Goal: Task Accomplishment & Management: Complete application form

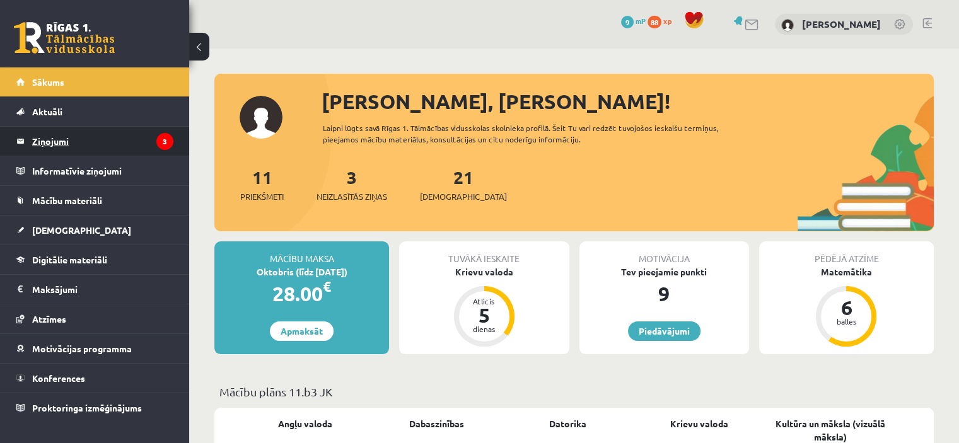
click at [117, 141] on legend "Ziņojumi 3" at bounding box center [102, 141] width 141 height 29
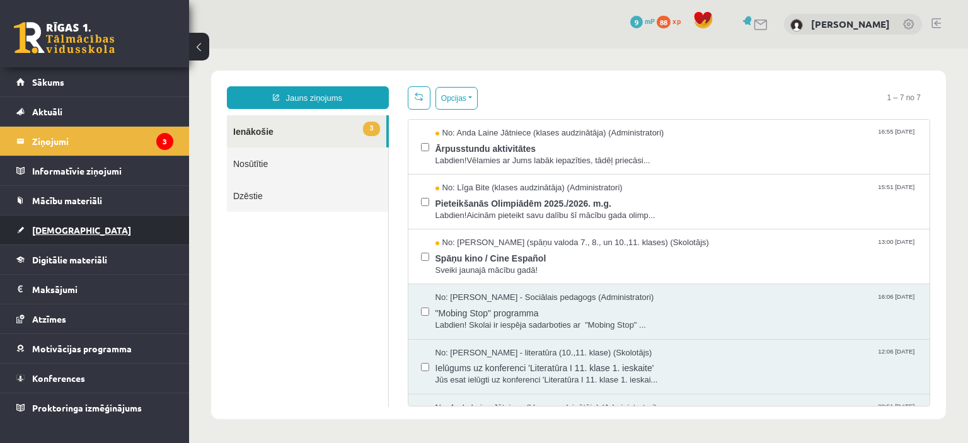
click at [86, 220] on link "[DEMOGRAPHIC_DATA]" at bounding box center [94, 230] width 157 height 29
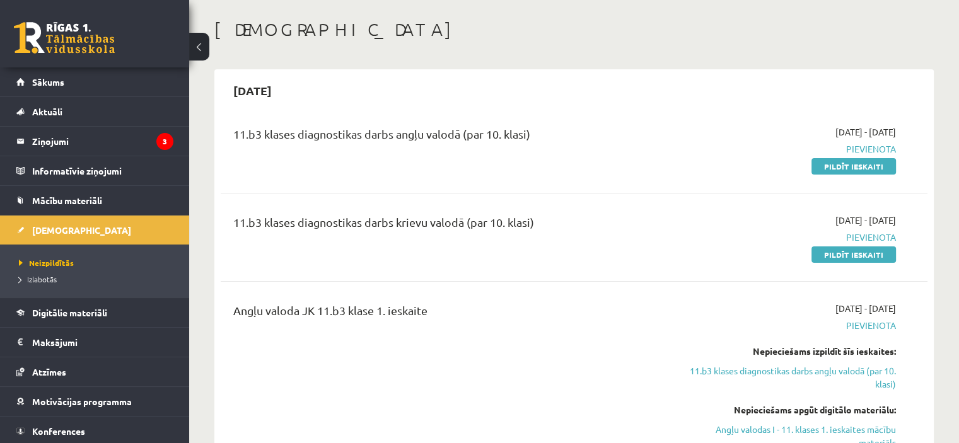
scroll to position [54, 0]
click at [868, 261] on link "Pildīt ieskaiti" at bounding box center [853, 255] width 84 height 16
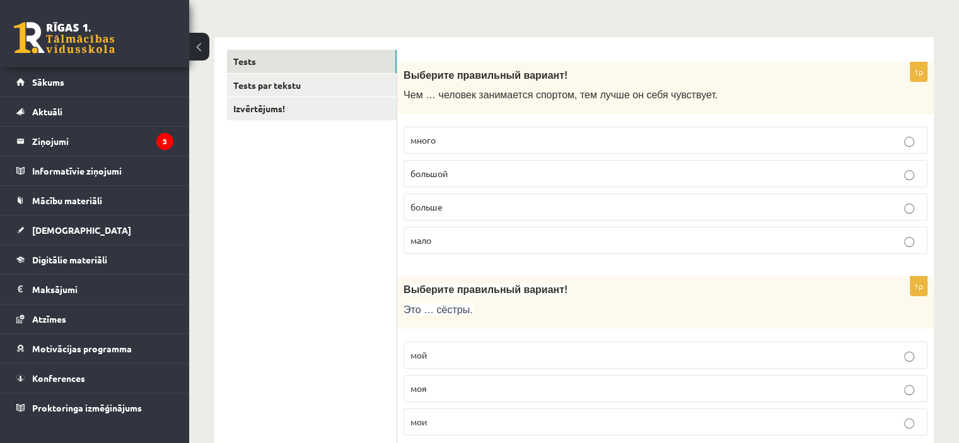
scroll to position [178, 0]
click at [536, 209] on p "больше" at bounding box center [665, 205] width 510 height 13
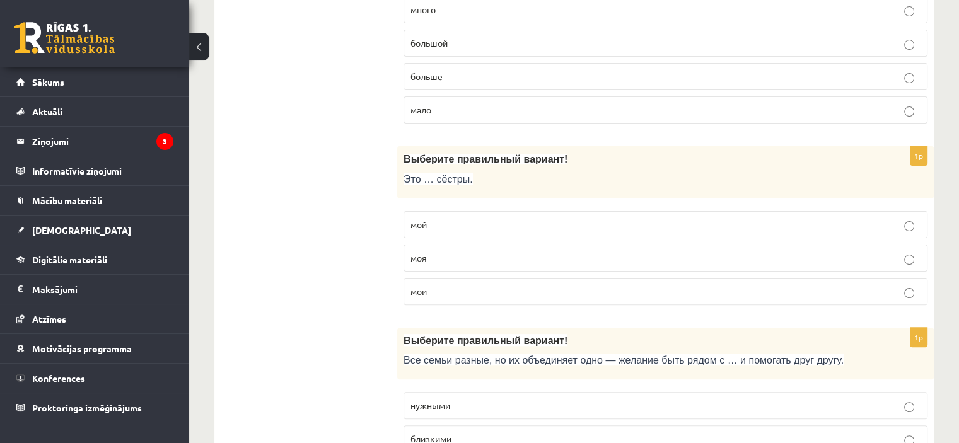
scroll to position [308, 0]
click at [479, 296] on label "мои" at bounding box center [665, 290] width 524 height 27
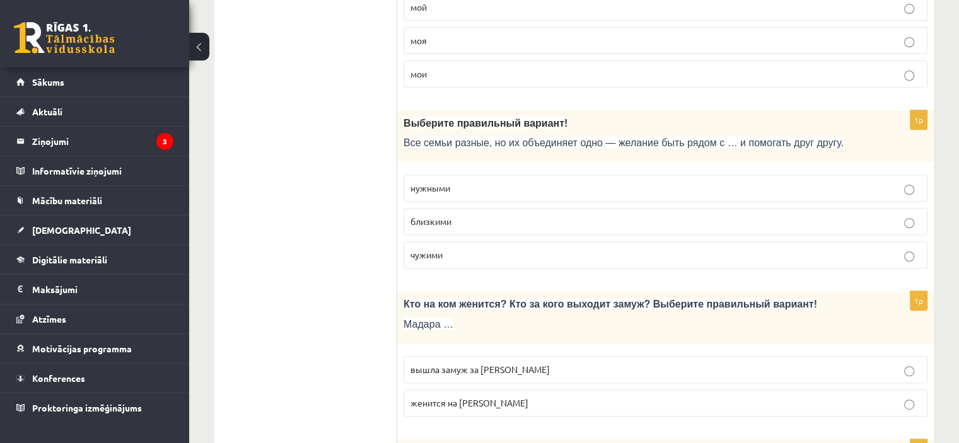
scroll to position [526, 0]
click at [445, 218] on span "близкими" at bounding box center [430, 219] width 41 height 11
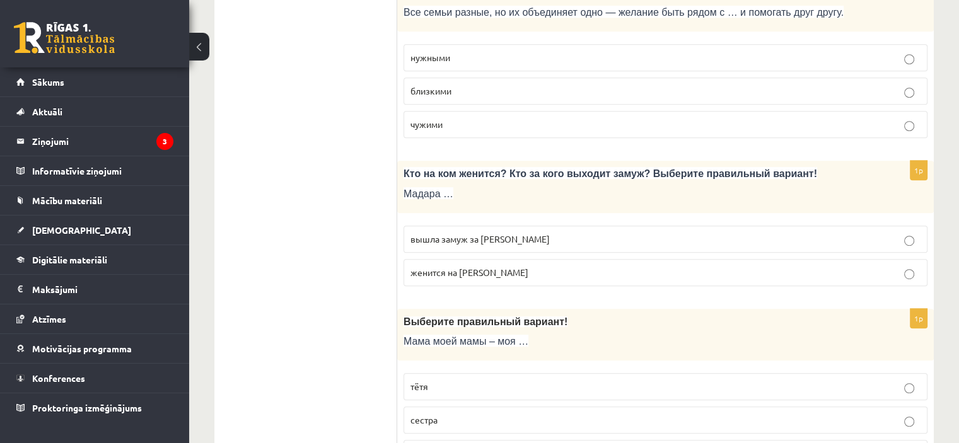
scroll to position [670, 0]
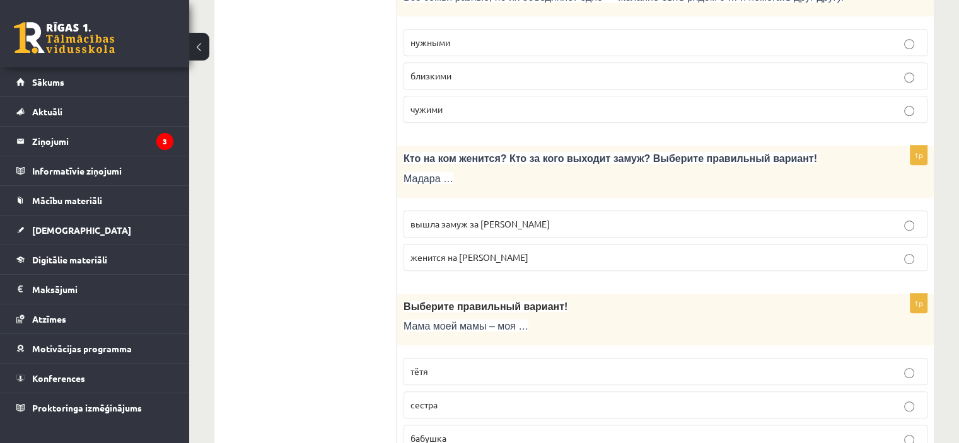
click at [494, 219] on span "вышла замуж за Марка" at bounding box center [479, 223] width 139 height 11
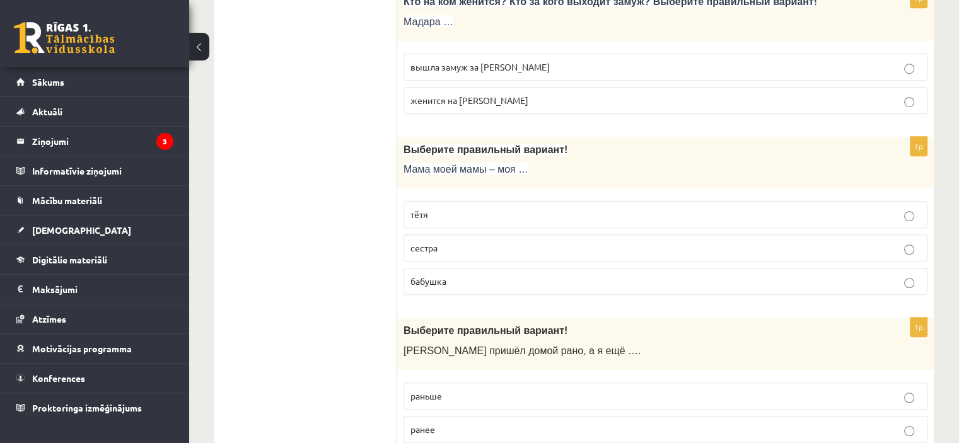
scroll to position [828, 0]
click at [467, 276] on p "бабушка" at bounding box center [665, 280] width 510 height 13
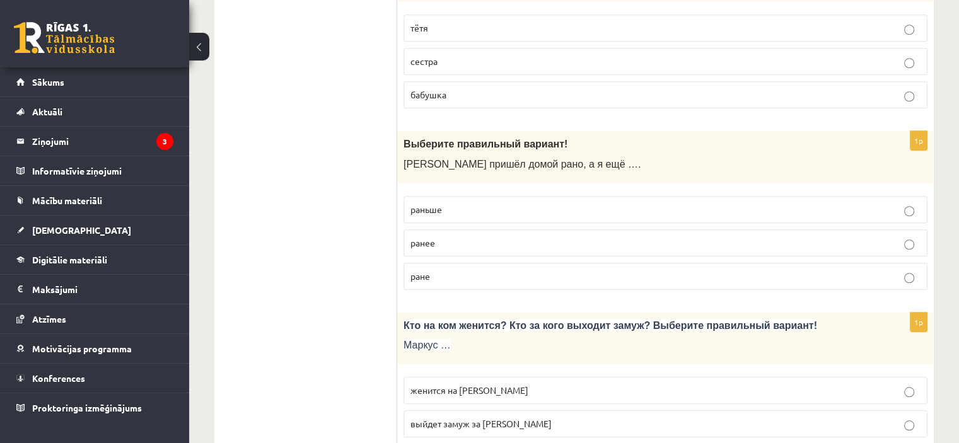
scroll to position [1015, 0]
click at [499, 202] on p "раньше" at bounding box center [665, 208] width 510 height 13
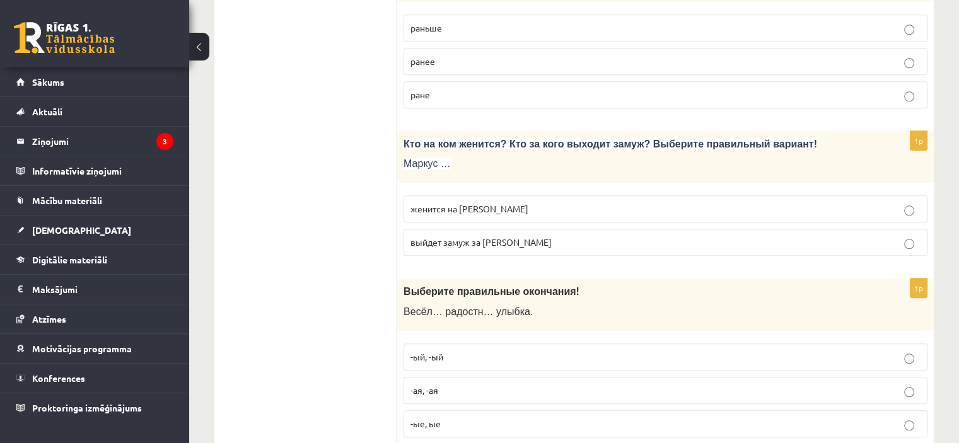
scroll to position [1201, 0]
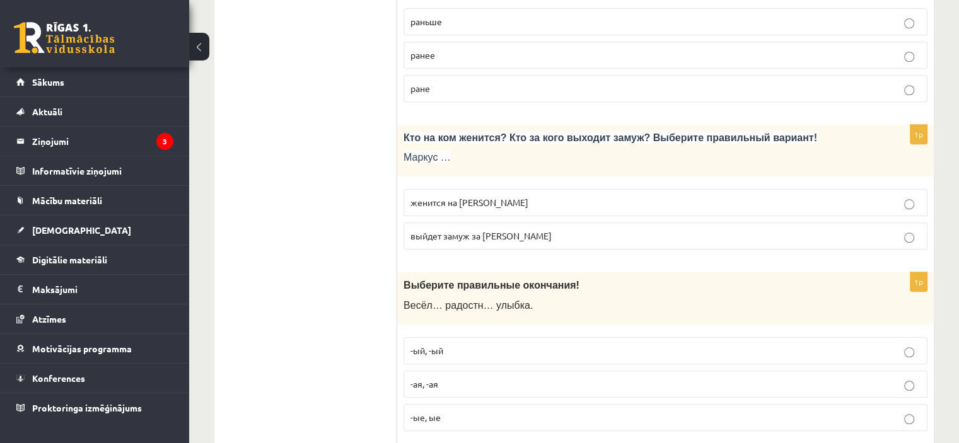
click at [512, 196] on p "женится на Агнии" at bounding box center [665, 202] width 510 height 13
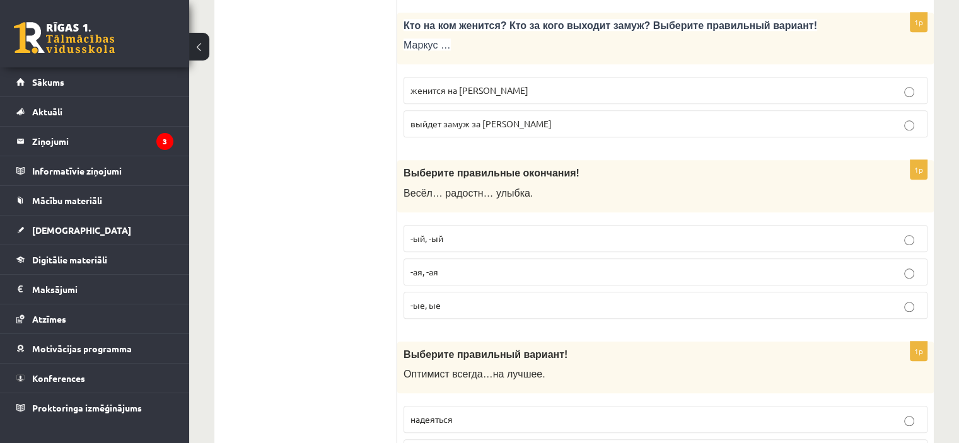
scroll to position [1315, 0]
click at [478, 265] on p "-ая, -ая" at bounding box center [665, 270] width 510 height 13
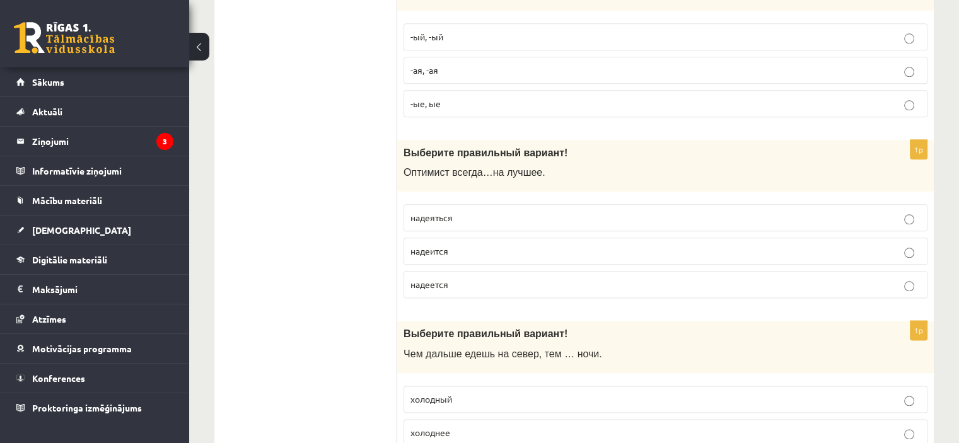
scroll to position [1515, 0]
click at [476, 278] on p "надеется" at bounding box center [665, 284] width 510 height 13
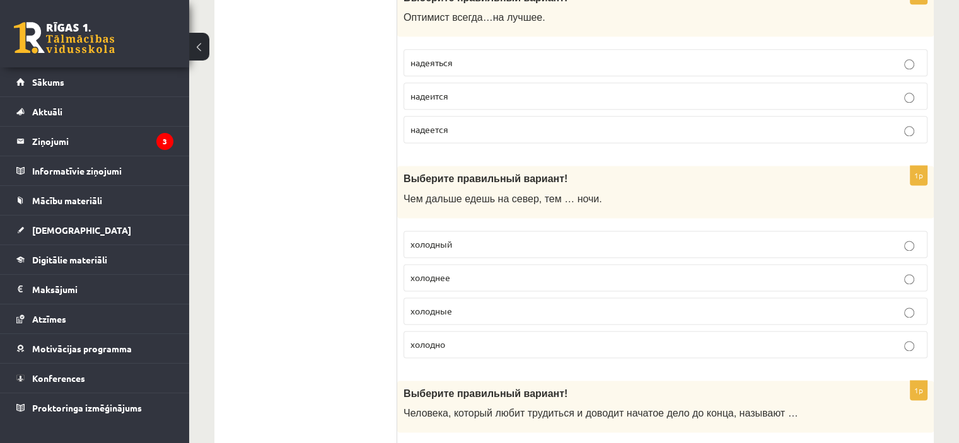
scroll to position [1683, 0]
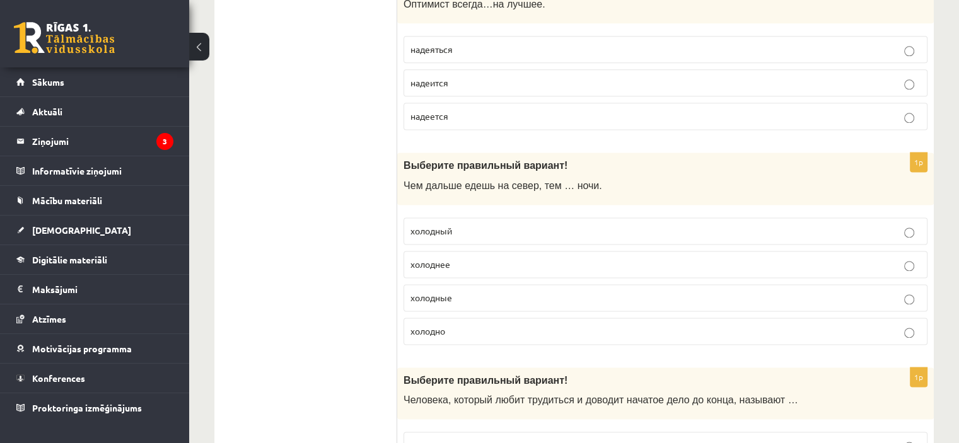
click at [480, 258] on p "холоднее" at bounding box center [665, 264] width 510 height 13
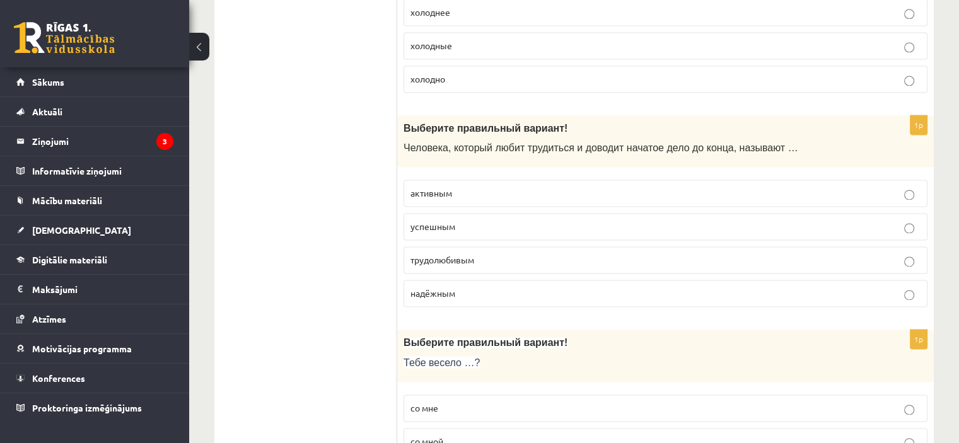
scroll to position [1936, 0]
click at [480, 255] on p "трудолюбивым" at bounding box center [665, 259] width 510 height 13
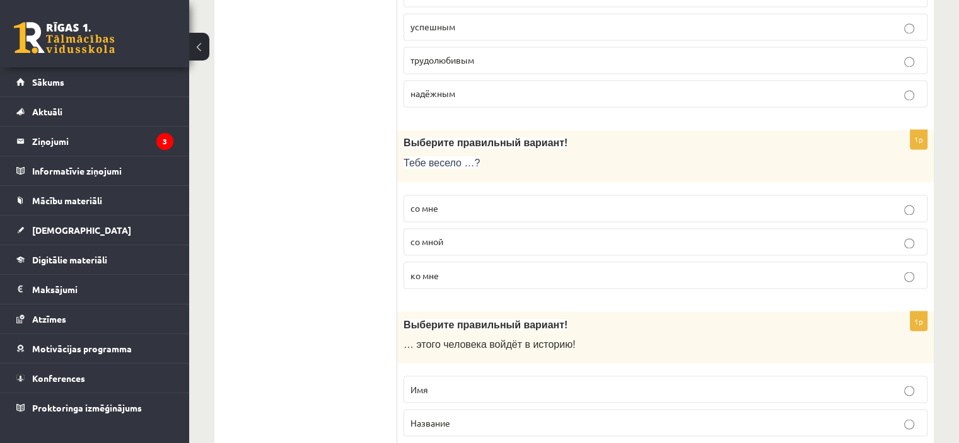
scroll to position [2138, 0]
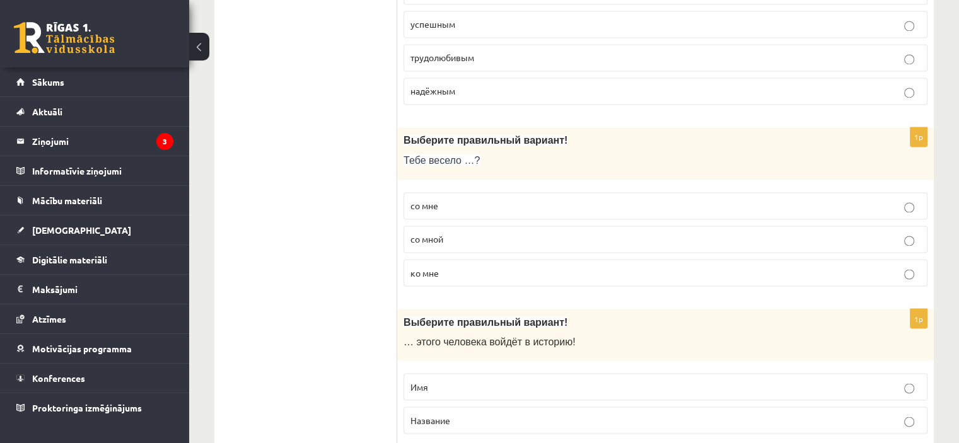
click at [485, 233] on p "со мной" at bounding box center [665, 239] width 510 height 13
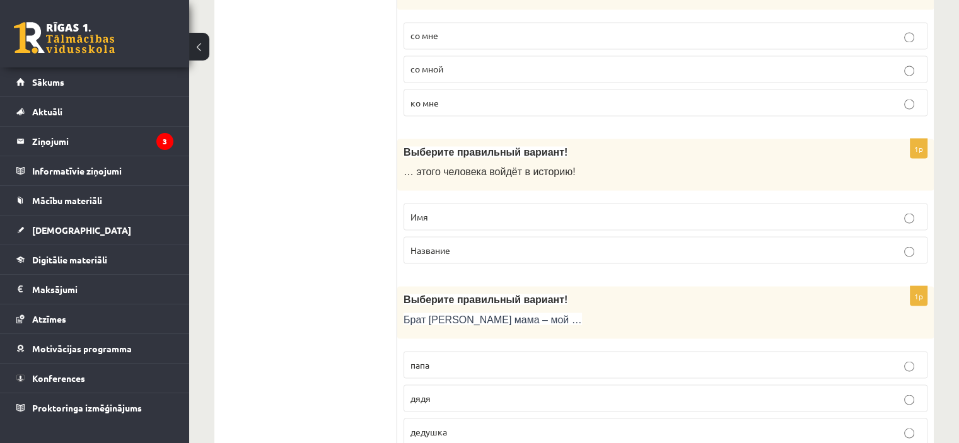
scroll to position [2314, 0]
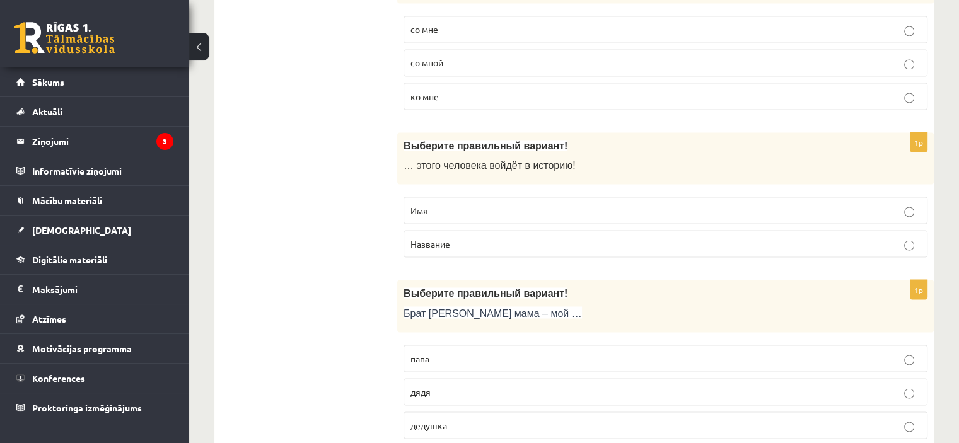
click at [490, 204] on p "Имя" at bounding box center [665, 210] width 510 height 13
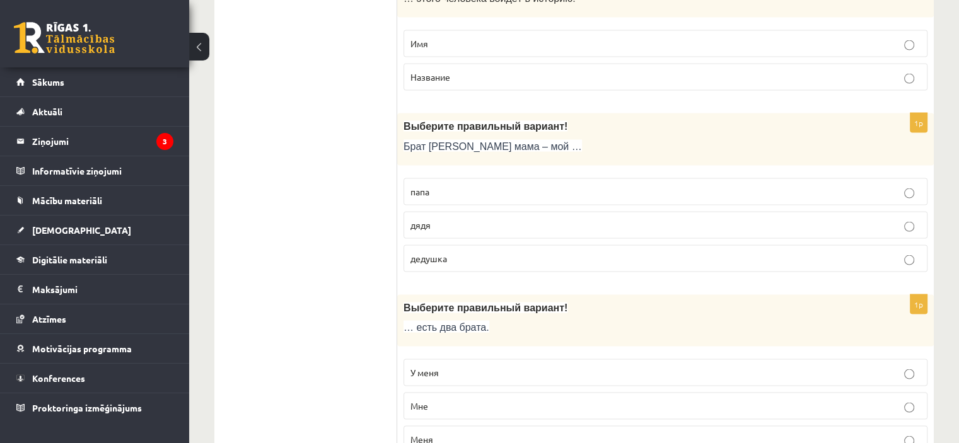
scroll to position [2482, 0]
click at [480, 217] on p "дядя" at bounding box center [665, 223] width 510 height 13
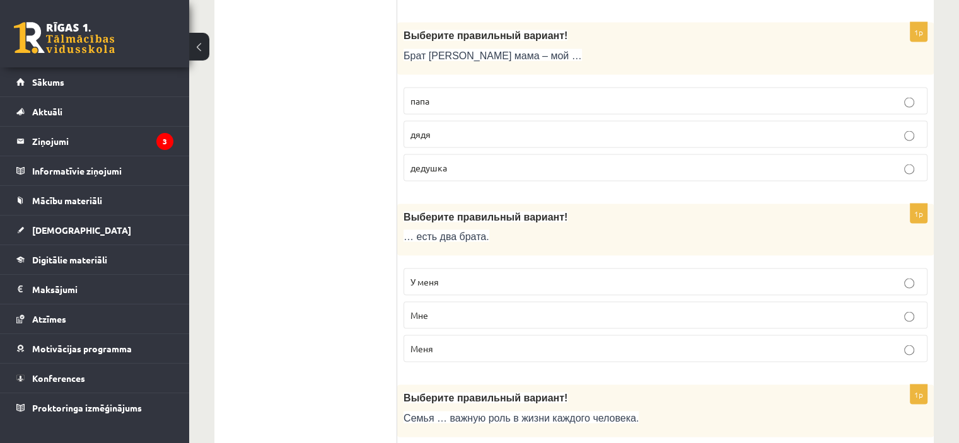
scroll to position [2587, 0]
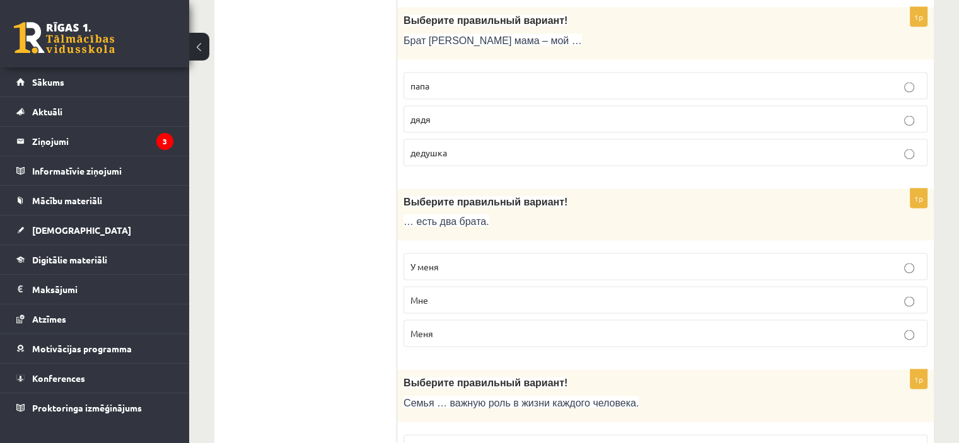
click at [465, 260] on p "У меня" at bounding box center [665, 266] width 510 height 13
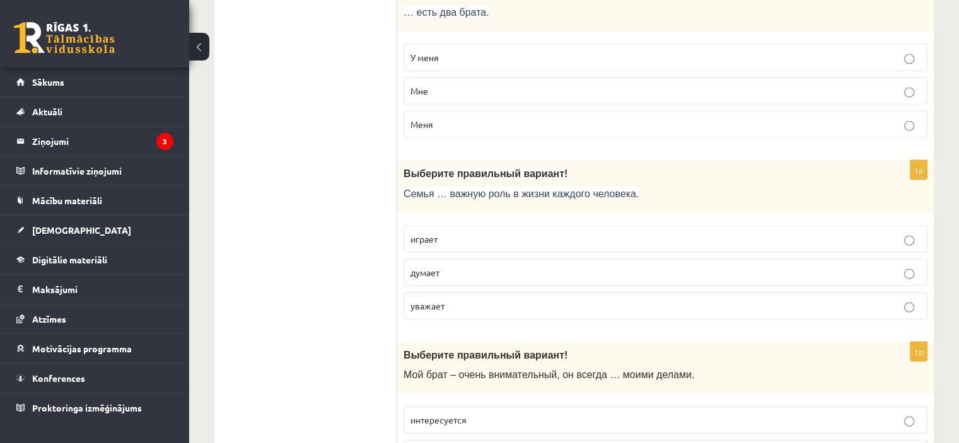
scroll to position [2801, 0]
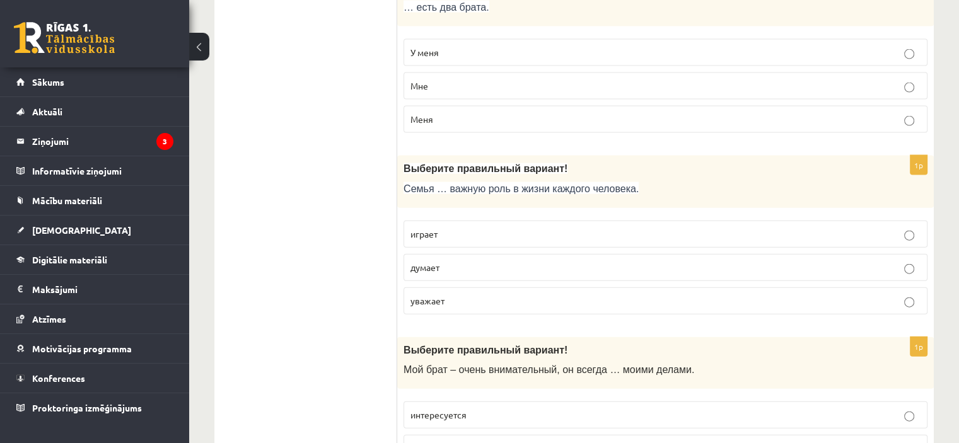
click at [482, 228] on p "играет" at bounding box center [665, 234] width 510 height 13
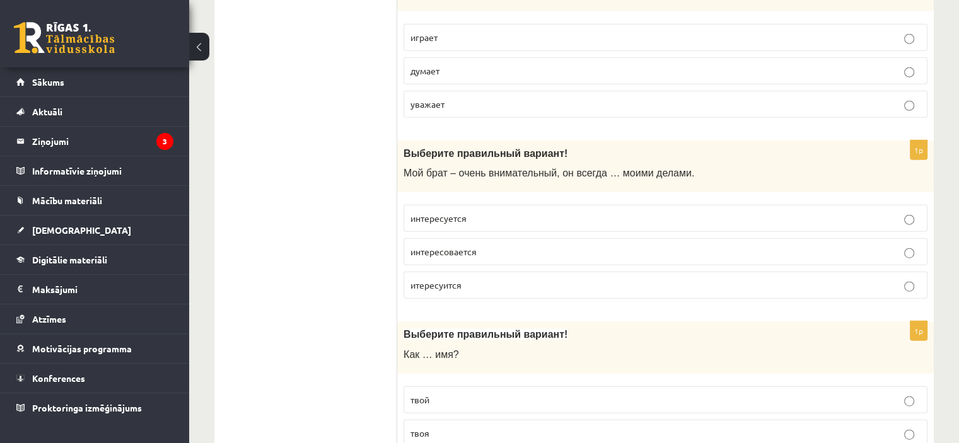
scroll to position [3005, 0]
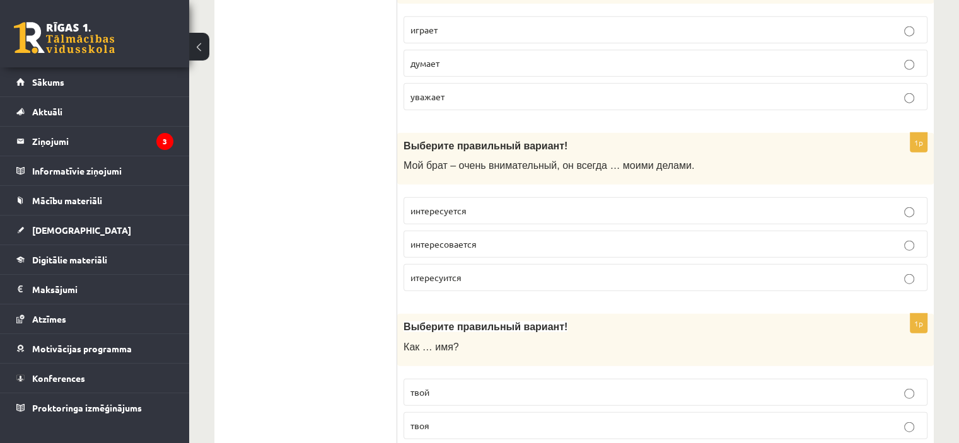
click at [514, 204] on p "интересуется" at bounding box center [665, 210] width 510 height 13
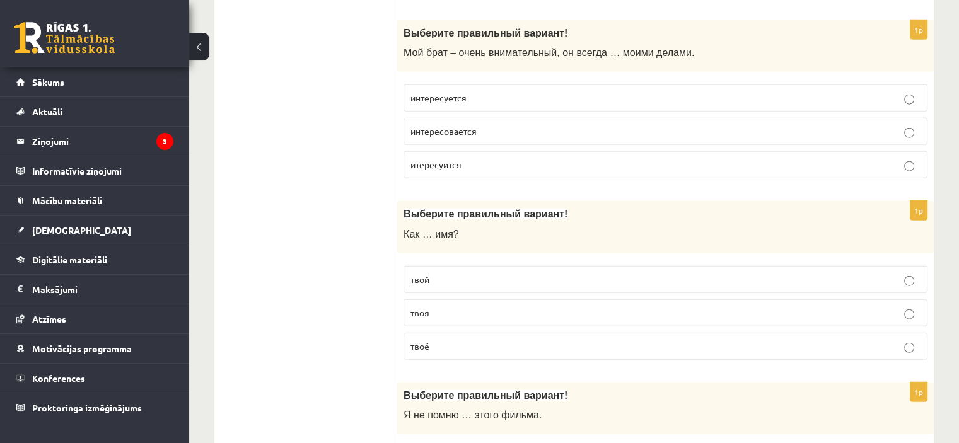
scroll to position [3121, 0]
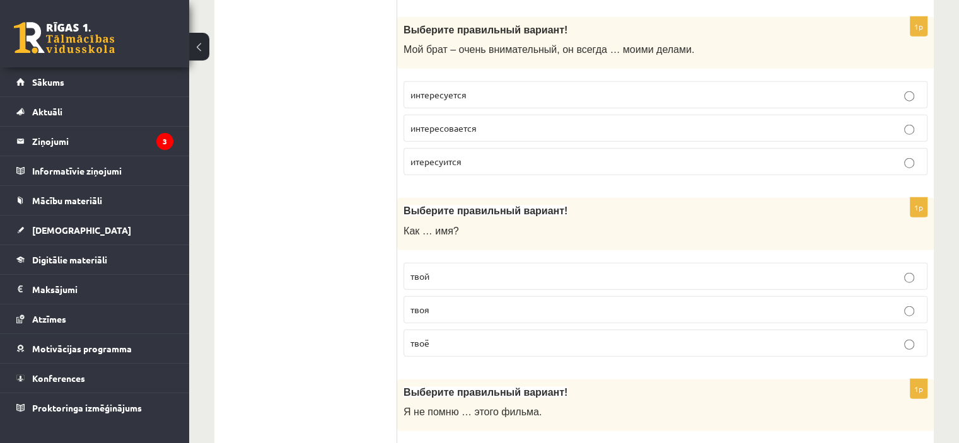
click at [444, 337] on p "твоё" at bounding box center [665, 343] width 510 height 13
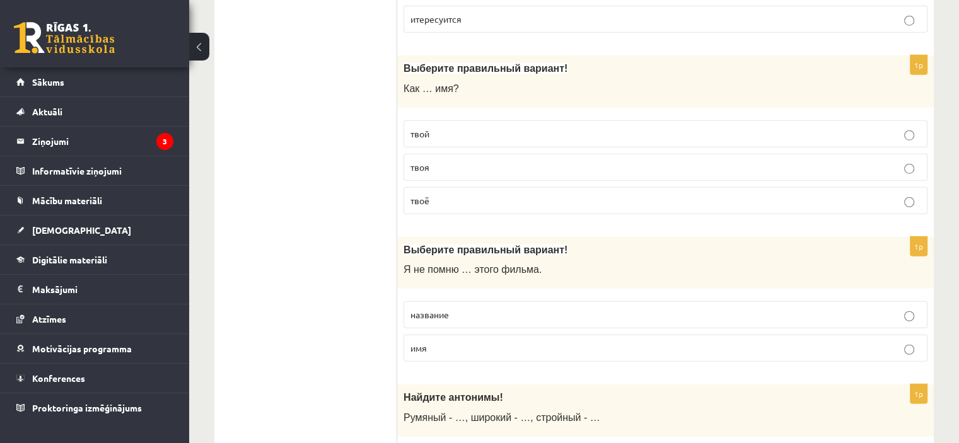
scroll to position [3280, 0]
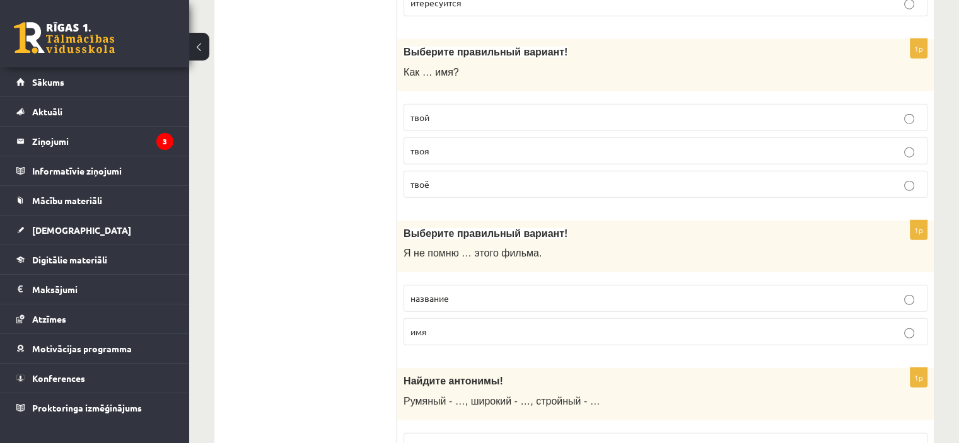
click at [469, 292] on p "название" at bounding box center [665, 298] width 510 height 13
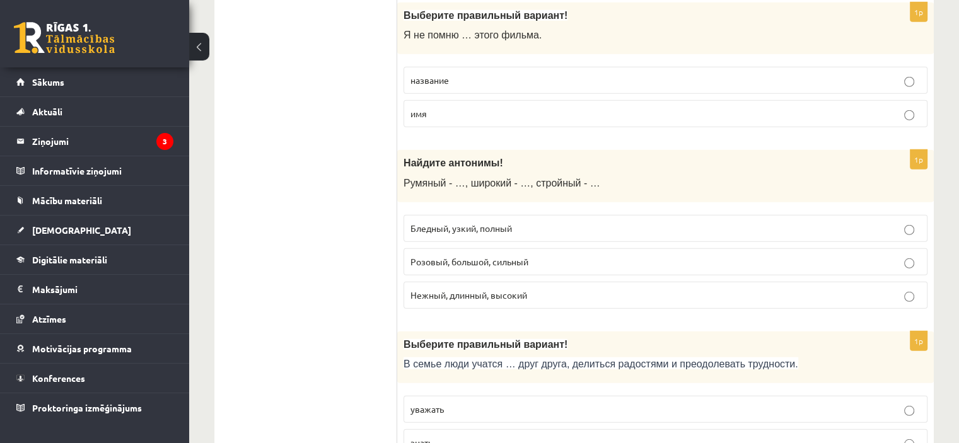
scroll to position [3502, 0]
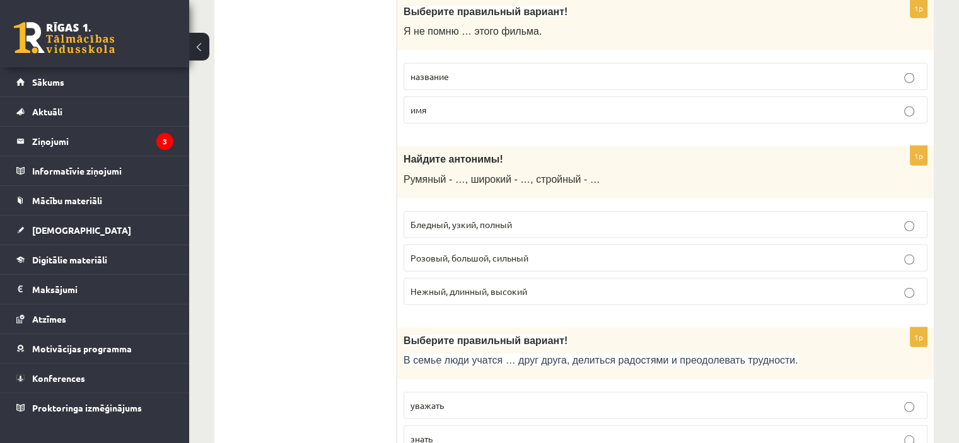
click at [511, 219] on span "Бледный, узкий, полный" at bounding box center [460, 224] width 101 height 11
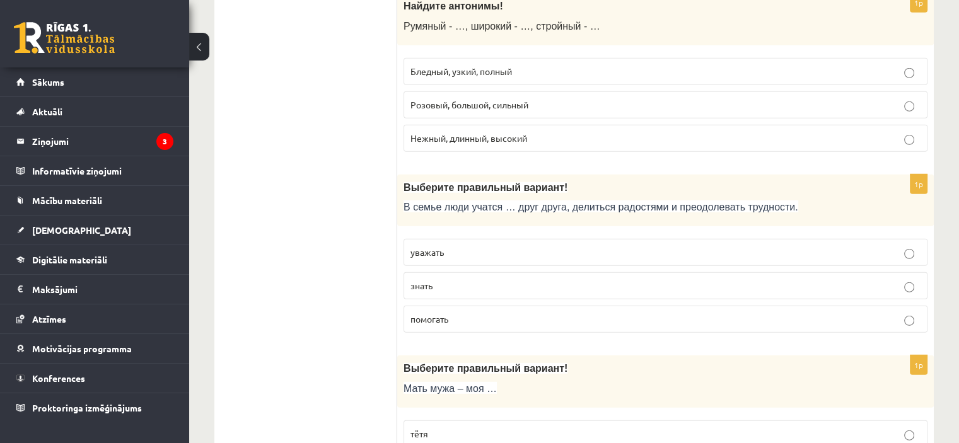
scroll to position [3655, 0]
click at [482, 245] on p "уважать" at bounding box center [665, 251] width 510 height 13
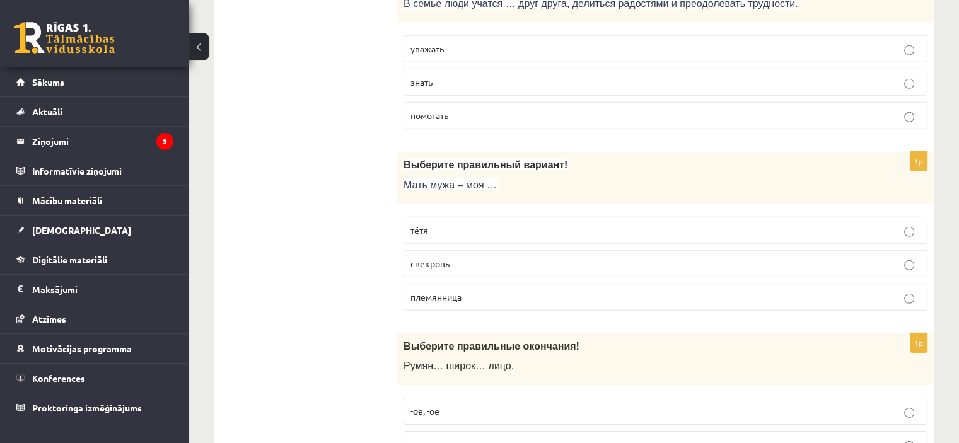
scroll to position [3862, 0]
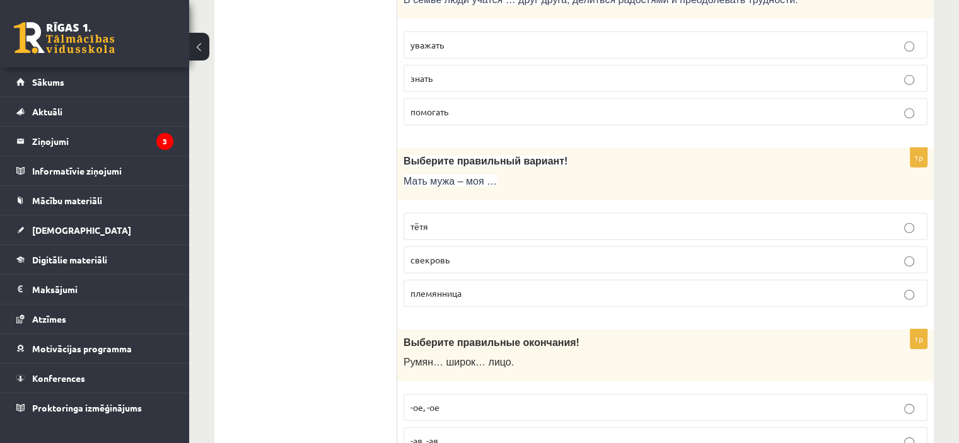
click at [457, 253] on p "свекровь" at bounding box center [665, 259] width 510 height 13
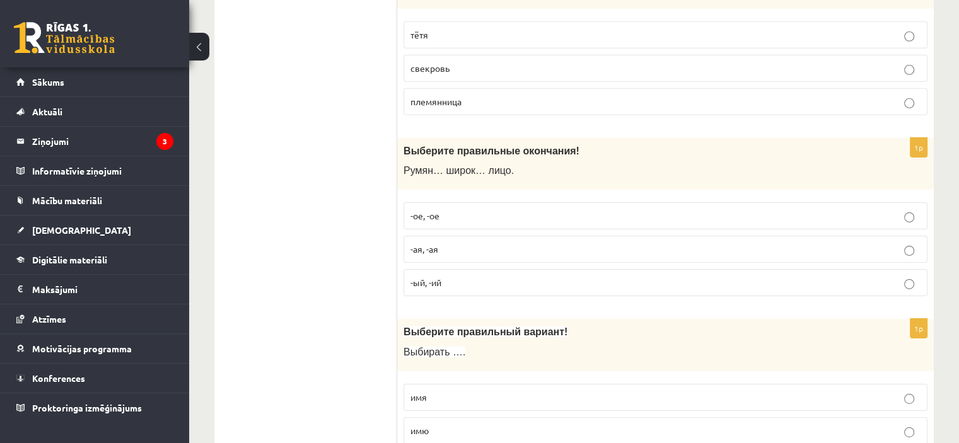
scroll to position [4066, 0]
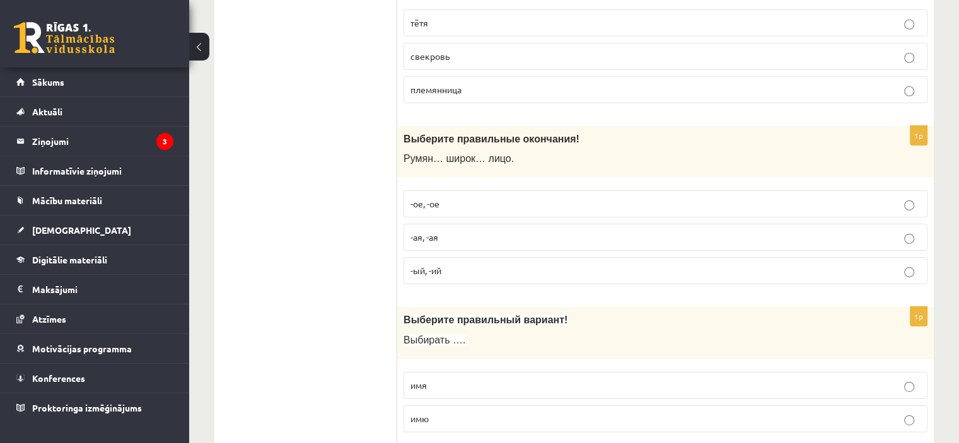
click at [483, 197] on p "-ое, -ое" at bounding box center [665, 203] width 510 height 13
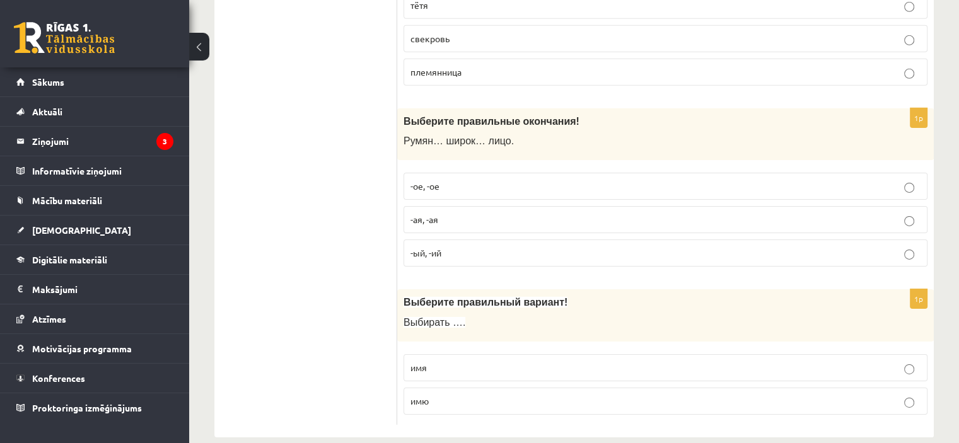
click at [480, 361] on p "имя" at bounding box center [665, 367] width 510 height 13
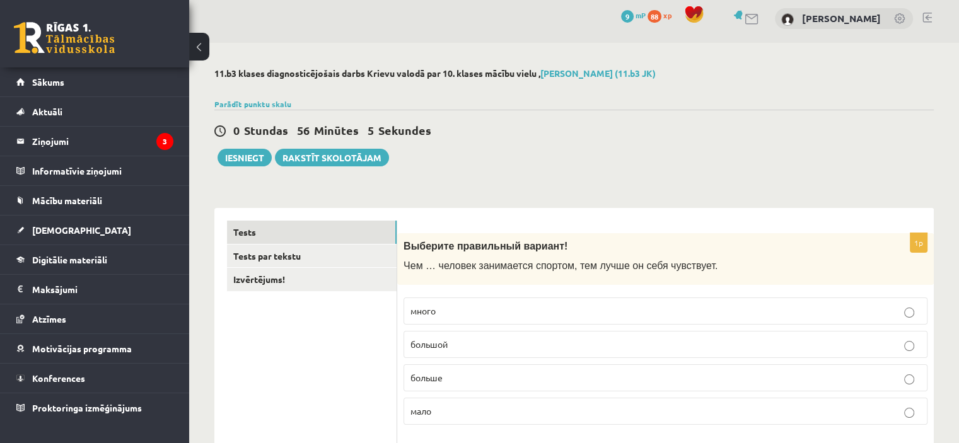
scroll to position [0, 0]
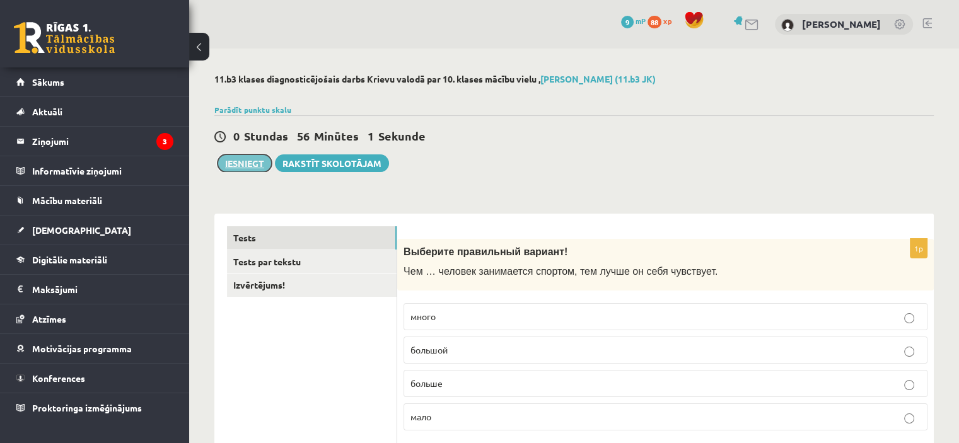
click at [247, 159] on button "Iesniegt" at bounding box center [244, 163] width 54 height 18
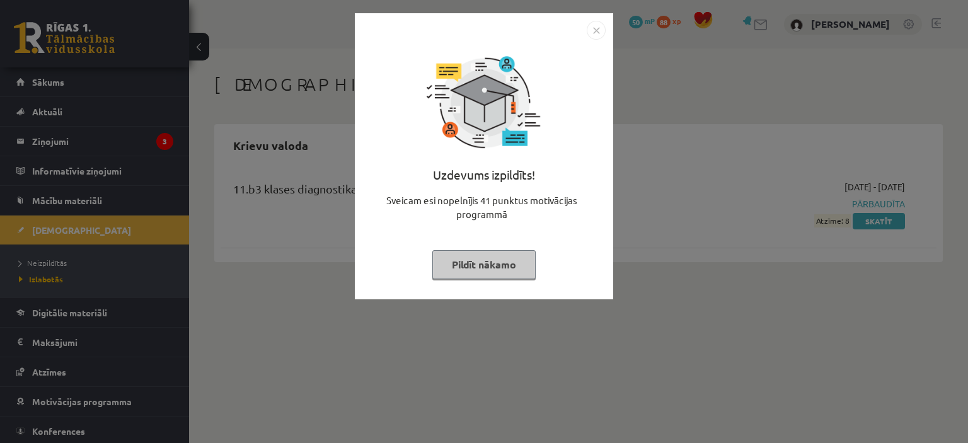
click at [599, 28] on img "Close" at bounding box center [596, 30] width 19 height 19
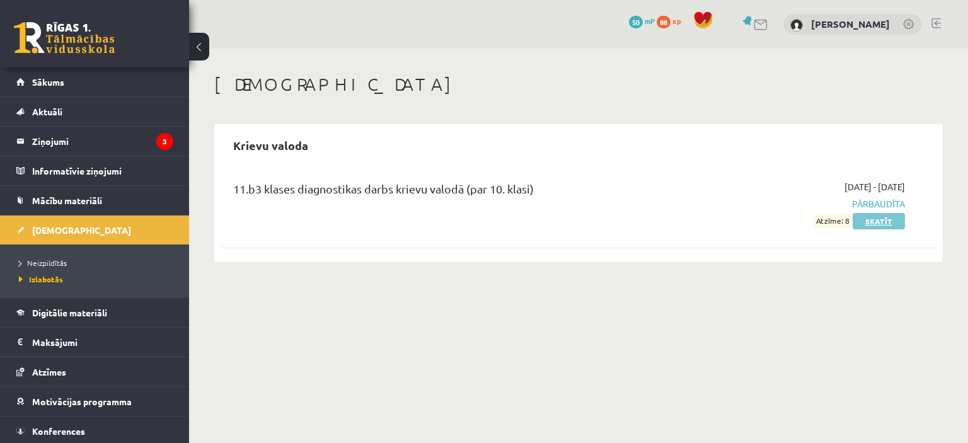
click at [883, 221] on link "Skatīt" at bounding box center [879, 221] width 52 height 16
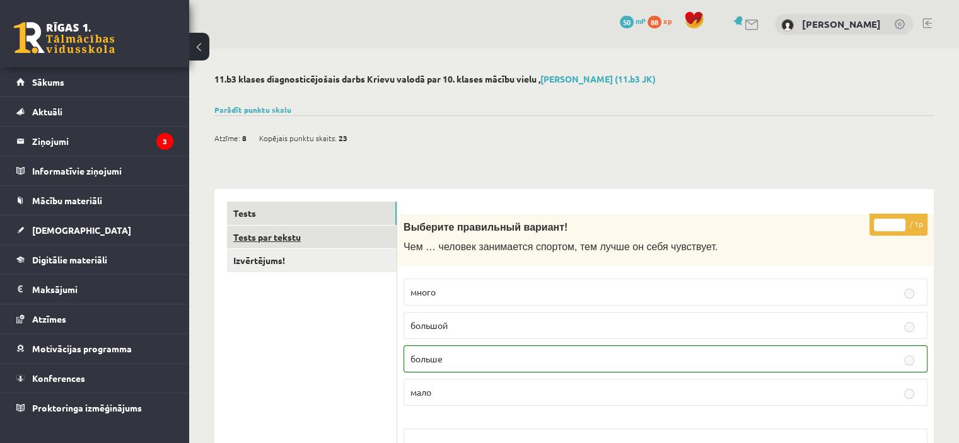
click at [320, 236] on link "Tests par tekstu" at bounding box center [312, 237] width 170 height 23
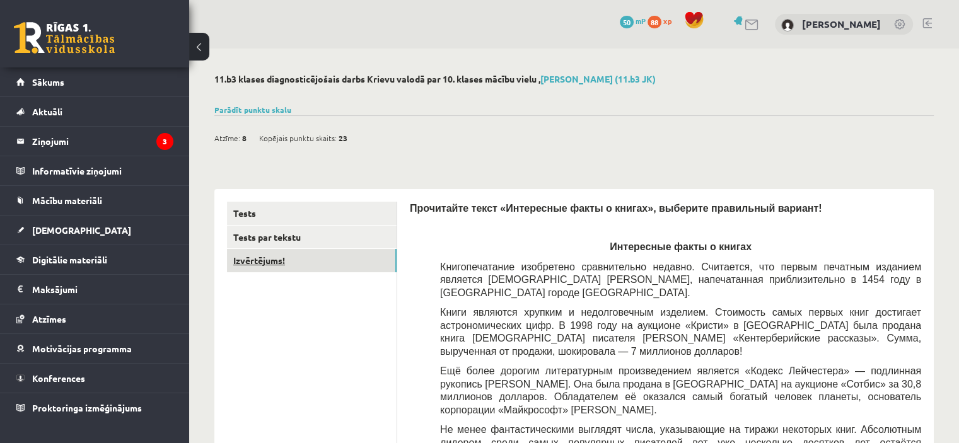
click at [314, 267] on link "Izvērtējums!" at bounding box center [312, 260] width 170 height 23
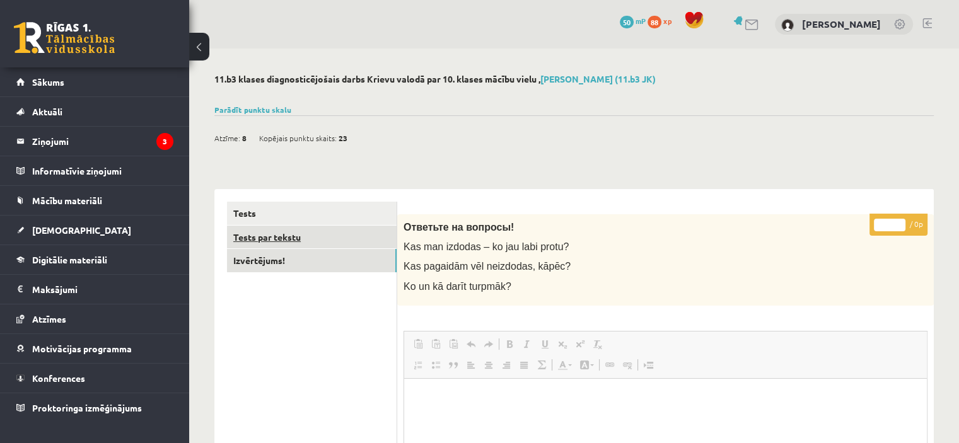
click at [320, 229] on link "Tests par tekstu" at bounding box center [312, 237] width 170 height 23
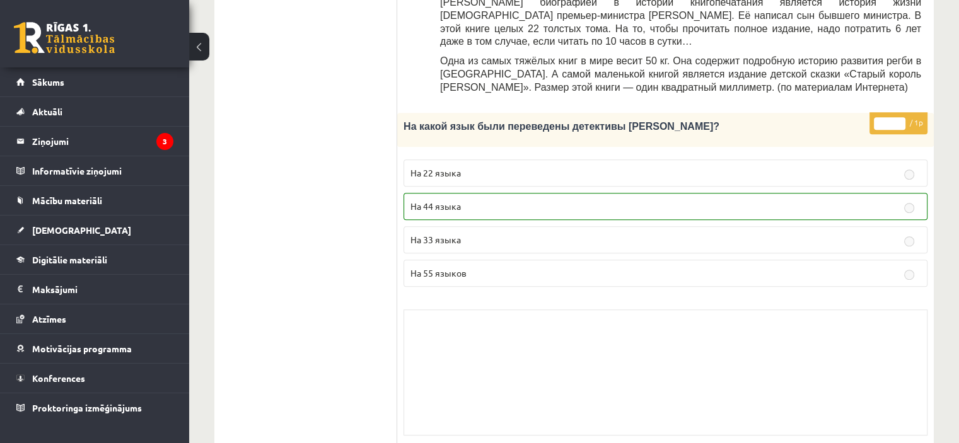
scroll to position [619, 0]
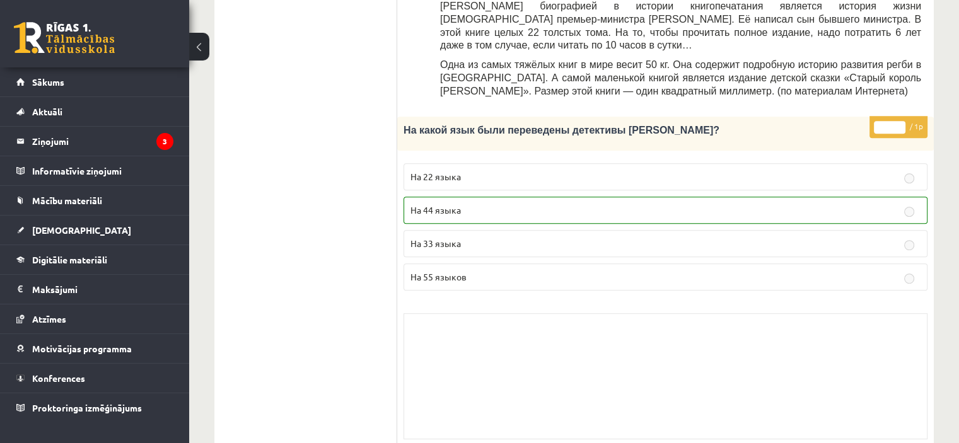
click at [667, 163] on label "На 22 языка" at bounding box center [665, 176] width 524 height 27
click at [661, 204] on p "На 44 языка" at bounding box center [665, 210] width 510 height 13
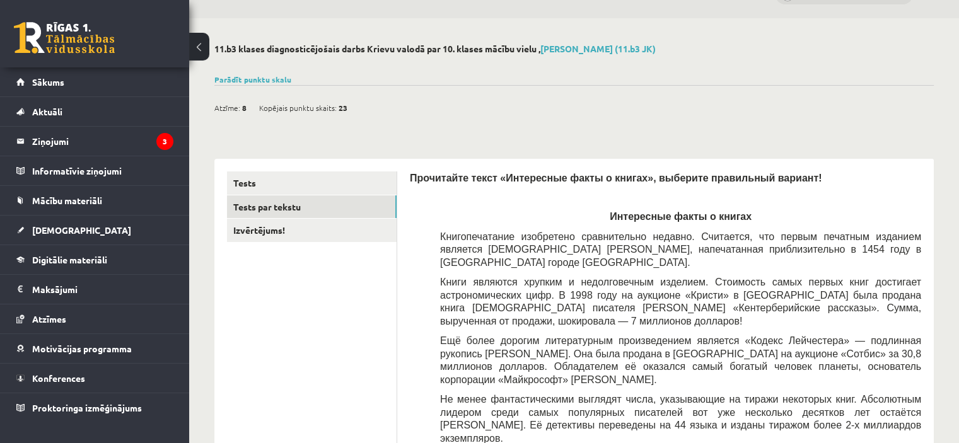
scroll to position [0, 0]
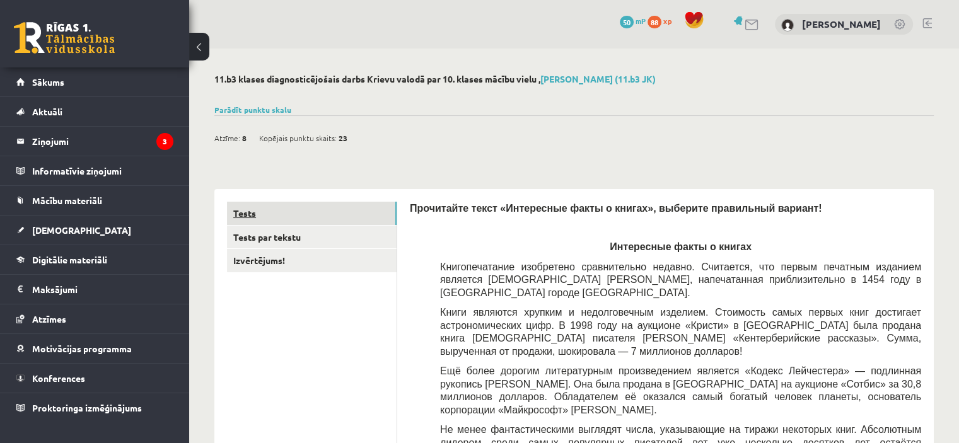
click at [316, 202] on link "Tests" at bounding box center [312, 213] width 170 height 23
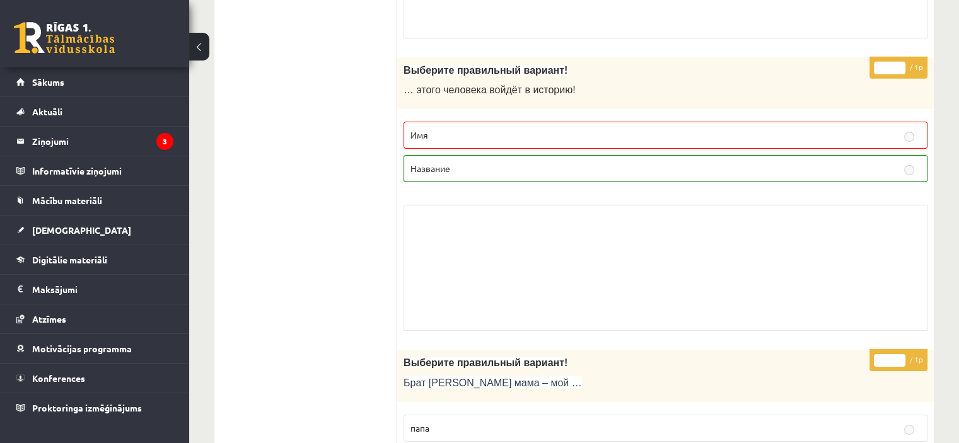
scroll to position [4103, 0]
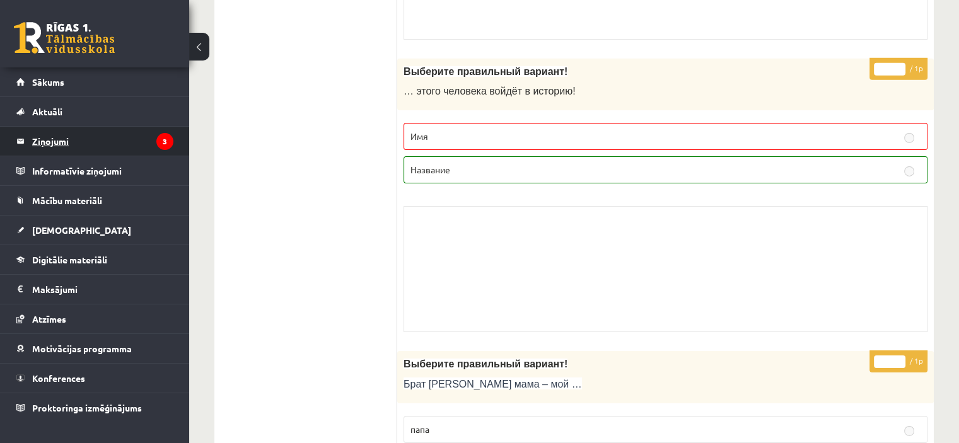
click at [105, 133] on legend "Ziņojumi 3" at bounding box center [102, 141] width 141 height 29
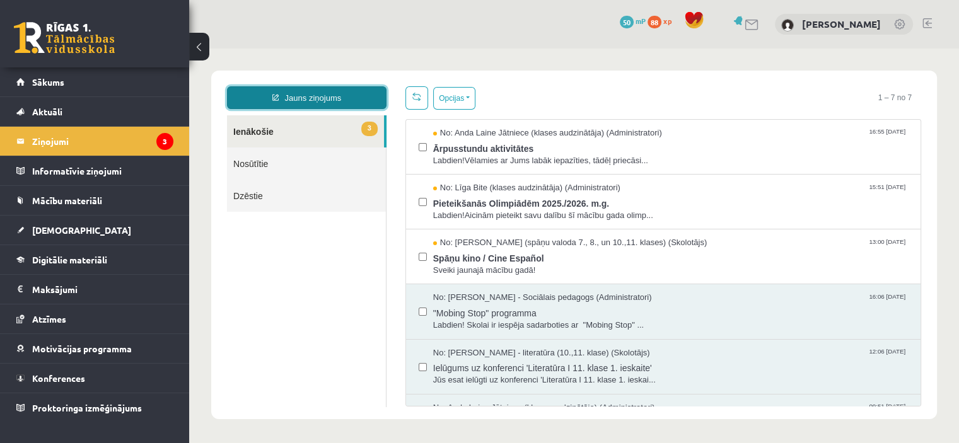
click at [330, 95] on link "Jauns ziņojums" at bounding box center [306, 97] width 159 height 23
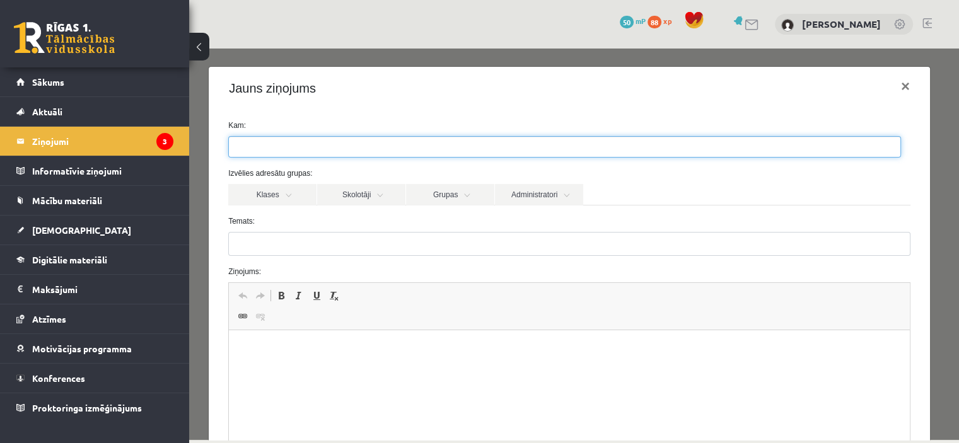
click at [332, 154] on ul at bounding box center [564, 147] width 671 height 20
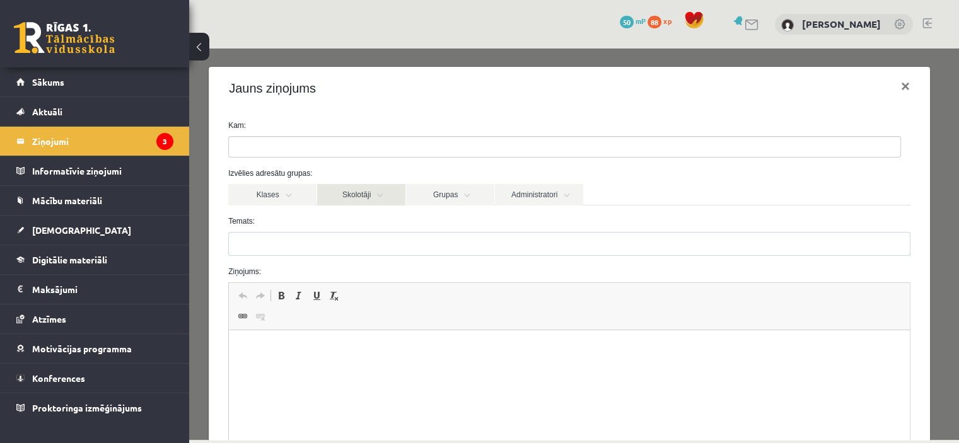
click at [379, 196] on link "Skolotāji" at bounding box center [361, 194] width 88 height 21
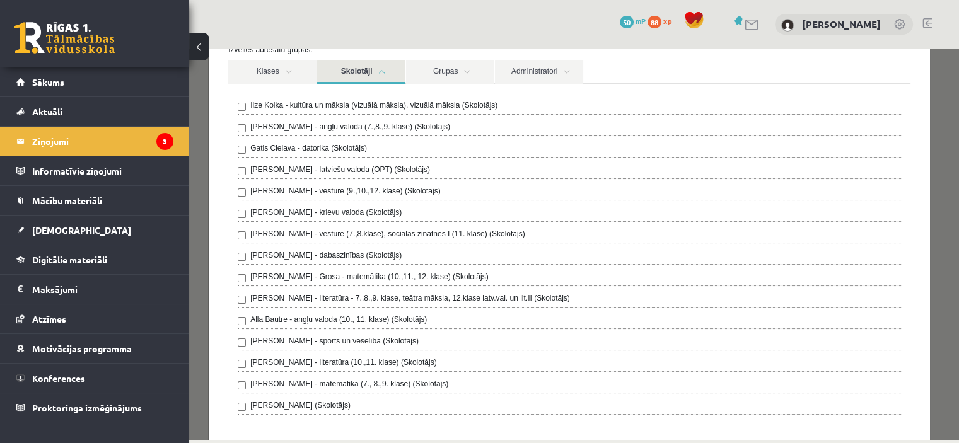
scroll to position [124, 0]
click at [97, 378] on link "Konferences" at bounding box center [94, 378] width 157 height 29
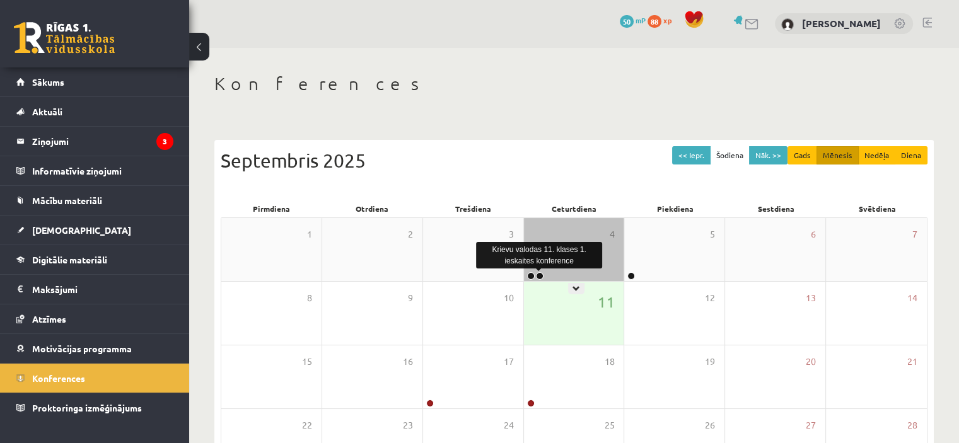
click at [538, 275] on link at bounding box center [540, 276] width 8 height 8
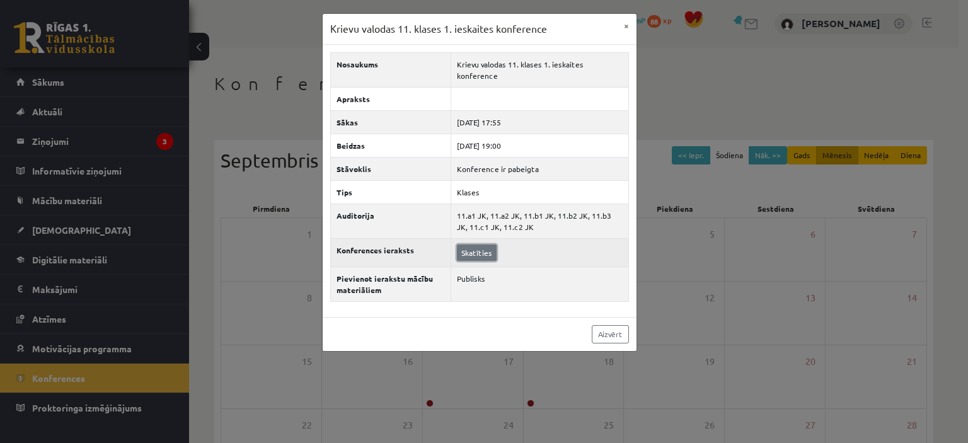
click at [463, 245] on link "Skatīties" at bounding box center [477, 253] width 40 height 16
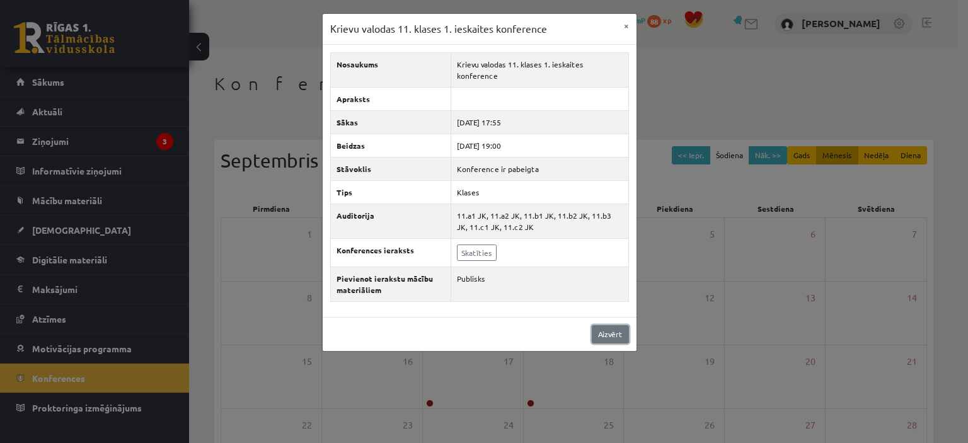
click at [610, 325] on link "Aizvērt" at bounding box center [610, 334] width 37 height 18
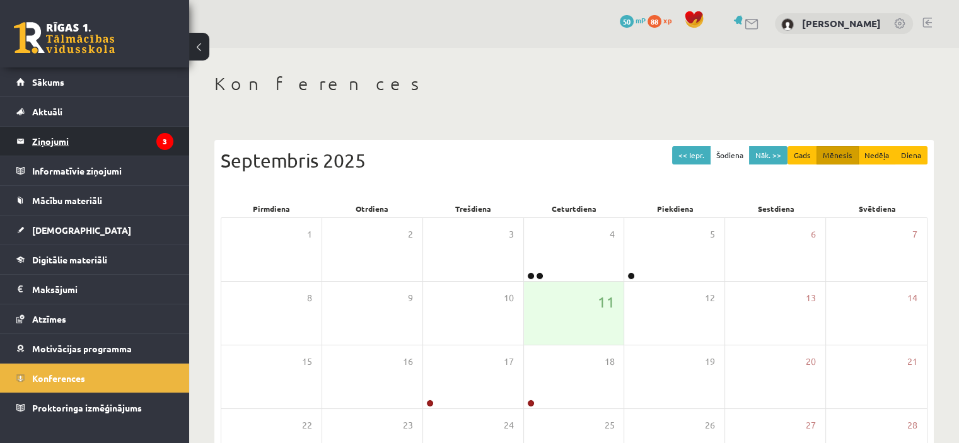
click at [132, 138] on legend "Ziņojumi 3" at bounding box center [102, 141] width 141 height 29
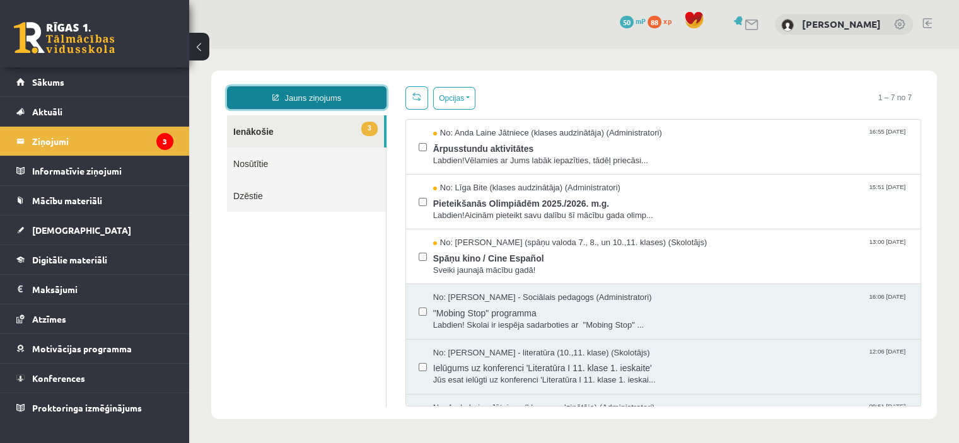
click at [285, 100] on link "Jauns ziņojums" at bounding box center [306, 97] width 159 height 23
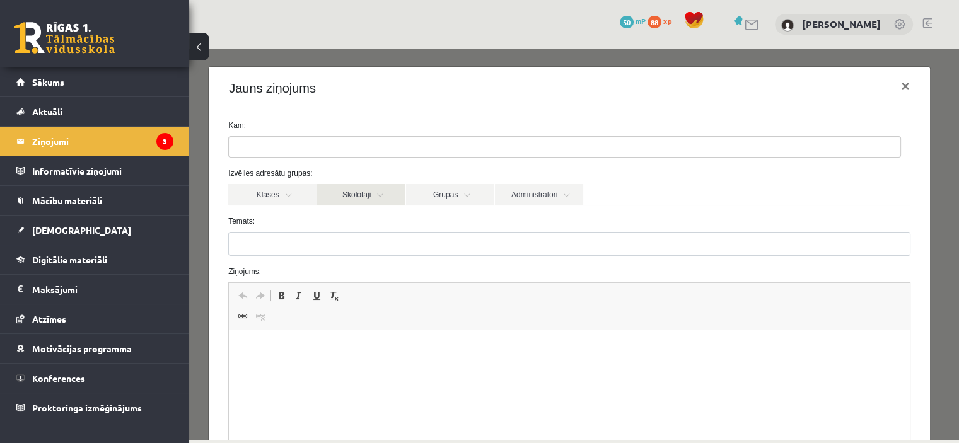
click at [348, 197] on link "Skolotāji" at bounding box center [361, 194] width 88 height 21
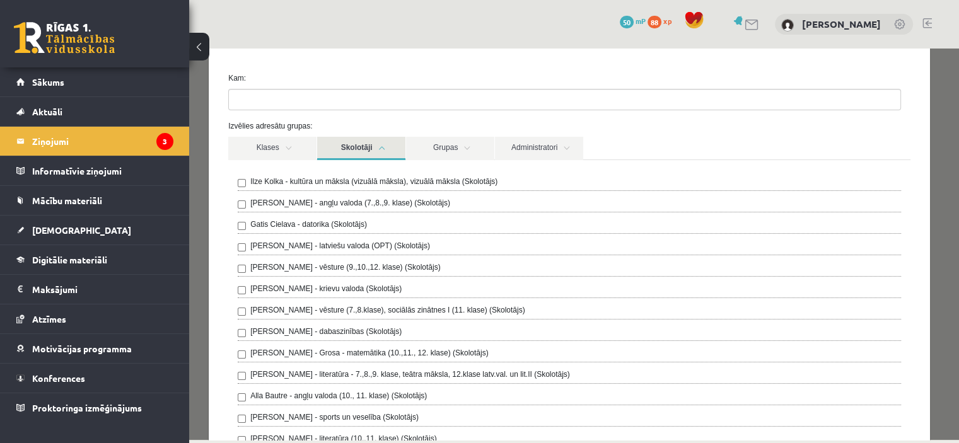
scroll to position [73, 0]
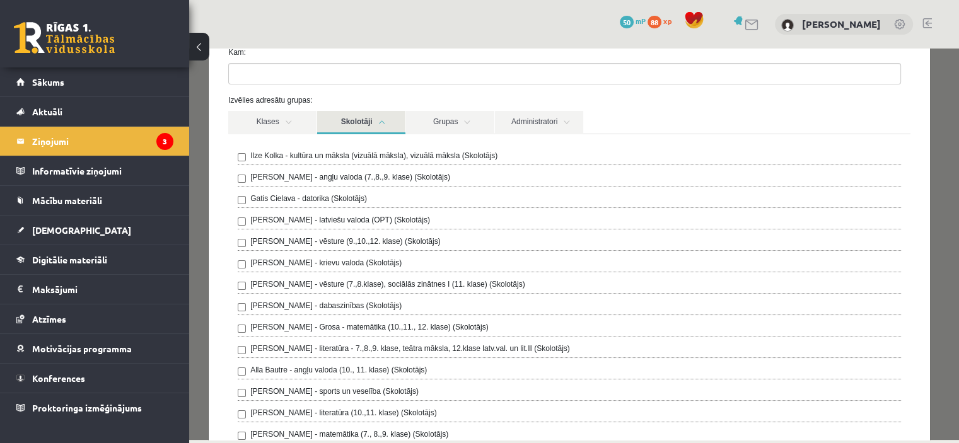
click at [273, 259] on label "Ludmila Ziediņa - krievu valoda (Skolotājs)" at bounding box center [325, 262] width 151 height 11
click at [359, 119] on link "Skolotāji" at bounding box center [361, 122] width 88 height 23
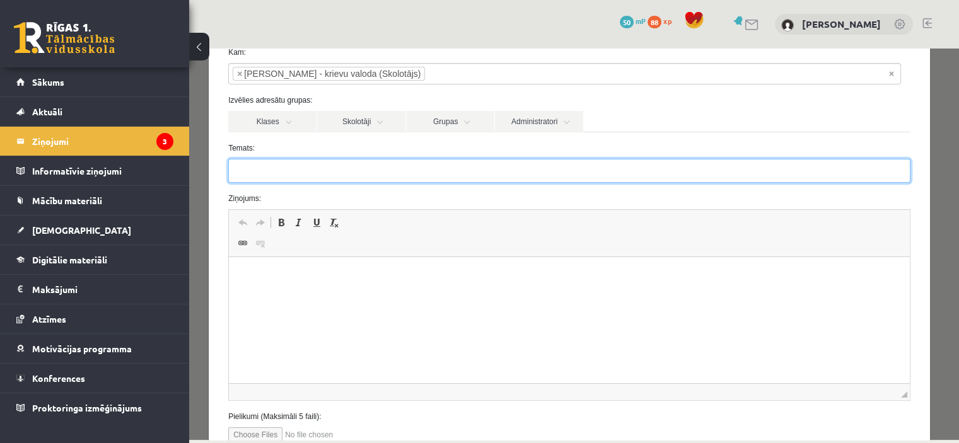
click at [336, 164] on input "Temats:" at bounding box center [569, 171] width 682 height 24
type input "********"
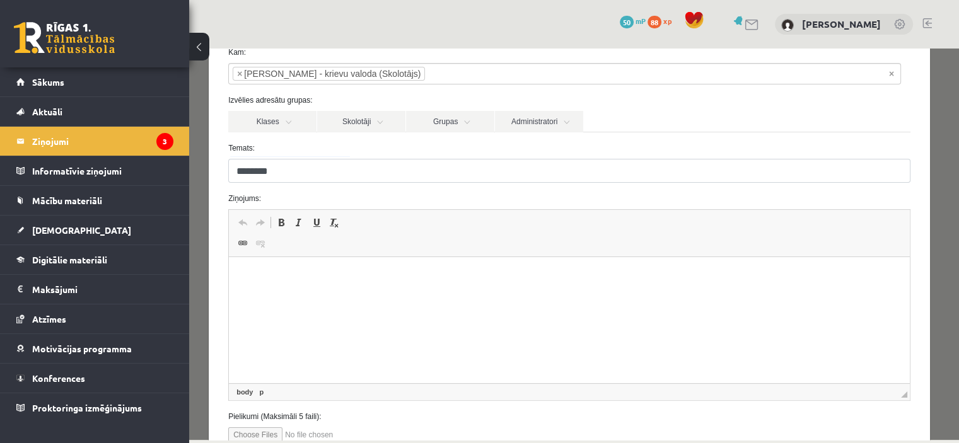
click at [308, 268] on html at bounding box center [569, 276] width 681 height 38
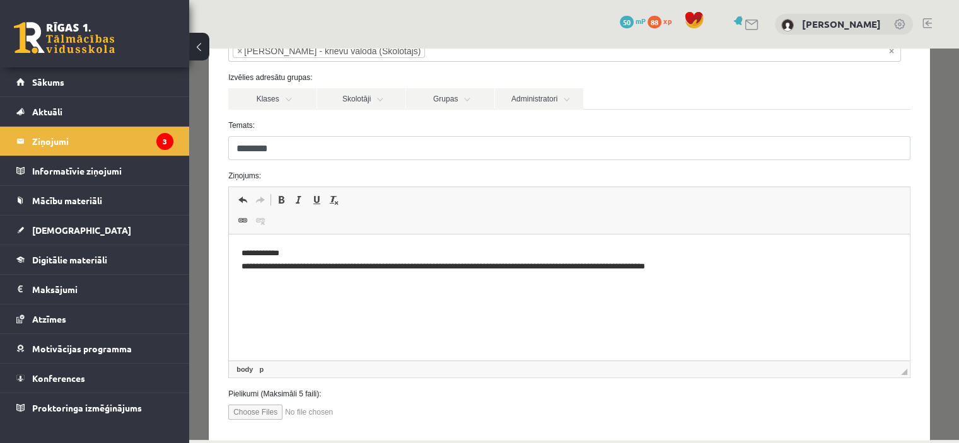
click at [712, 266] on p "**********" at bounding box center [564, 260] width 647 height 26
click at [801, 260] on p "**********" at bounding box center [564, 260] width 647 height 26
click at [598, 286] on p "**********" at bounding box center [564, 266] width 647 height 39
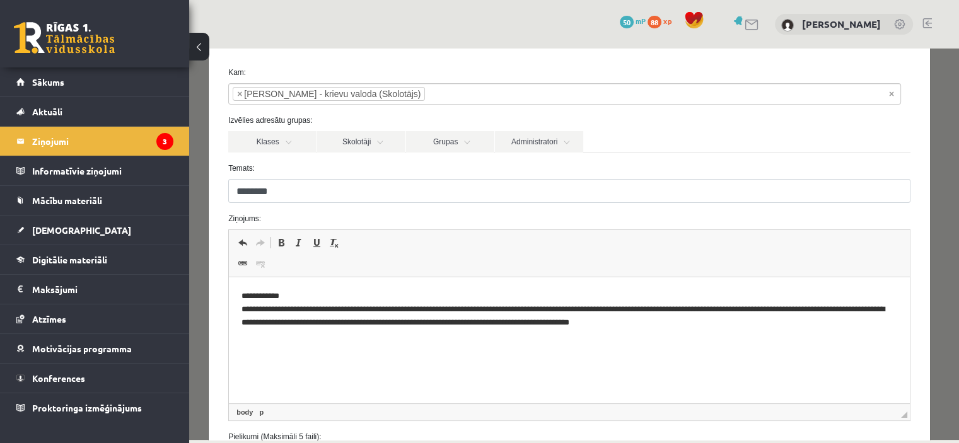
scroll to position [53, 0]
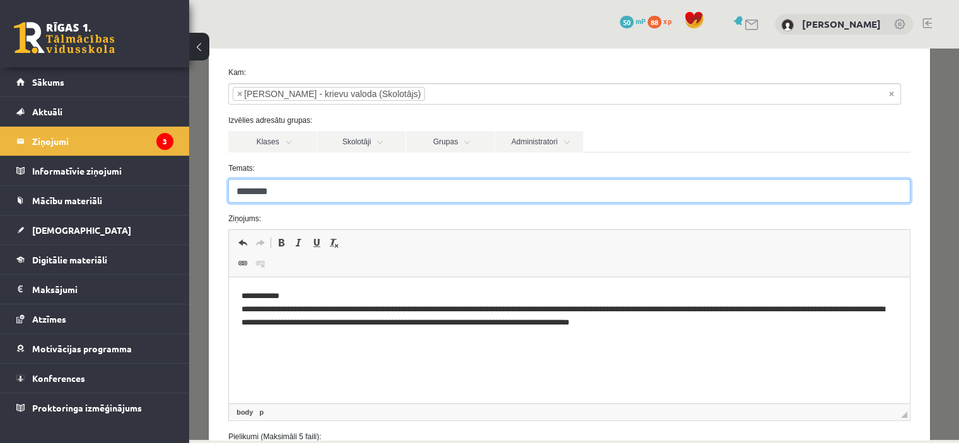
click at [671, 200] on input "********" at bounding box center [569, 191] width 682 height 24
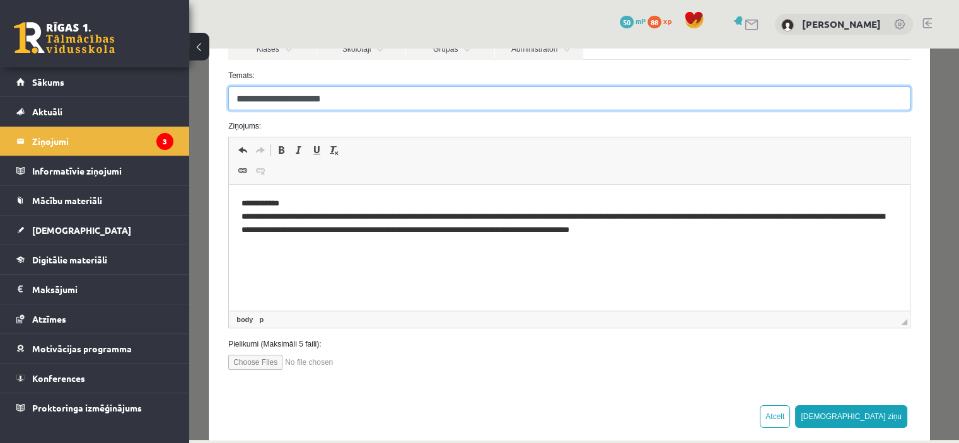
scroll to position [164, 0]
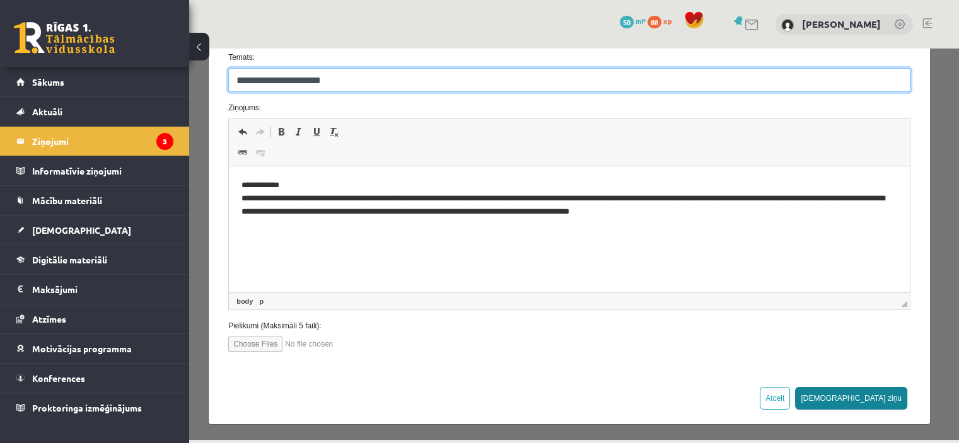
type input "**********"
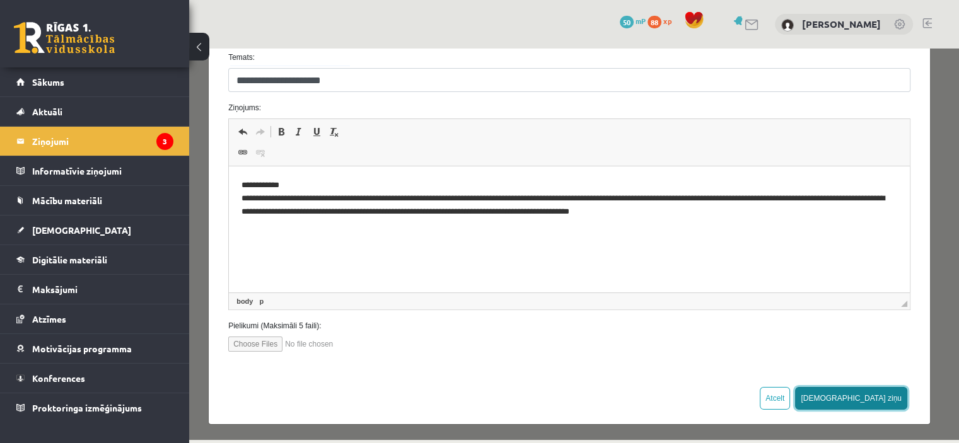
click at [877, 397] on button "Sūtīt ziņu" at bounding box center [851, 398] width 112 height 23
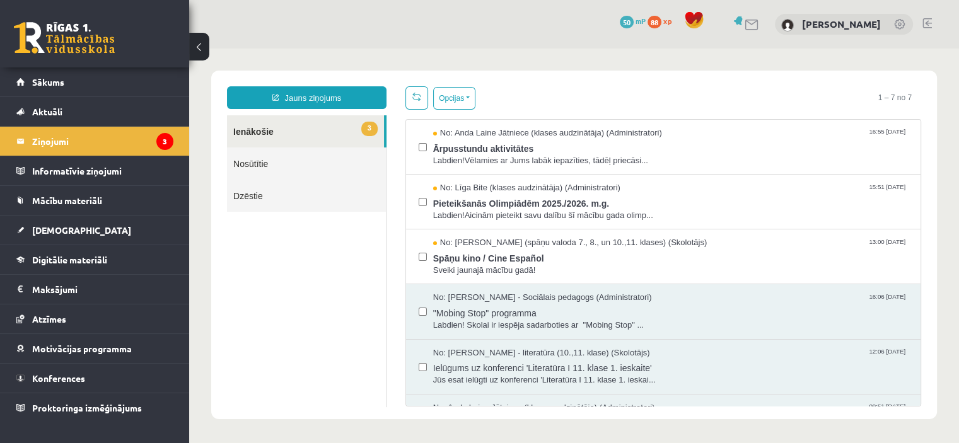
scroll to position [0, 0]
click at [126, 226] on link "[DEMOGRAPHIC_DATA]" at bounding box center [94, 230] width 157 height 29
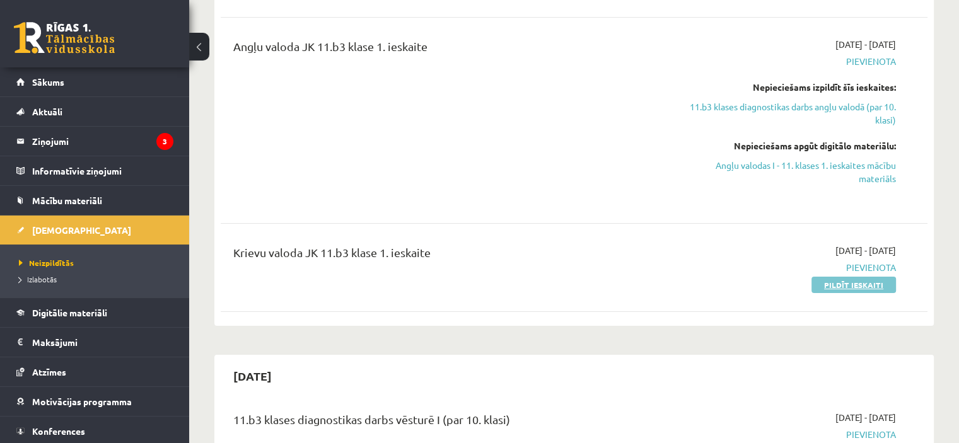
scroll to position [230, 0]
click at [845, 287] on link "Pildīt ieskaiti" at bounding box center [853, 285] width 84 height 16
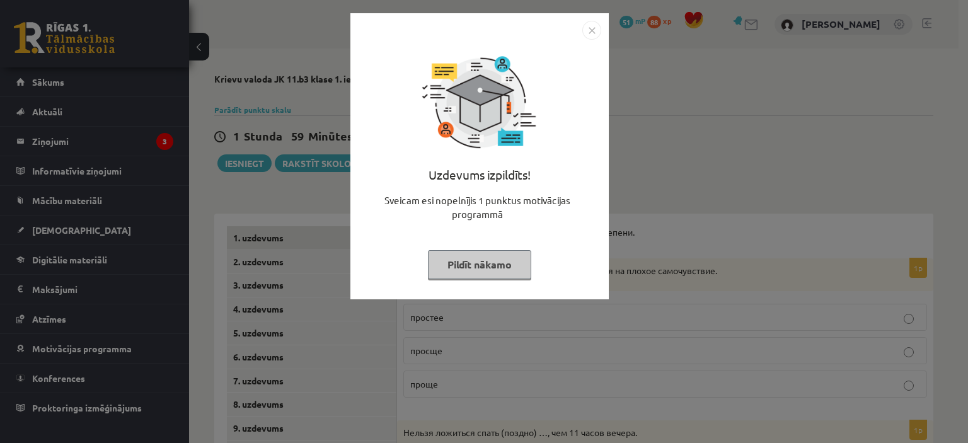
click at [591, 23] on img "Close" at bounding box center [591, 30] width 19 height 19
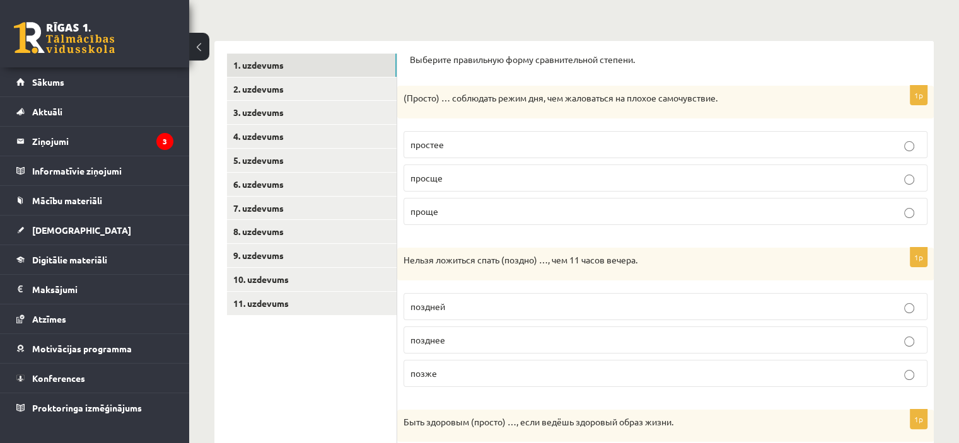
scroll to position [176, 0]
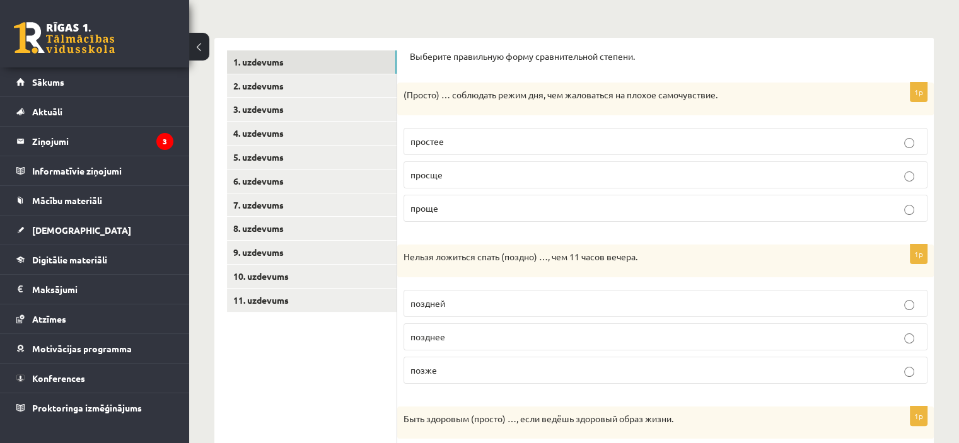
click at [553, 209] on p "проще" at bounding box center [665, 208] width 510 height 13
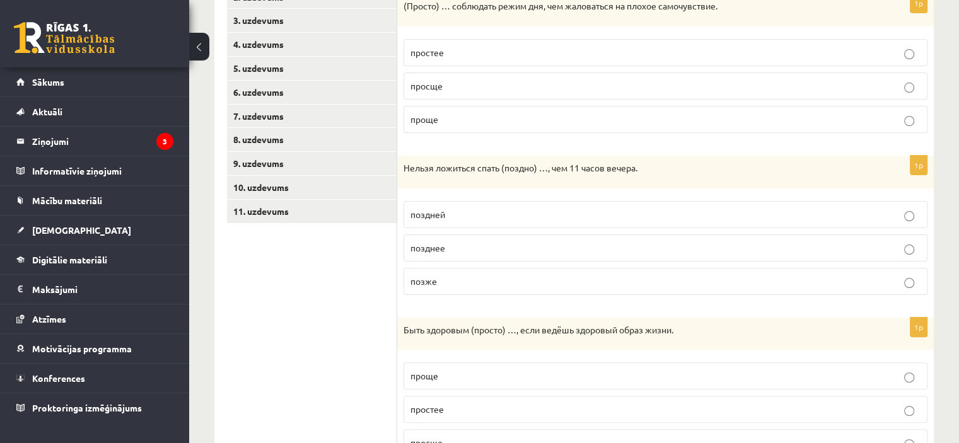
scroll to position [265, 0]
click at [493, 279] on p "позже" at bounding box center [665, 281] width 510 height 13
click at [545, 239] on label "позднее" at bounding box center [665, 247] width 524 height 27
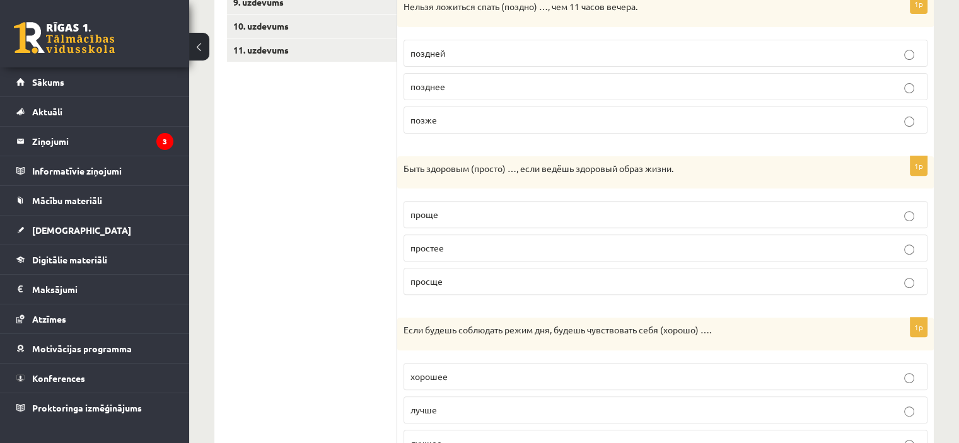
scroll to position [426, 0]
click at [539, 214] on p "проще" at bounding box center [665, 214] width 510 height 13
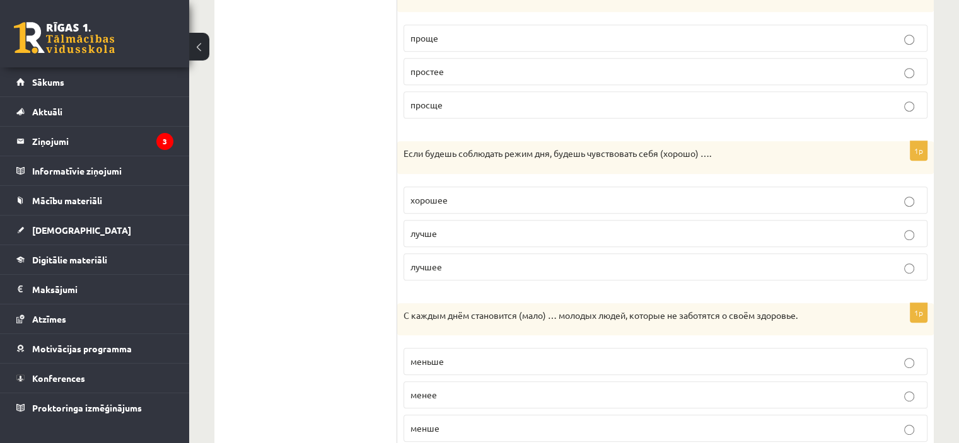
scroll to position [603, 0]
click at [524, 230] on p "лучше" at bounding box center [665, 233] width 510 height 13
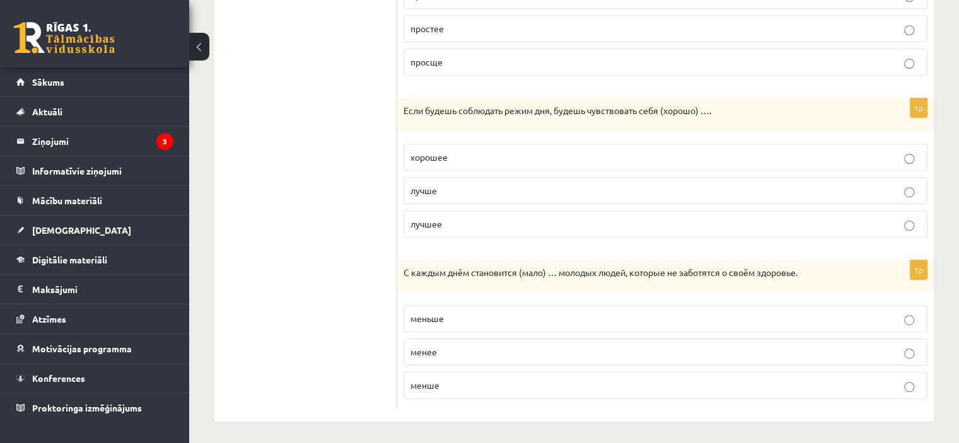
click at [487, 314] on p "меньше" at bounding box center [665, 318] width 510 height 13
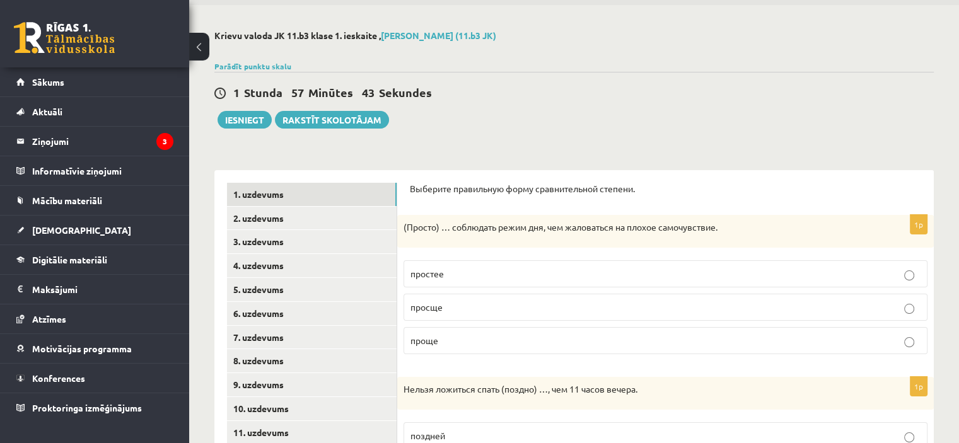
scroll to position [0, 0]
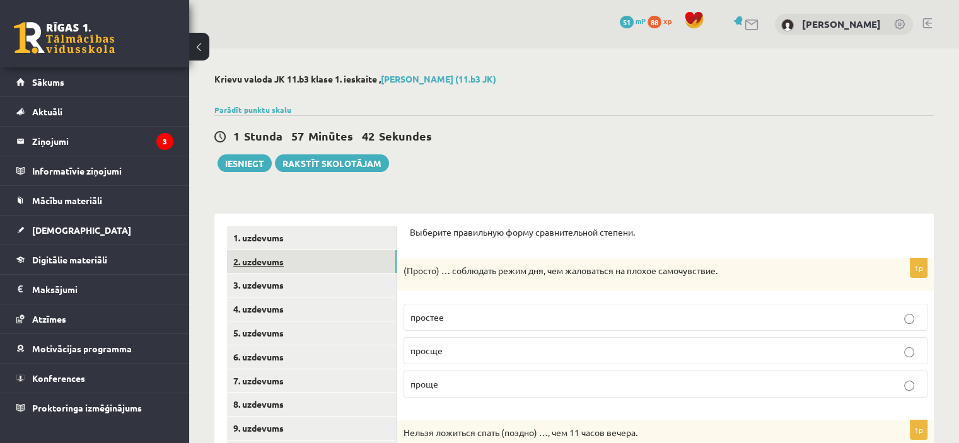
click at [319, 262] on link "2. uzdevums" at bounding box center [312, 261] width 170 height 23
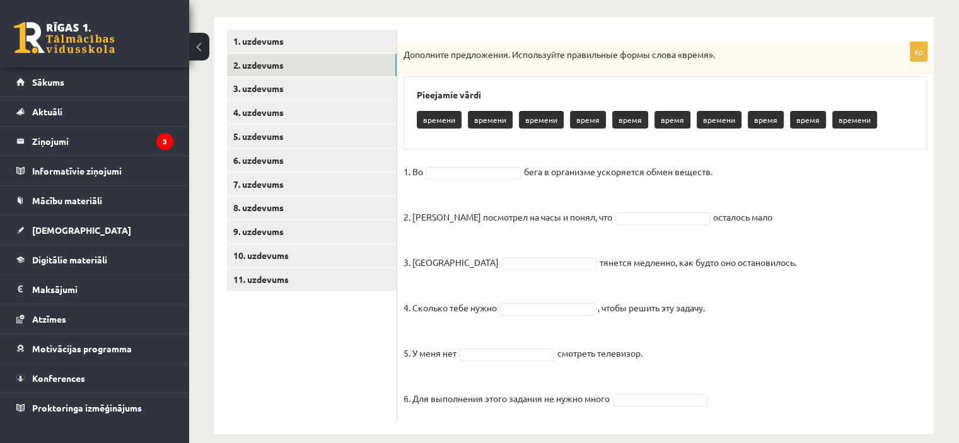
scroll to position [212, 0]
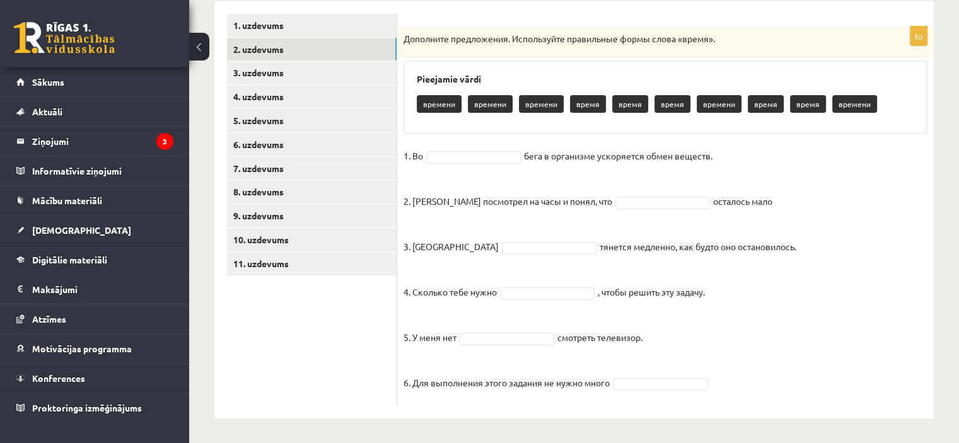
click at [587, 107] on p "время" at bounding box center [588, 104] width 36 height 18
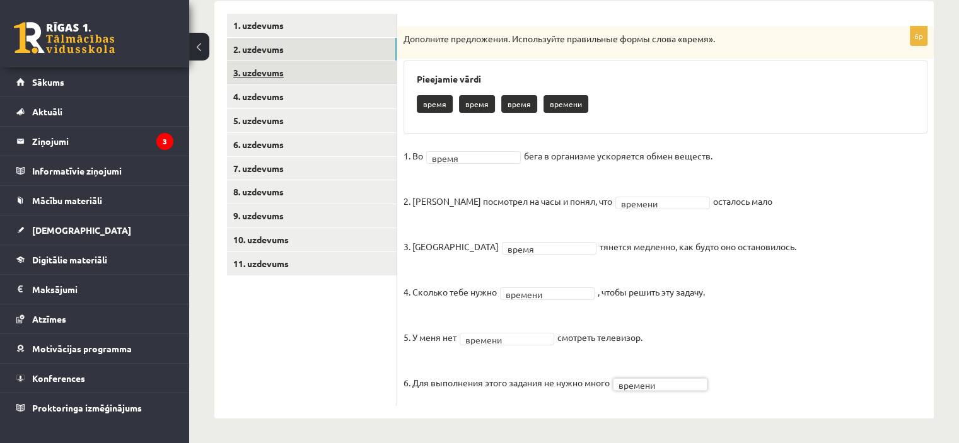
click at [332, 71] on link "3. uzdevums" at bounding box center [312, 72] width 170 height 23
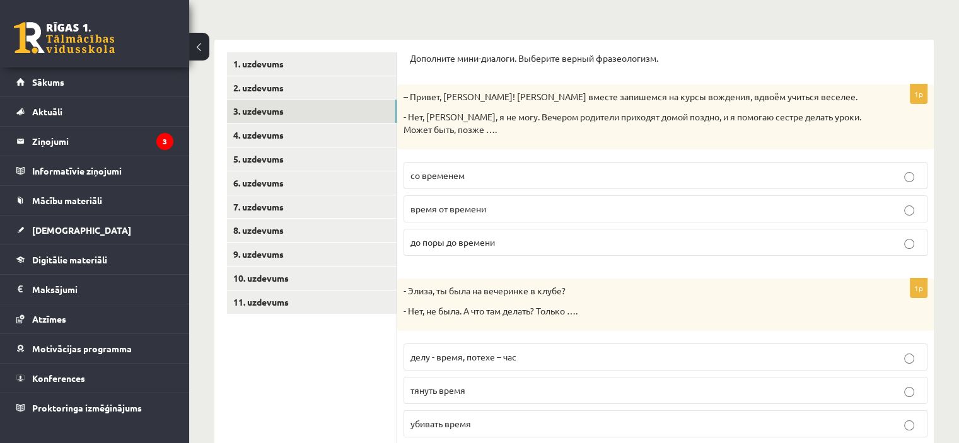
scroll to position [174, 0]
click at [502, 207] on p "время от времени" at bounding box center [665, 208] width 510 height 13
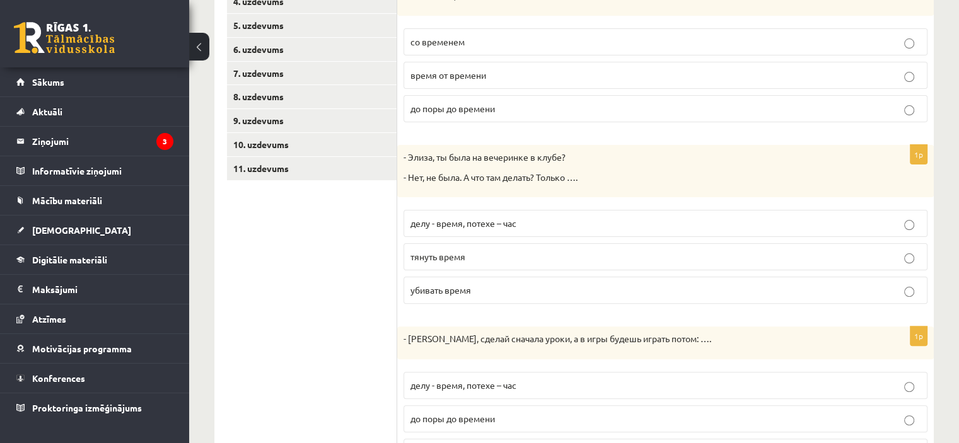
scroll to position [309, 0]
click at [501, 279] on label "убивать время" at bounding box center [665, 288] width 524 height 27
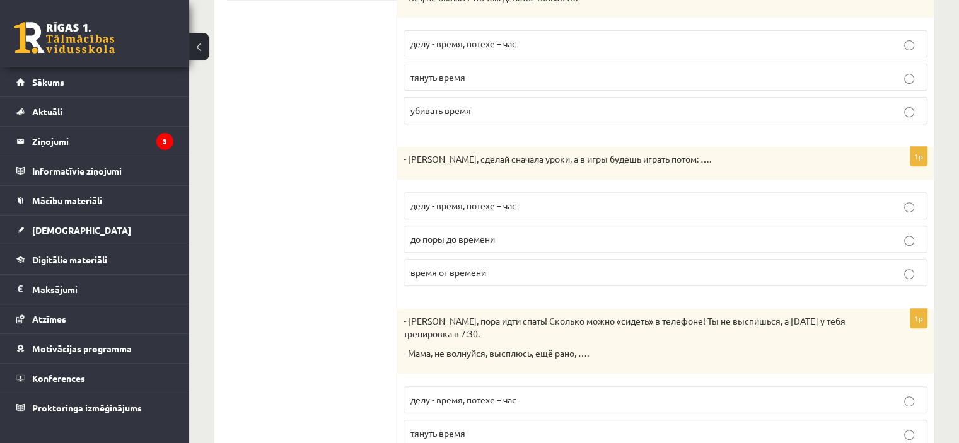
scroll to position [488, 0]
click at [524, 205] on p "делу - время, потехе – час" at bounding box center [665, 205] width 510 height 13
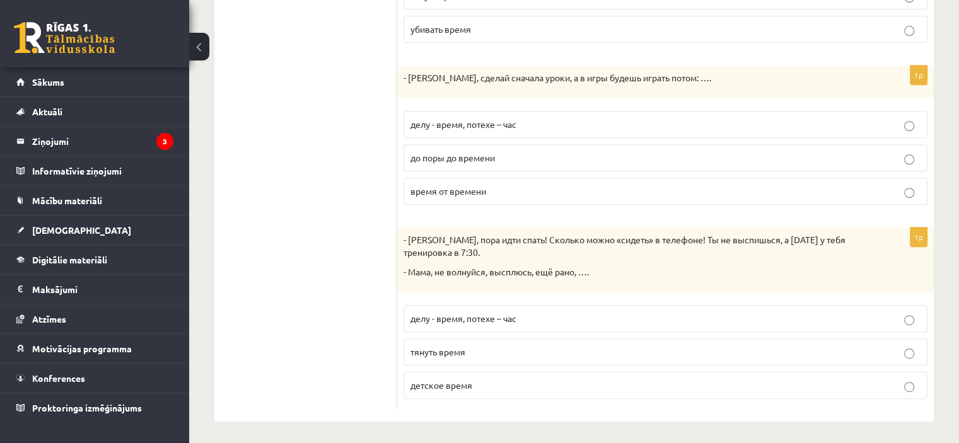
scroll to position [569, 0]
click at [475, 381] on p "детское время" at bounding box center [665, 384] width 510 height 13
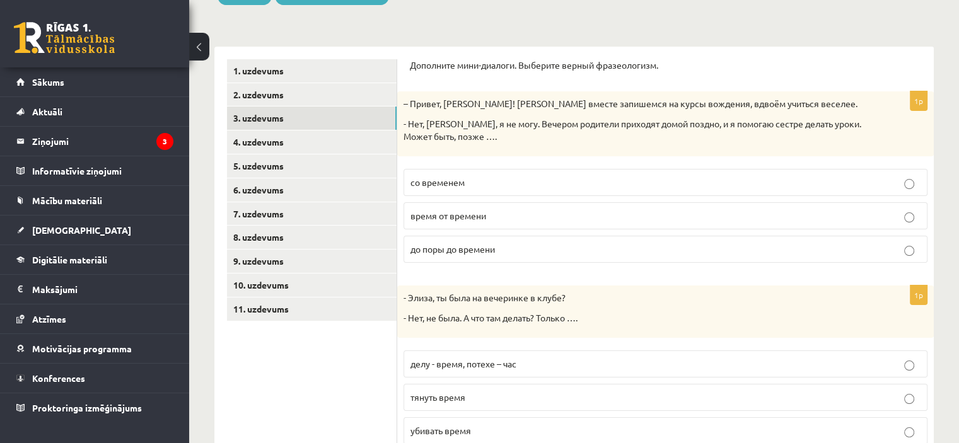
scroll to position [168, 0]
click at [527, 176] on p "со временем" at bounding box center [665, 181] width 510 height 13
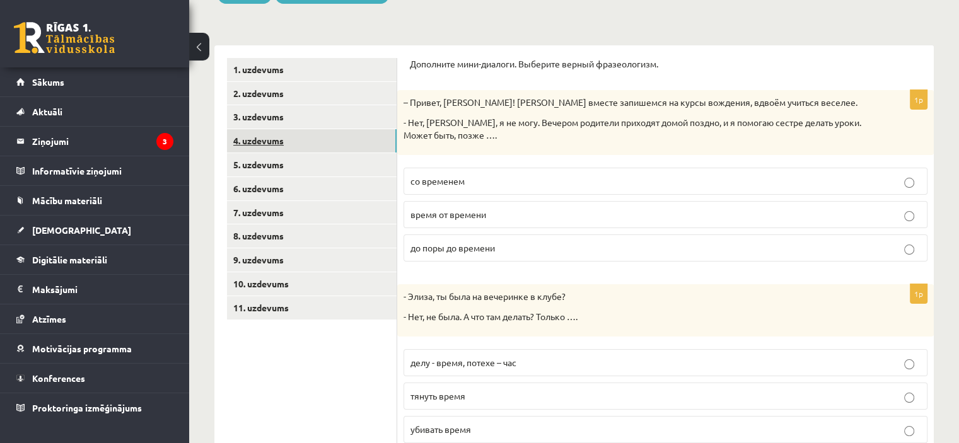
click at [335, 141] on link "4. uzdevums" at bounding box center [312, 140] width 170 height 23
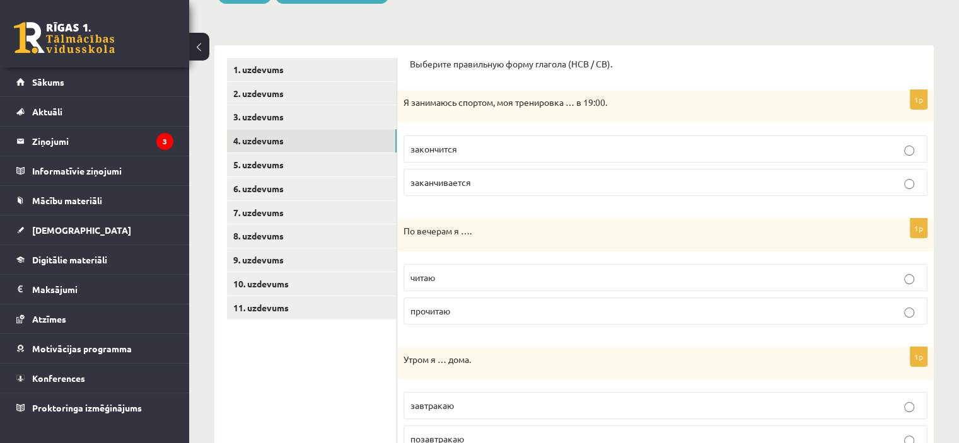
click at [476, 180] on p "заканчивается" at bounding box center [665, 182] width 510 height 13
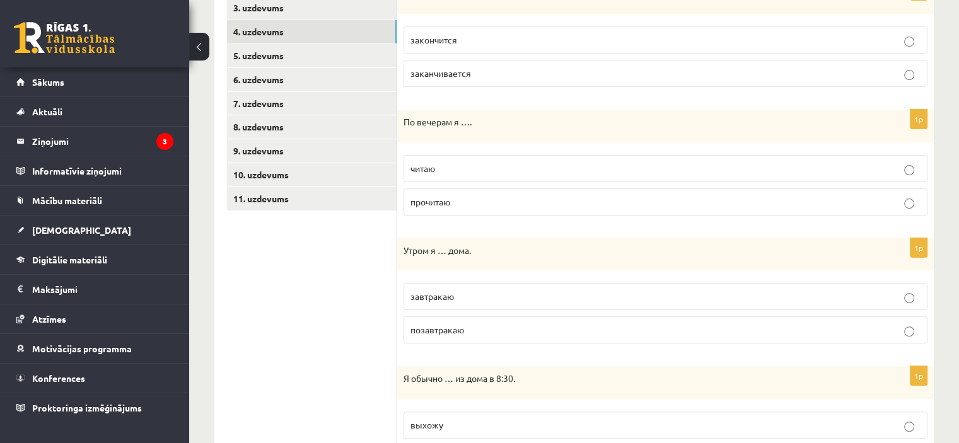
scroll to position [278, 0]
click at [506, 175] on label "читаю" at bounding box center [665, 167] width 524 height 27
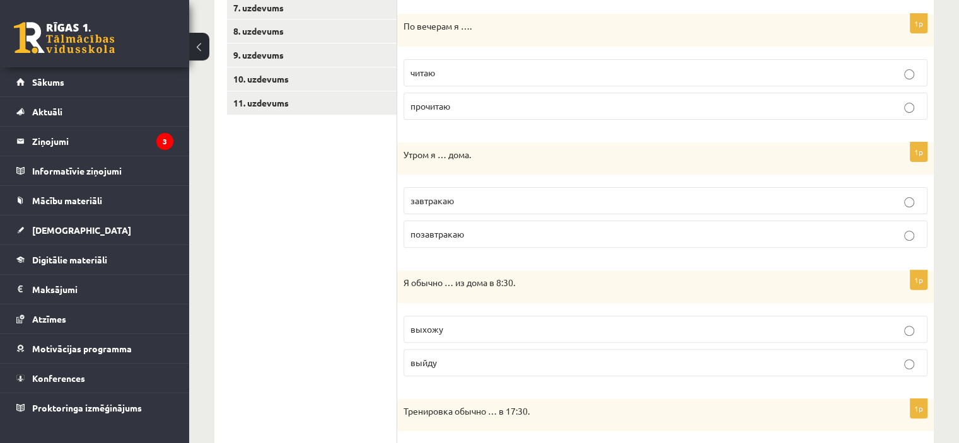
scroll to position [376, 0]
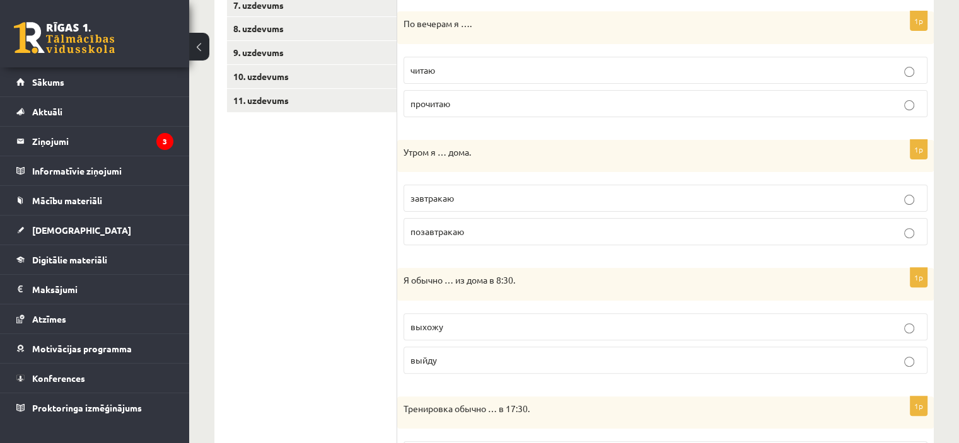
click at [486, 197] on p "завтракаю" at bounding box center [665, 198] width 510 height 13
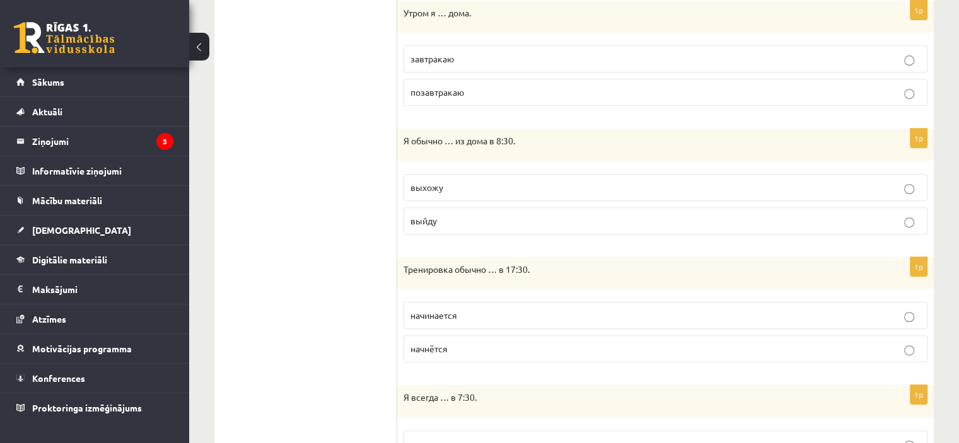
scroll to position [514, 0]
click at [482, 193] on label "выхожу" at bounding box center [665, 188] width 524 height 27
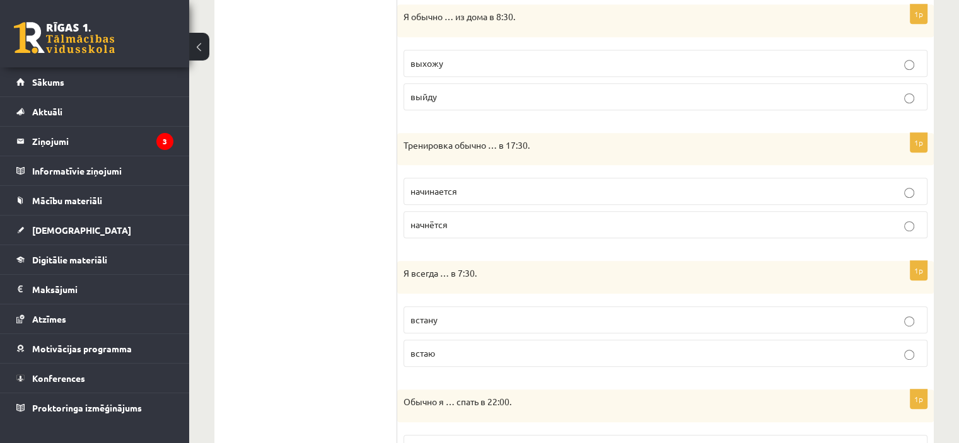
scroll to position [644, 0]
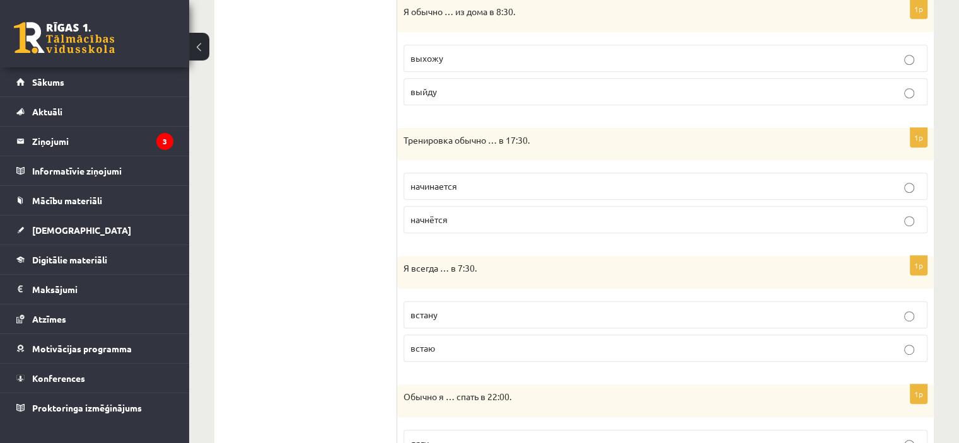
click at [480, 187] on p "начинается" at bounding box center [665, 186] width 510 height 13
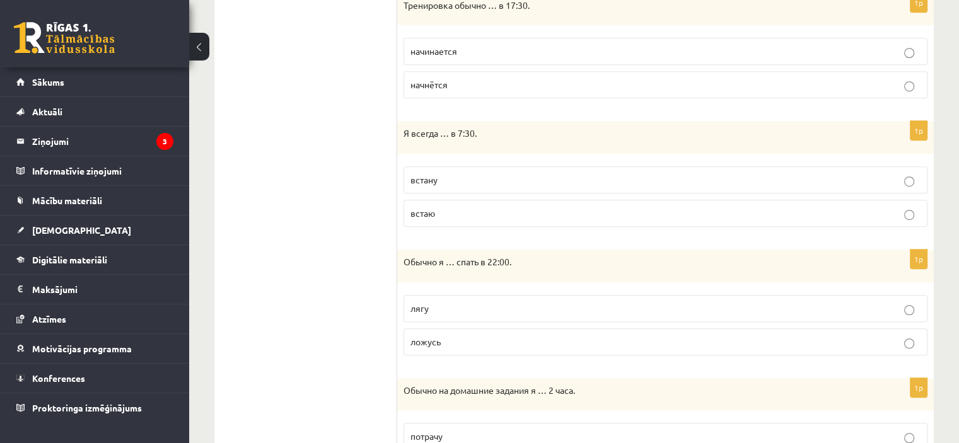
scroll to position [780, 0]
click at [474, 211] on p "встаю" at bounding box center [665, 212] width 510 height 13
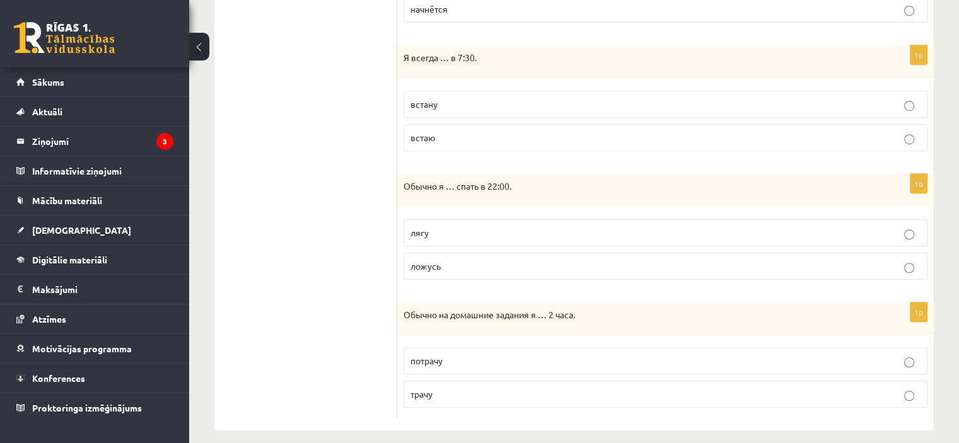
scroll to position [859, 0]
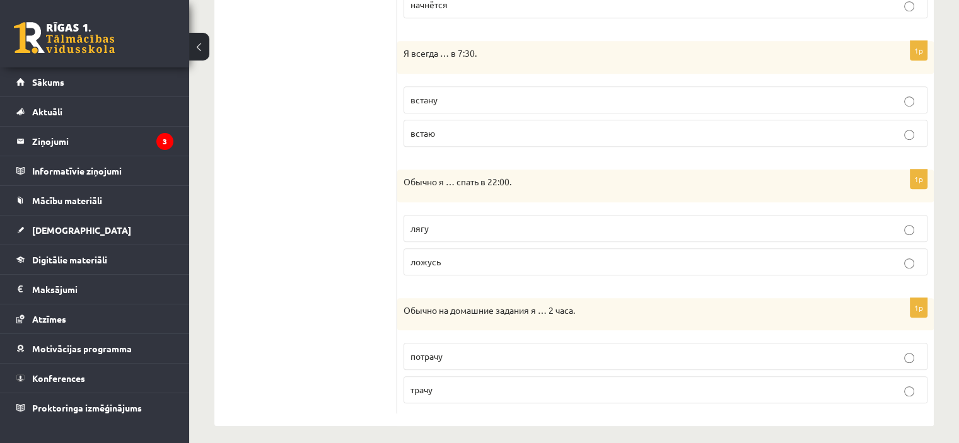
click at [463, 264] on p "ложусь" at bounding box center [665, 261] width 510 height 13
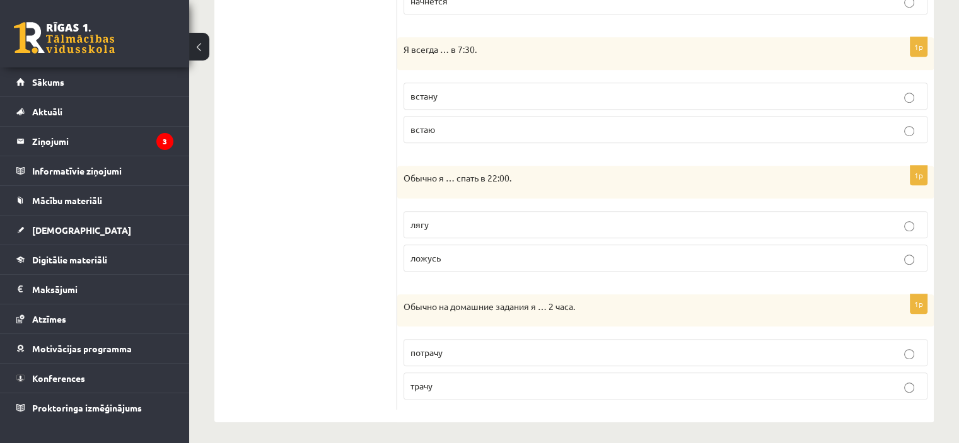
click at [459, 388] on p "трачу" at bounding box center [665, 385] width 510 height 13
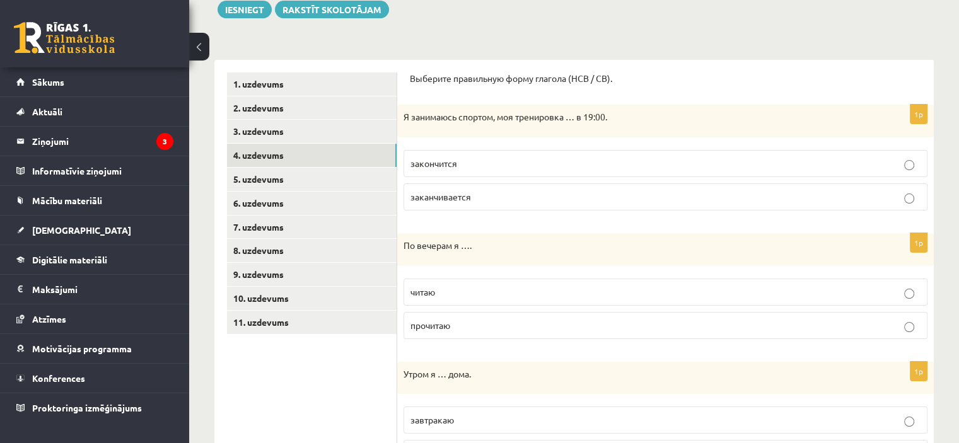
scroll to position [146, 0]
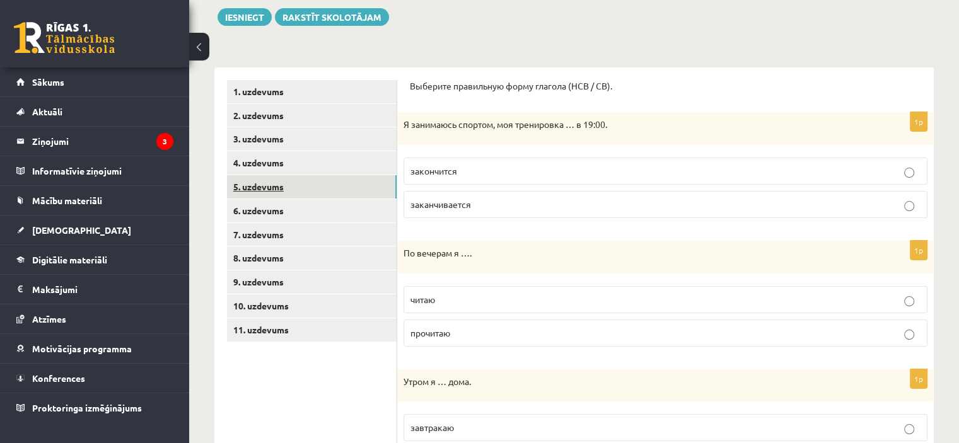
click at [286, 186] on link "5. uzdevums" at bounding box center [312, 186] width 170 height 23
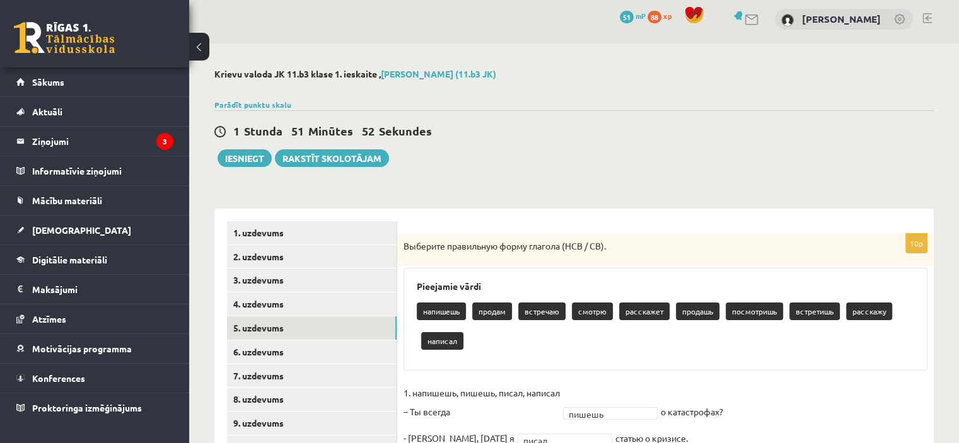
scroll to position [0, 0]
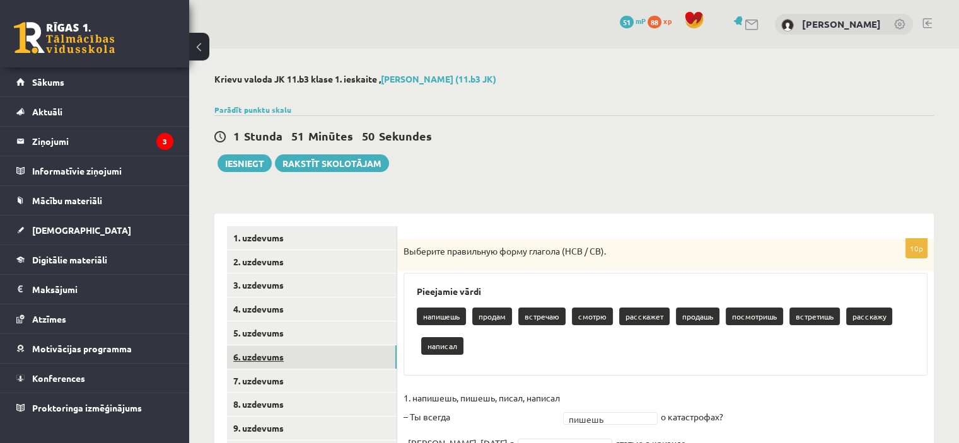
click at [296, 364] on link "6. uzdevums" at bounding box center [312, 356] width 170 height 23
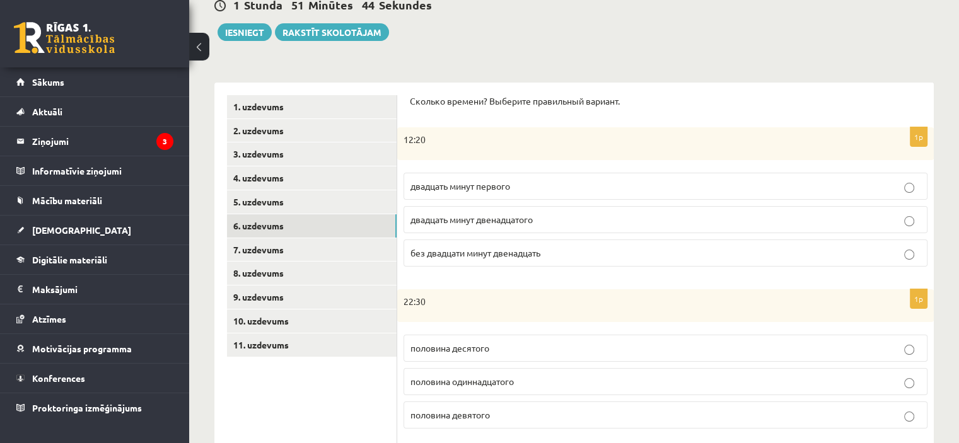
scroll to position [136, 0]
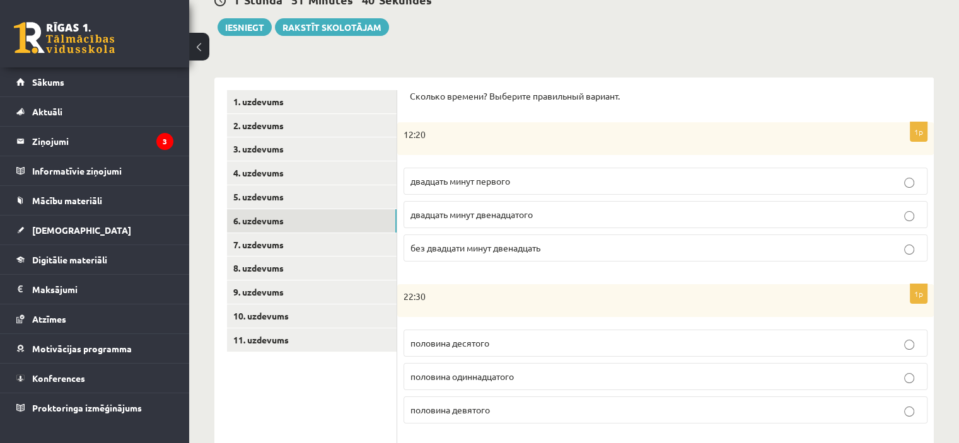
click at [542, 176] on p "двадцать минут первого" at bounding box center [665, 181] width 510 height 13
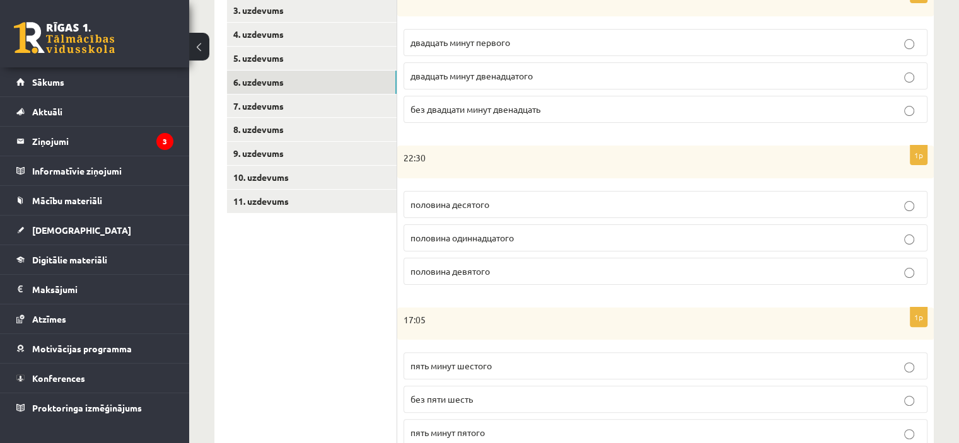
scroll to position [276, 0]
click at [492, 240] on p "половина одиннадцатого" at bounding box center [665, 236] width 510 height 13
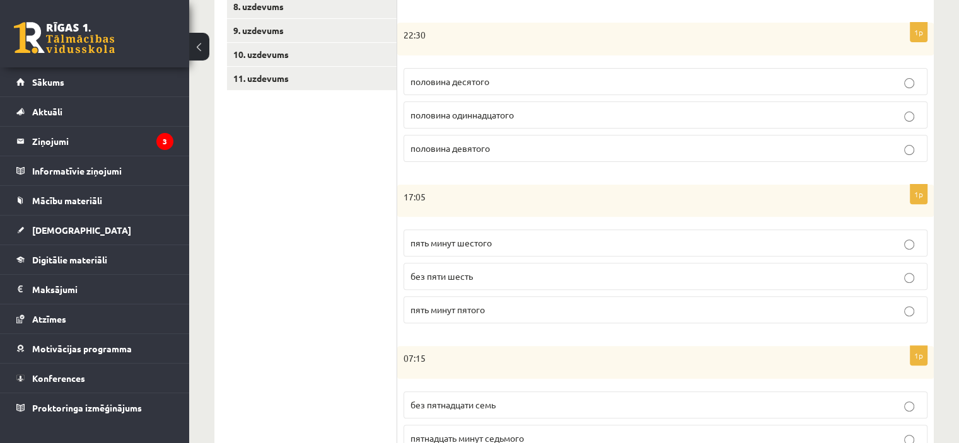
scroll to position [403, 0]
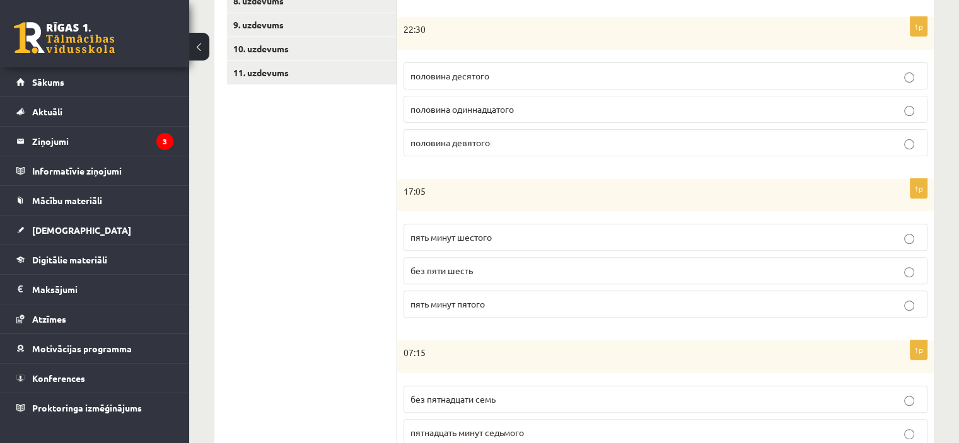
click at [505, 235] on p "пять минут шестого" at bounding box center [665, 237] width 510 height 13
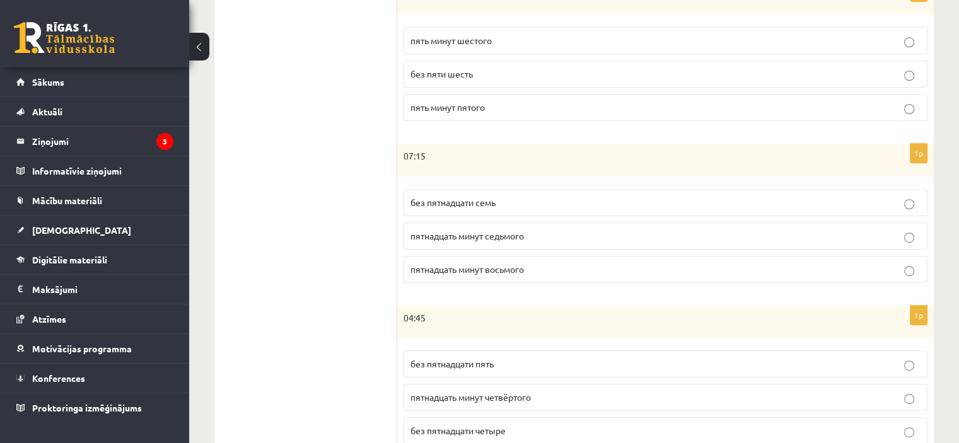
scroll to position [602, 0]
click at [543, 268] on p "пятнадцать минут восьмого" at bounding box center [665, 267] width 510 height 13
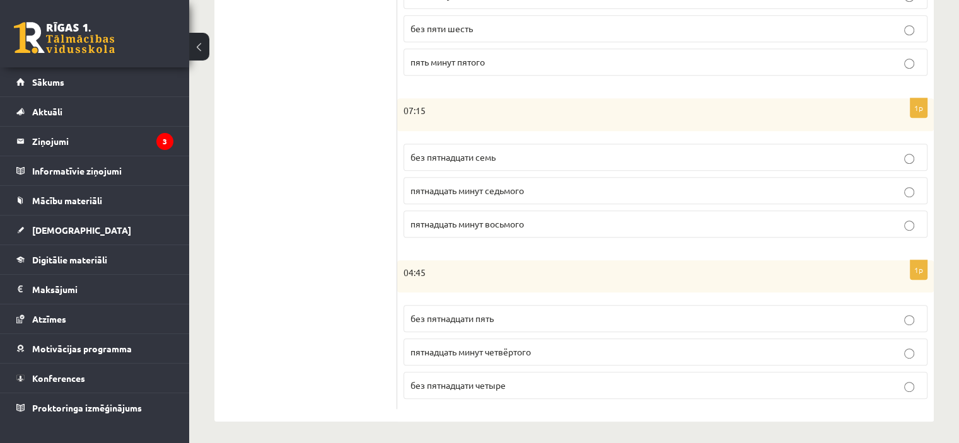
click at [514, 305] on label "без пятнадцати пять" at bounding box center [665, 318] width 524 height 27
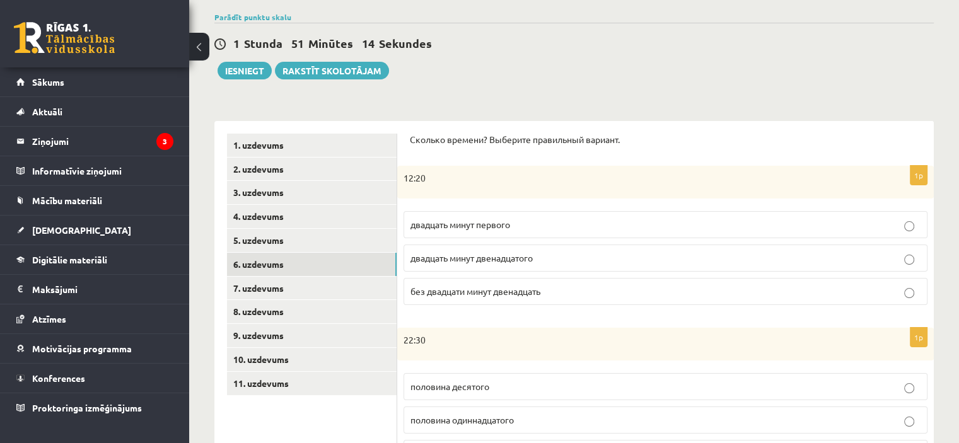
scroll to position [81, 0]
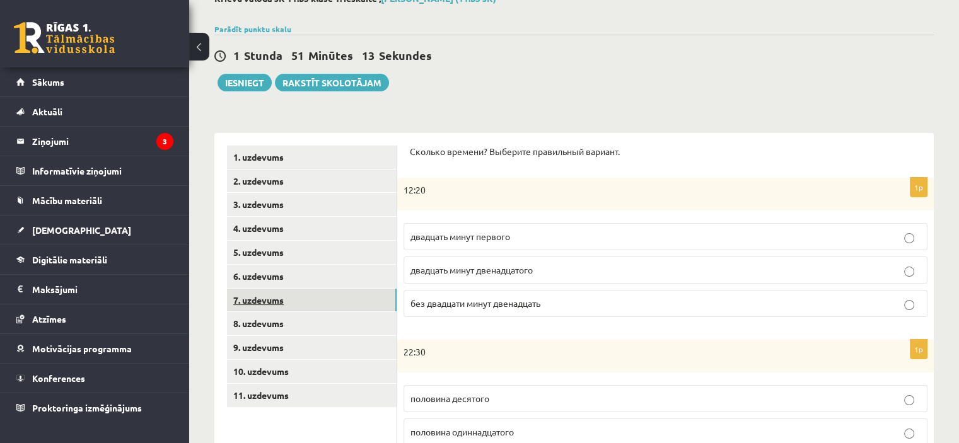
click at [297, 293] on link "7. uzdevums" at bounding box center [312, 300] width 170 height 23
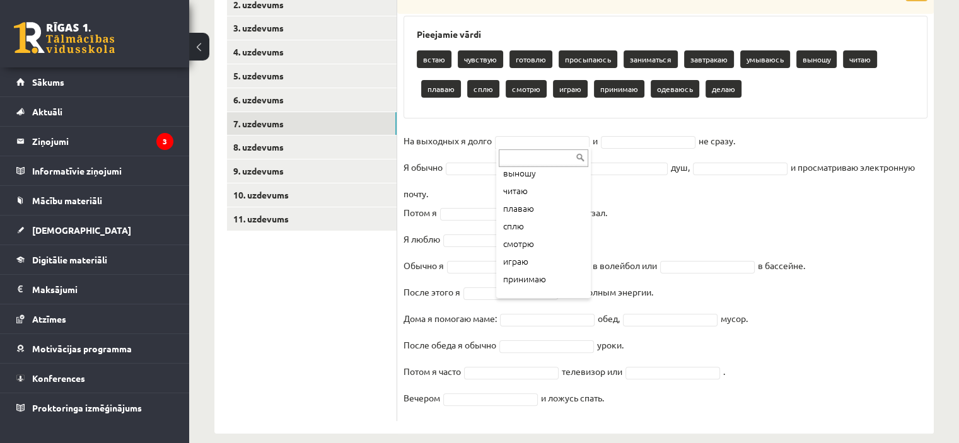
scroll to position [146, 0]
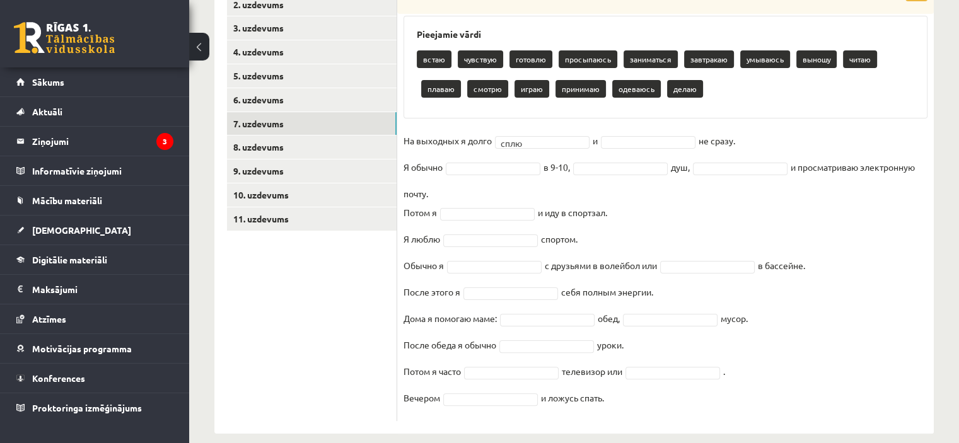
click at [637, 148] on fieldset "На выходных я долго сплю **** и не сразу. Я обычно в 9-10, душ, и просматриваю …" at bounding box center [665, 273] width 524 height 284
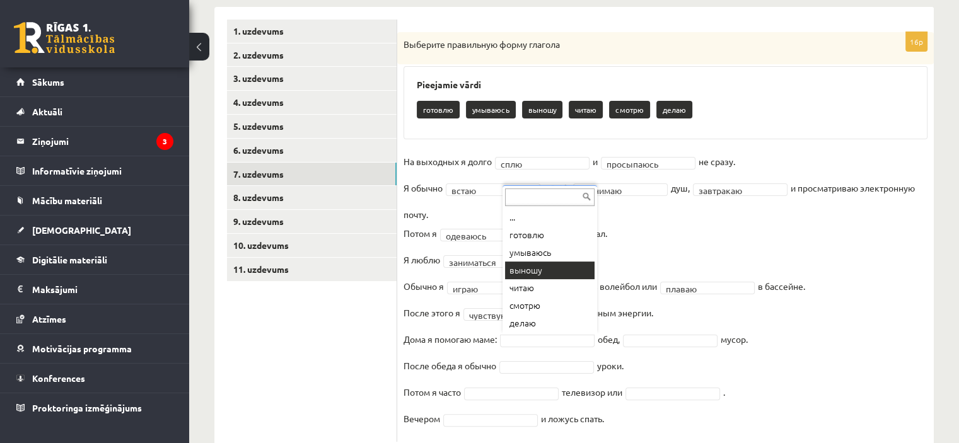
scroll to position [205, 0]
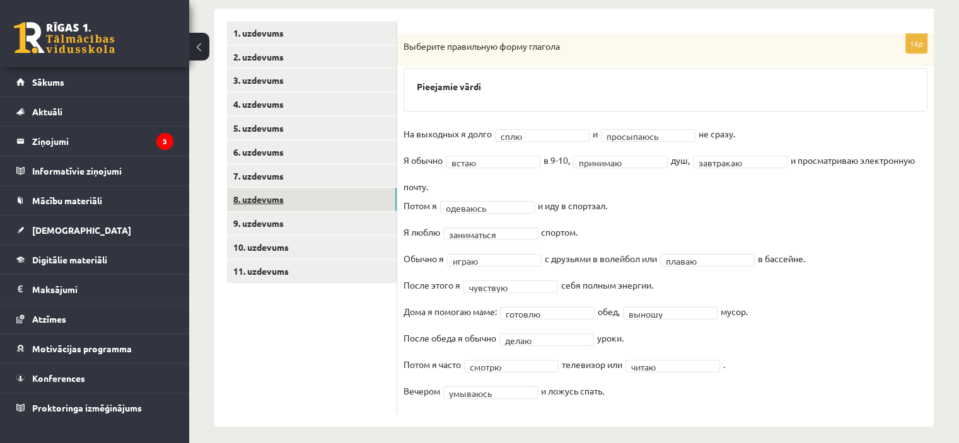
click at [318, 202] on link "8. uzdevums" at bounding box center [312, 199] width 170 height 23
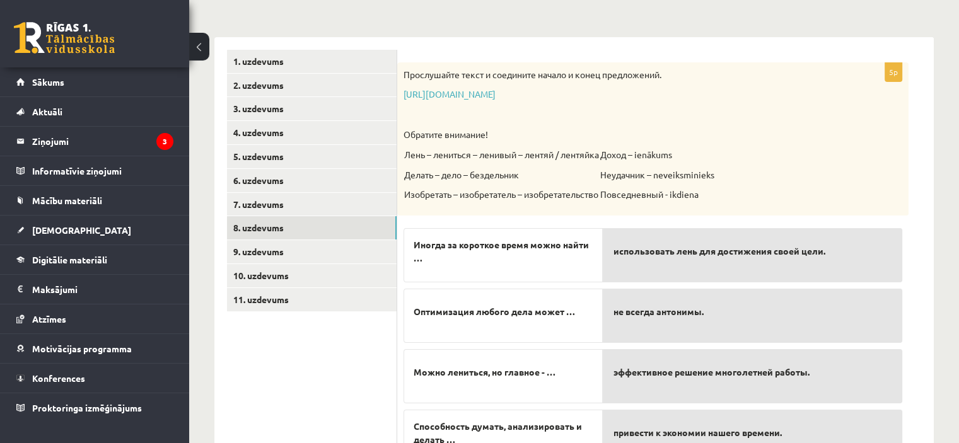
scroll to position [177, 0]
click at [495, 93] on link "https://www.zvaigzne.lv/upload/audio/100Urokov/2/49%202.mp3" at bounding box center [449, 93] width 92 height 11
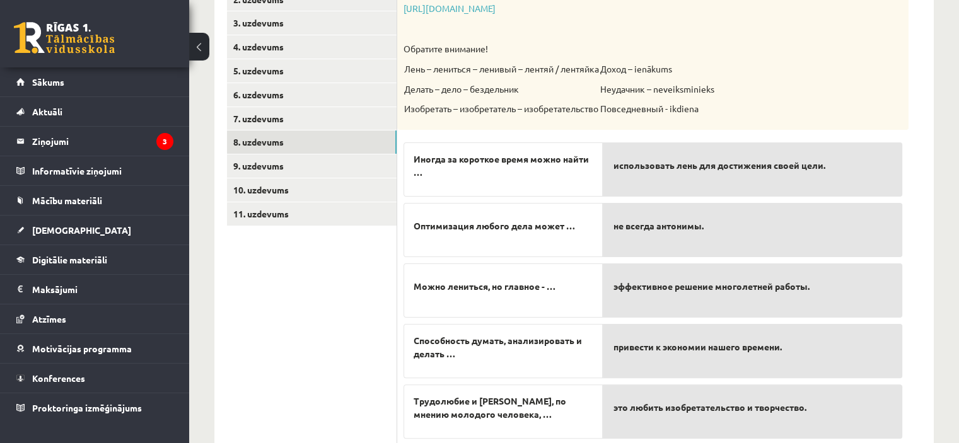
scroll to position [300, 0]
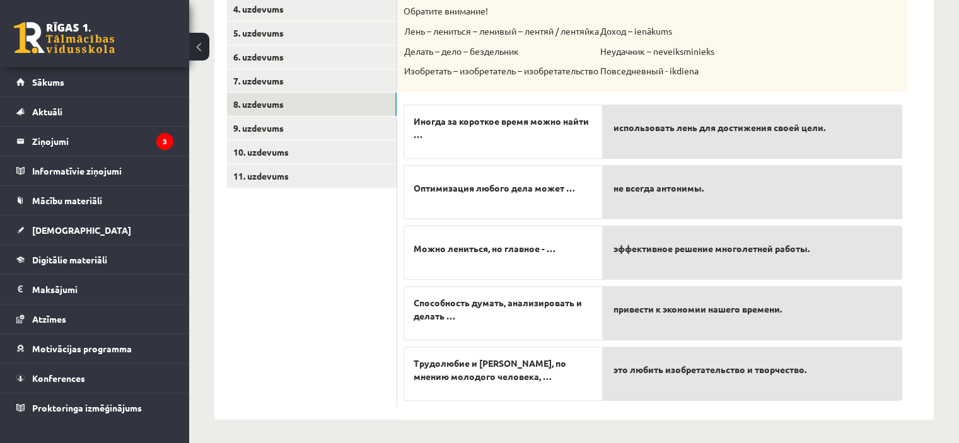
click at [504, 122] on span "Иногда за короткое время можно найти …" at bounding box center [502, 128] width 179 height 26
click at [522, 137] on span "Иногда за короткое время можно найти …" at bounding box center [502, 128] width 179 height 26
click at [633, 253] on span "эффективное решение многолетней работы." at bounding box center [711, 248] width 196 height 13
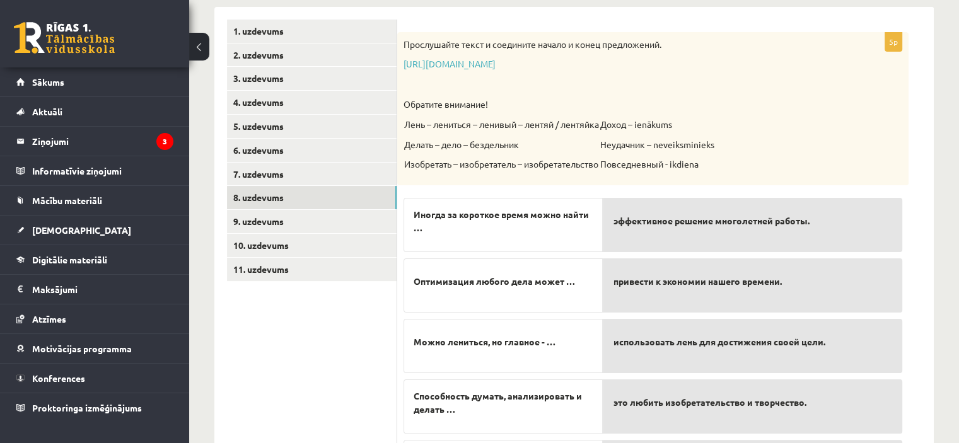
scroll to position [204, 0]
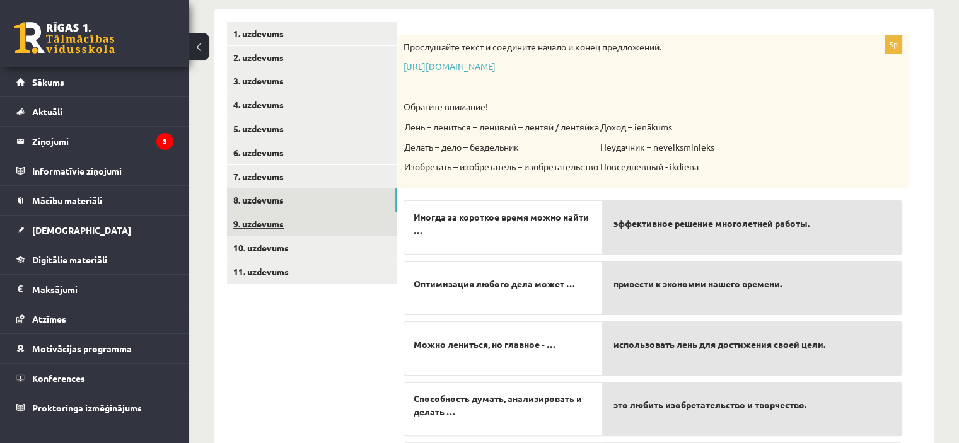
click at [350, 213] on link "9. uzdevums" at bounding box center [312, 223] width 170 height 23
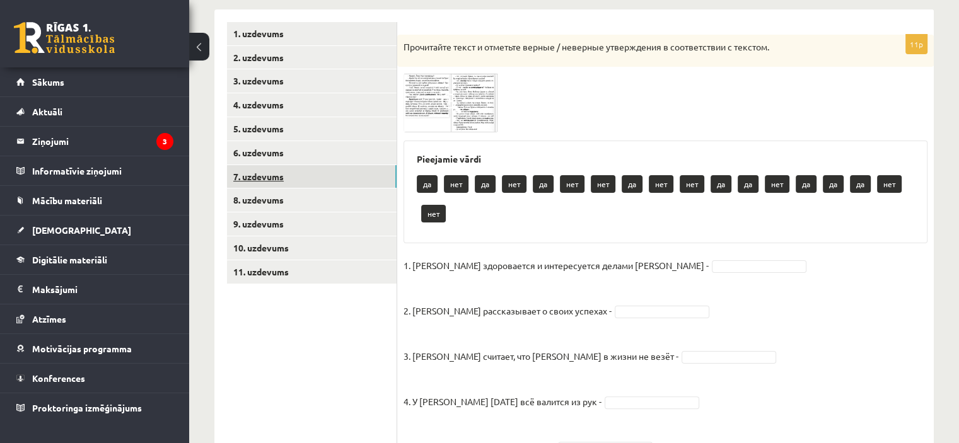
click at [355, 187] on link "7. uzdevums" at bounding box center [312, 176] width 170 height 23
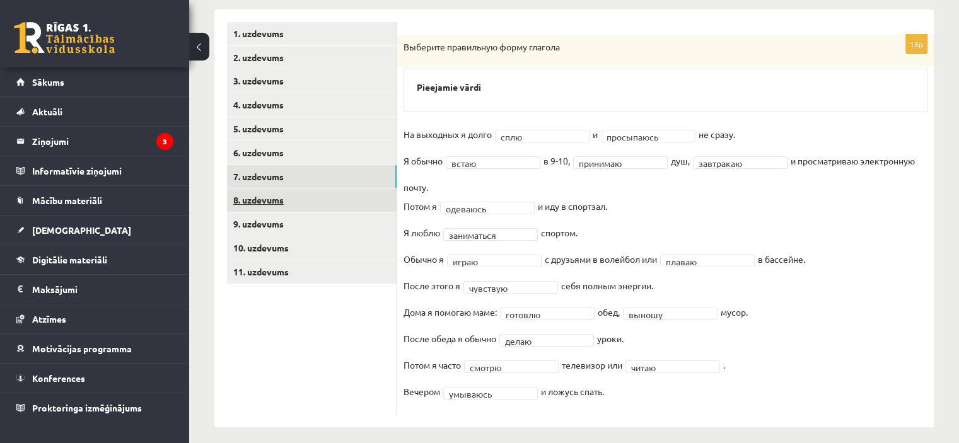
click at [349, 204] on link "8. uzdevums" at bounding box center [312, 199] width 170 height 23
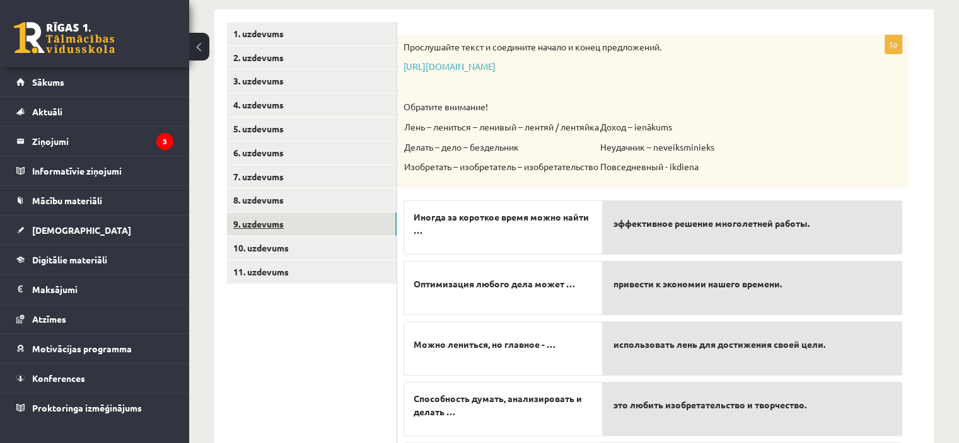
click at [347, 219] on link "9. uzdevums" at bounding box center [312, 223] width 170 height 23
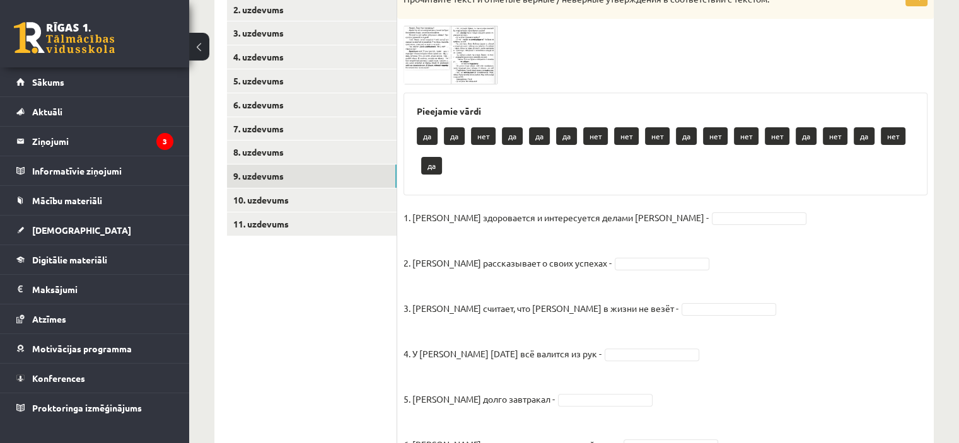
scroll to position [201, 0]
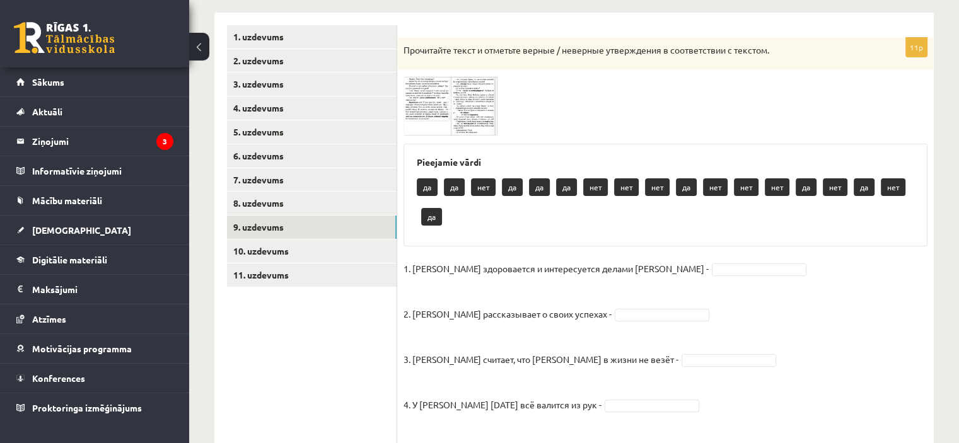
click at [436, 94] on img at bounding box center [450, 105] width 95 height 59
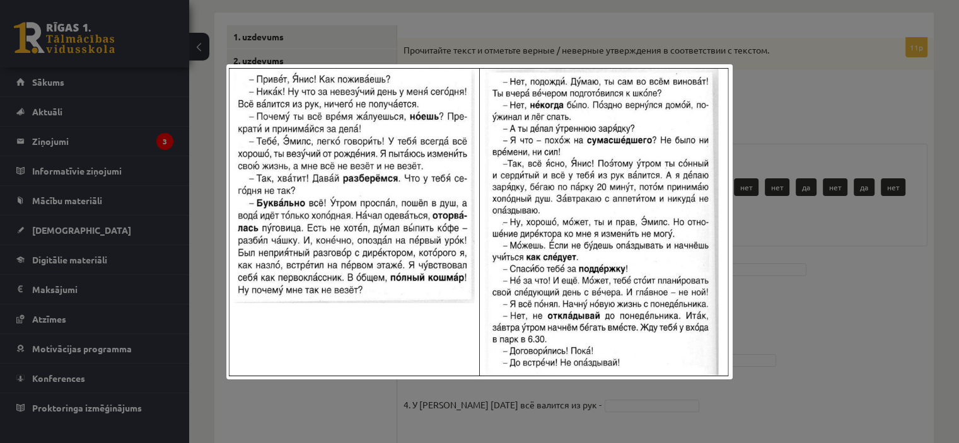
click at [801, 192] on div at bounding box center [479, 221] width 959 height 443
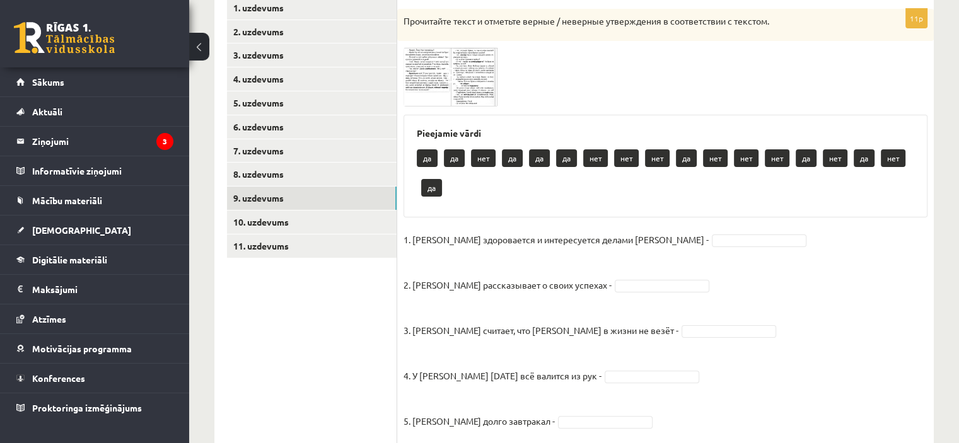
scroll to position [229, 0]
click at [436, 85] on img at bounding box center [450, 77] width 95 height 59
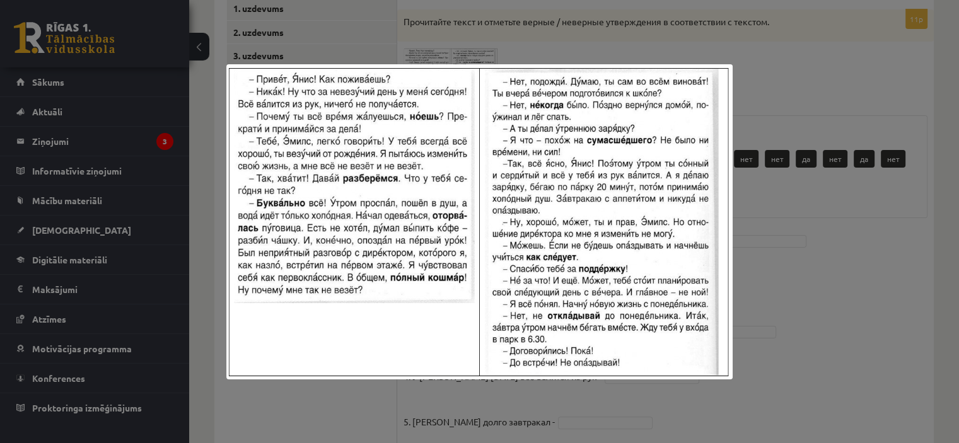
click at [824, 275] on div at bounding box center [479, 221] width 959 height 443
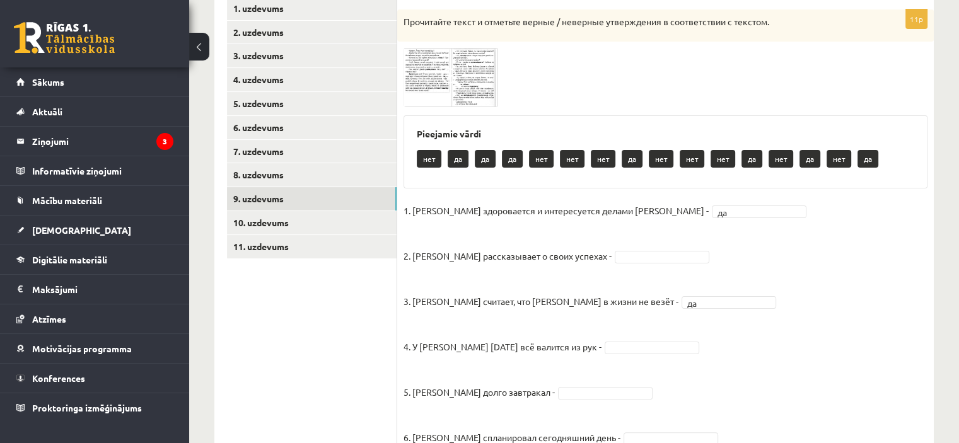
click at [429, 88] on img at bounding box center [450, 77] width 95 height 59
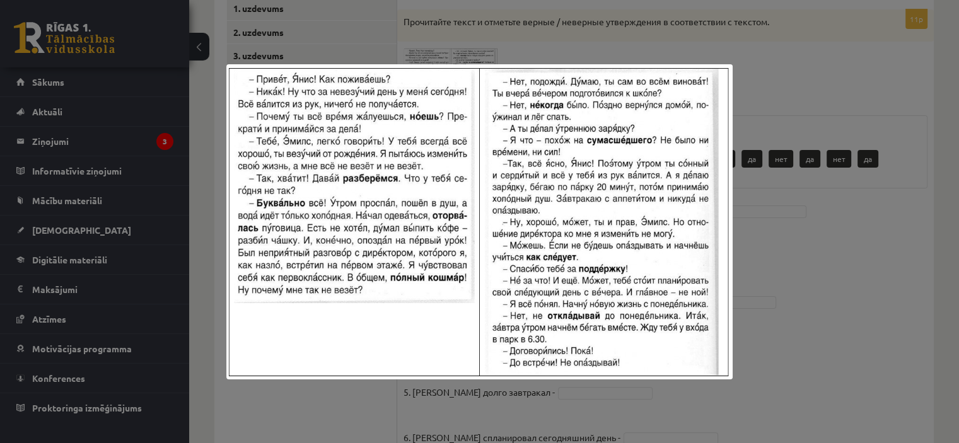
click at [802, 270] on div at bounding box center [479, 221] width 959 height 443
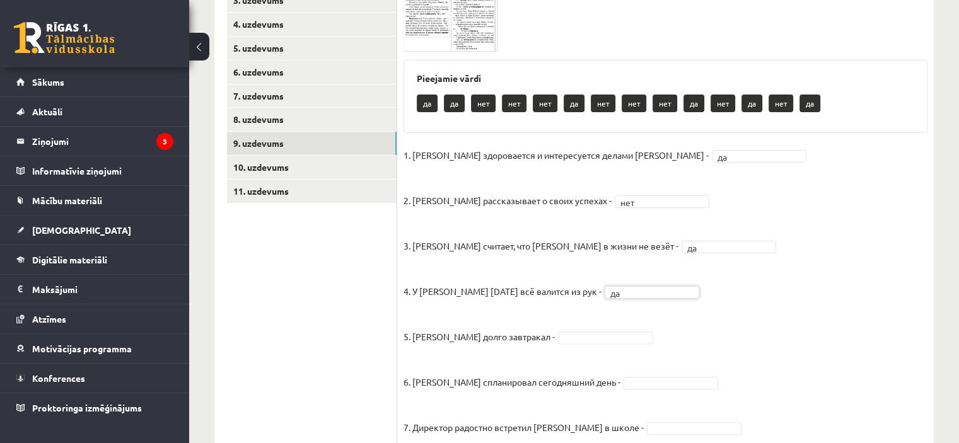
scroll to position [284, 0]
click at [449, 13] on img at bounding box center [450, 22] width 95 height 59
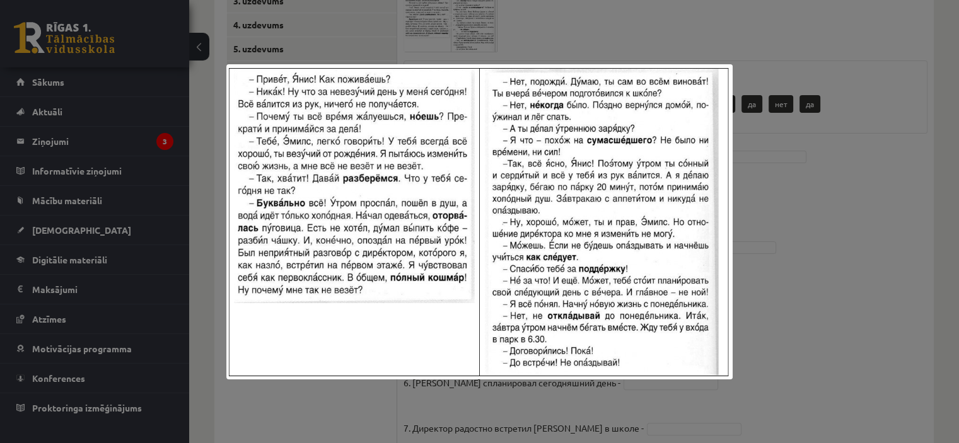
click at [804, 219] on div at bounding box center [479, 221] width 959 height 443
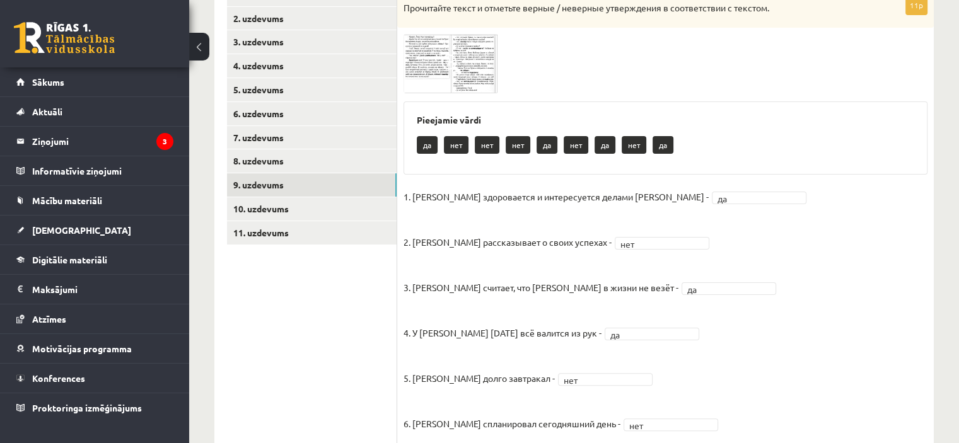
scroll to position [241, 0]
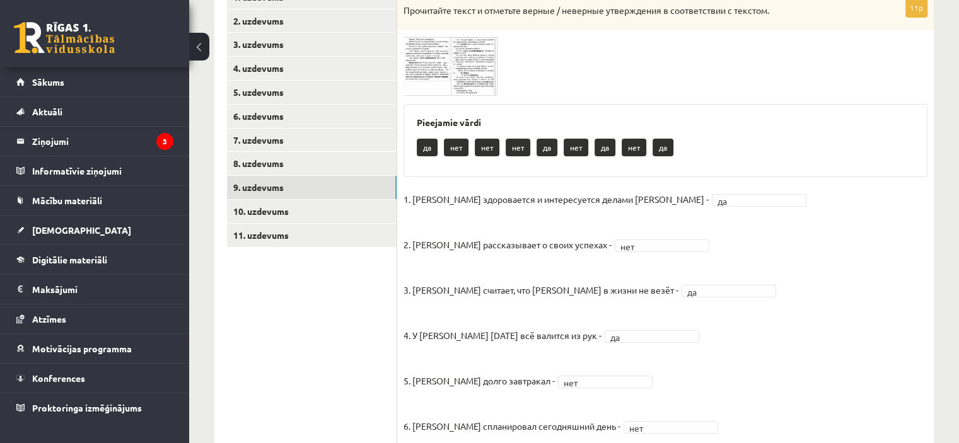
click at [464, 68] on img at bounding box center [450, 66] width 95 height 59
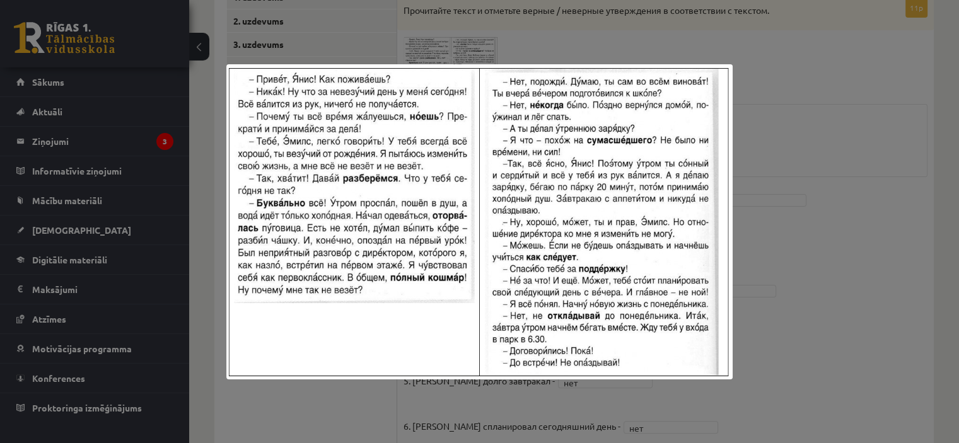
click at [764, 246] on div at bounding box center [479, 221] width 959 height 443
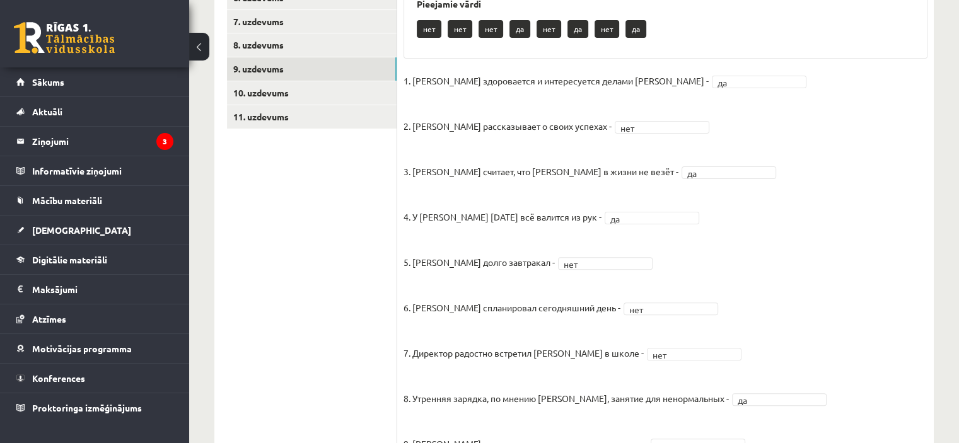
scroll to position [233, 0]
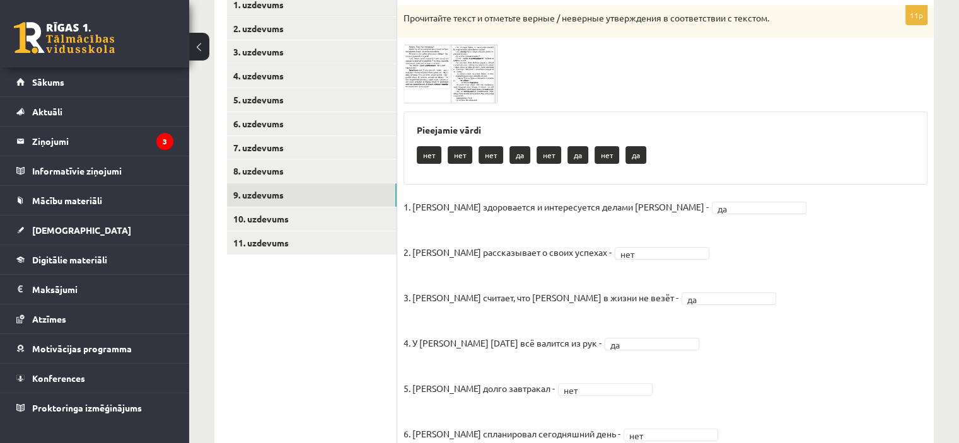
click at [498, 82] on div at bounding box center [665, 73] width 524 height 59
click at [490, 80] on img at bounding box center [450, 73] width 95 height 59
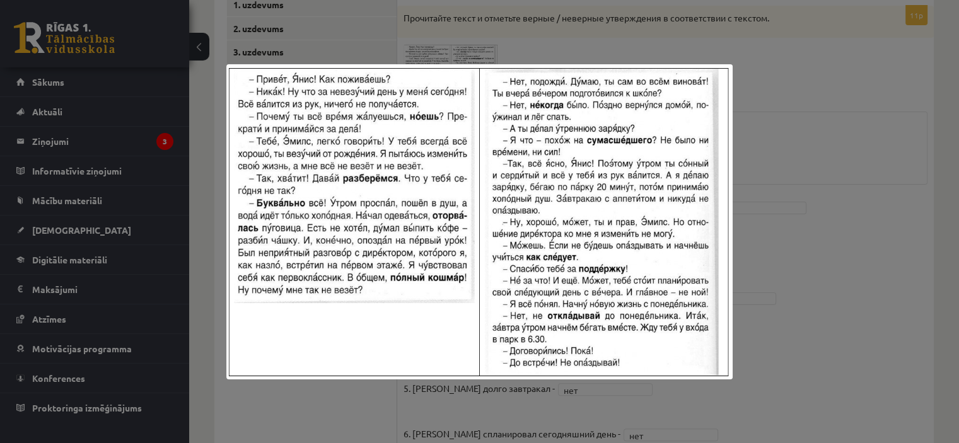
click at [817, 203] on div at bounding box center [479, 221] width 959 height 443
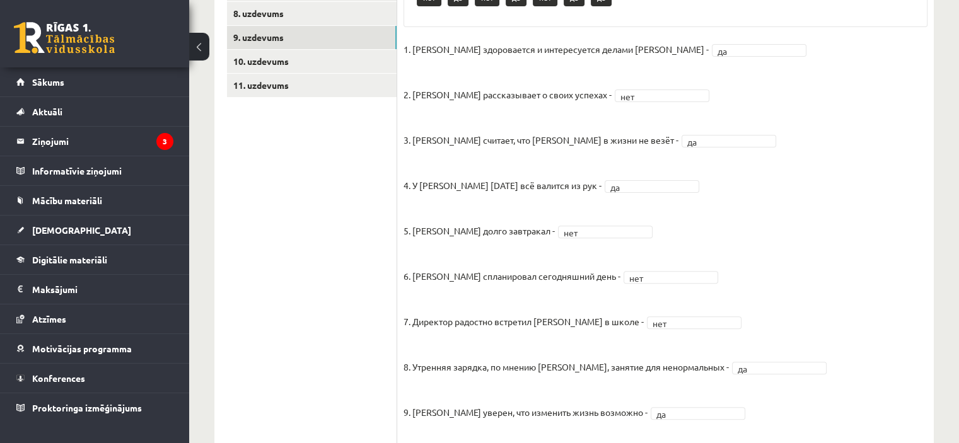
scroll to position [381, 0]
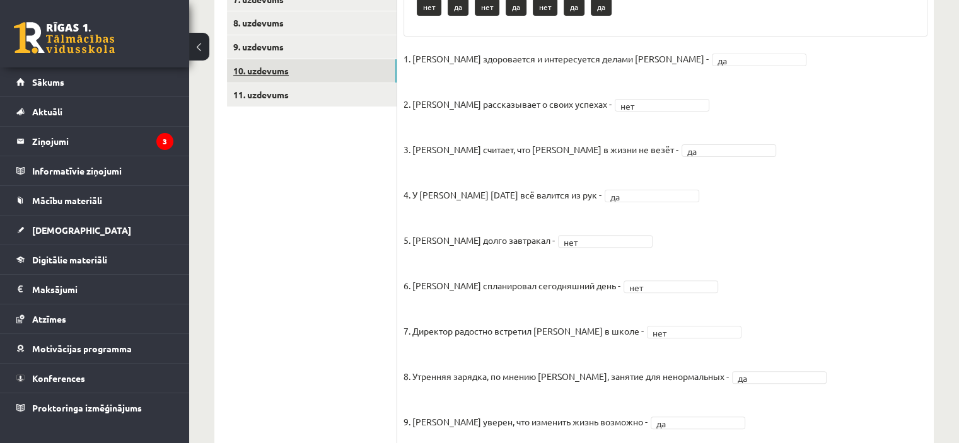
click at [389, 72] on link "10. uzdevums" at bounding box center [312, 70] width 170 height 23
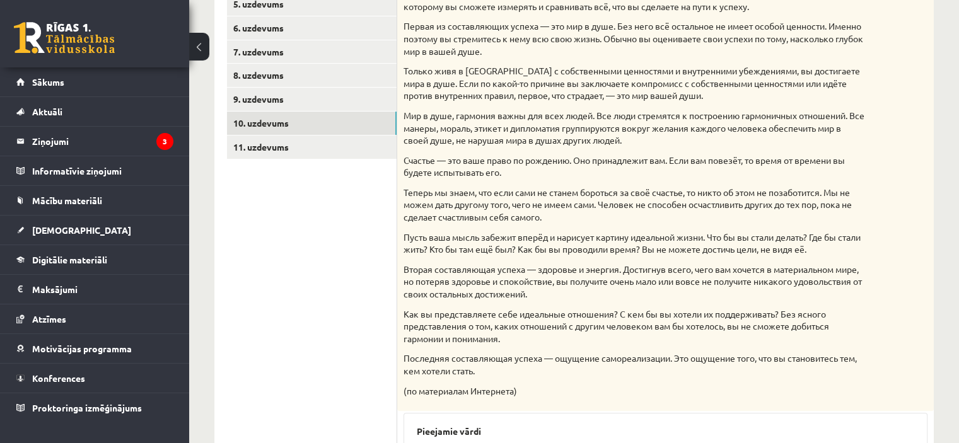
scroll to position [325, 0]
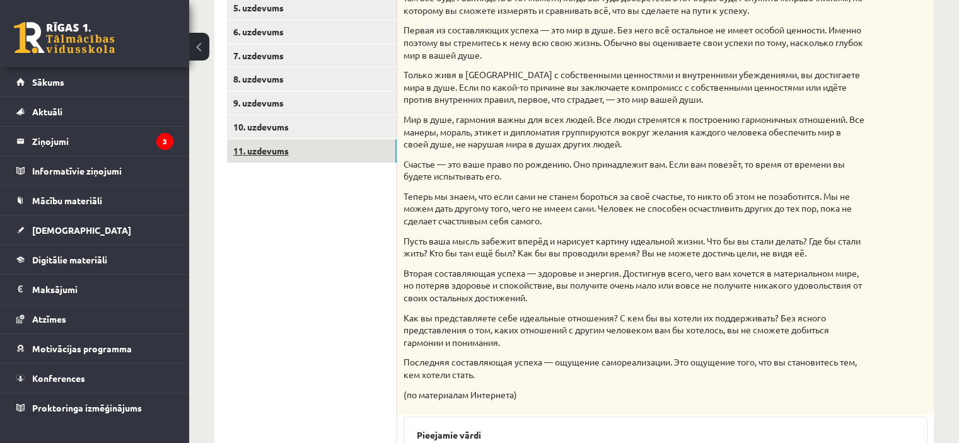
click at [339, 154] on link "11. uzdevums" at bounding box center [312, 150] width 170 height 23
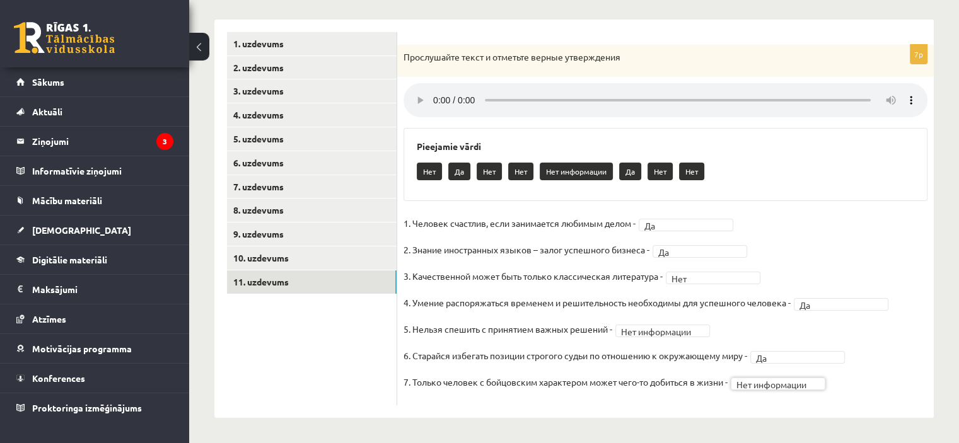
scroll to position [0, 0]
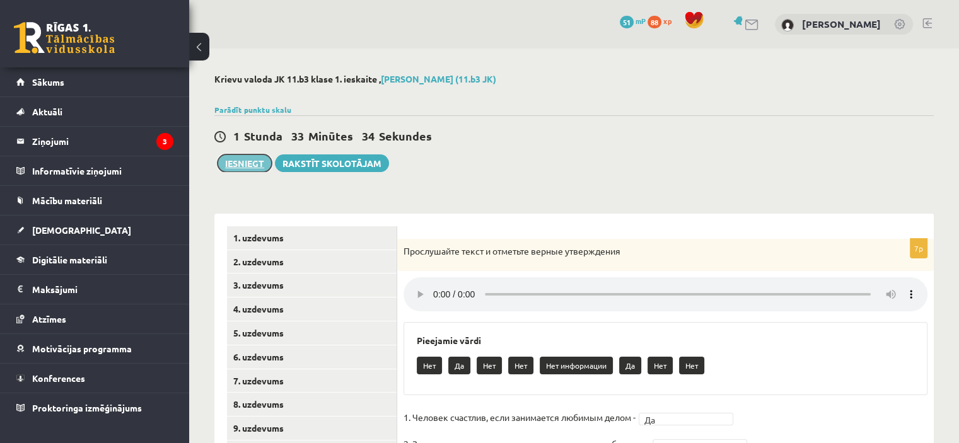
click at [238, 158] on button "Iesniegt" at bounding box center [244, 163] width 54 height 18
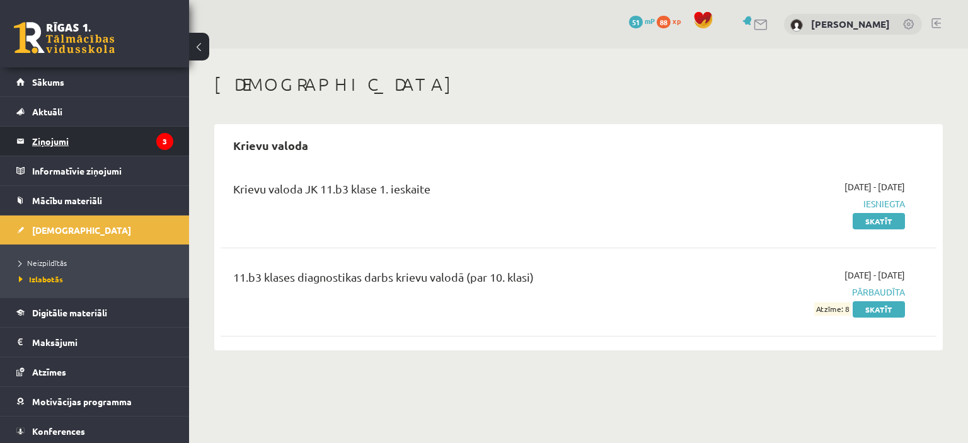
click at [158, 140] on icon "3" at bounding box center [164, 141] width 17 height 17
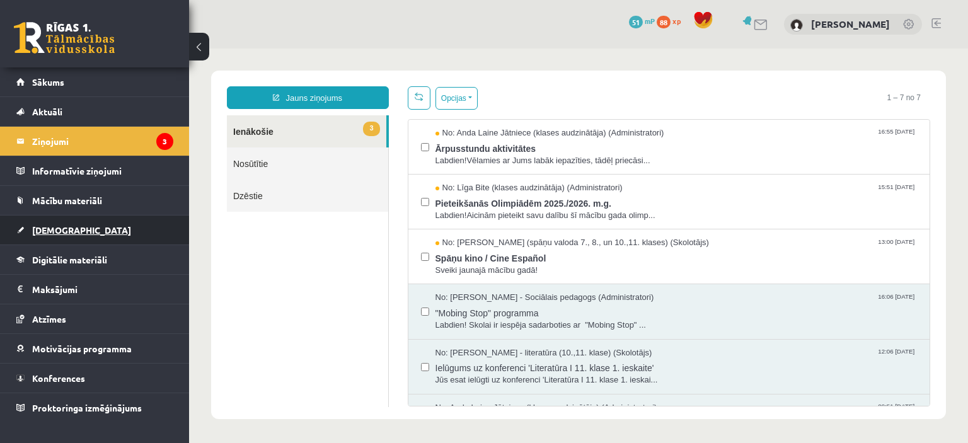
click at [124, 233] on link "[DEMOGRAPHIC_DATA]" at bounding box center [94, 230] width 157 height 29
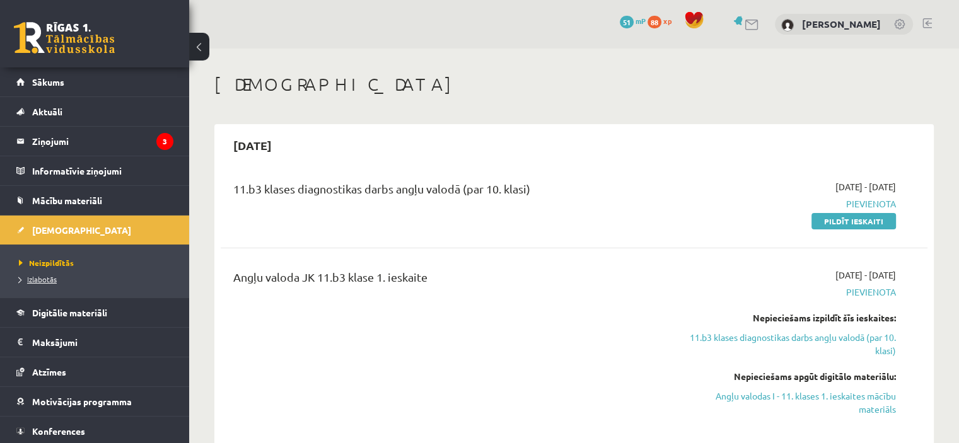
click at [45, 279] on span "Izlabotās" at bounding box center [38, 279] width 38 height 10
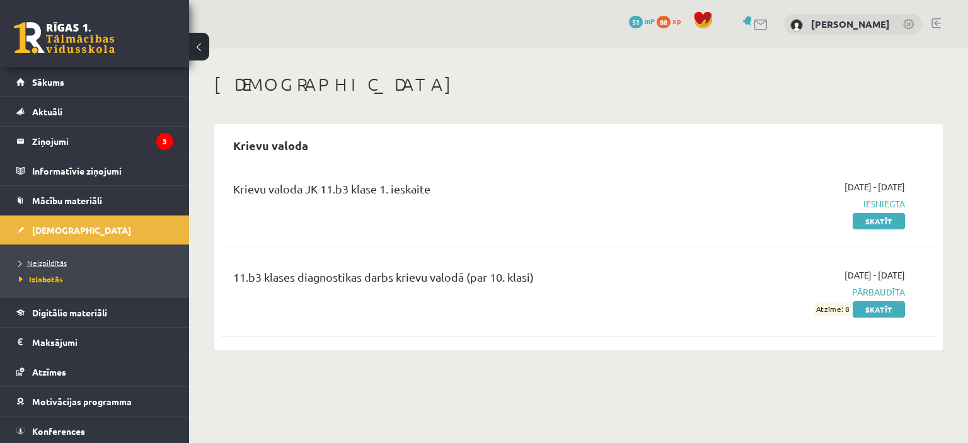
click at [50, 262] on span "Neizpildītās" at bounding box center [43, 263] width 48 height 10
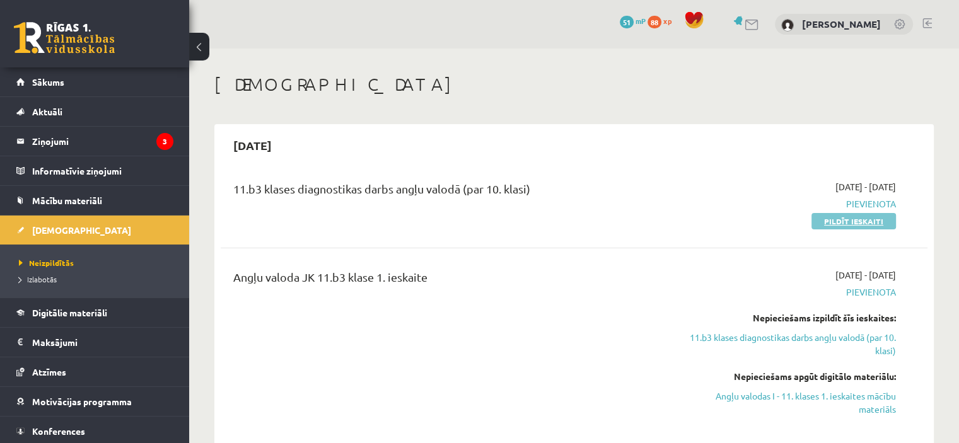
click at [855, 224] on link "Pildīt ieskaiti" at bounding box center [853, 221] width 84 height 16
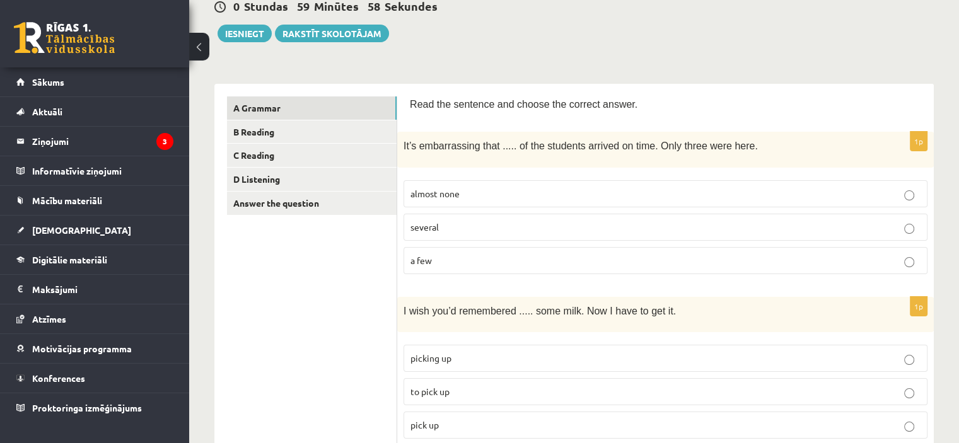
scroll to position [130, 0]
click at [643, 188] on p "almost none" at bounding box center [665, 193] width 510 height 13
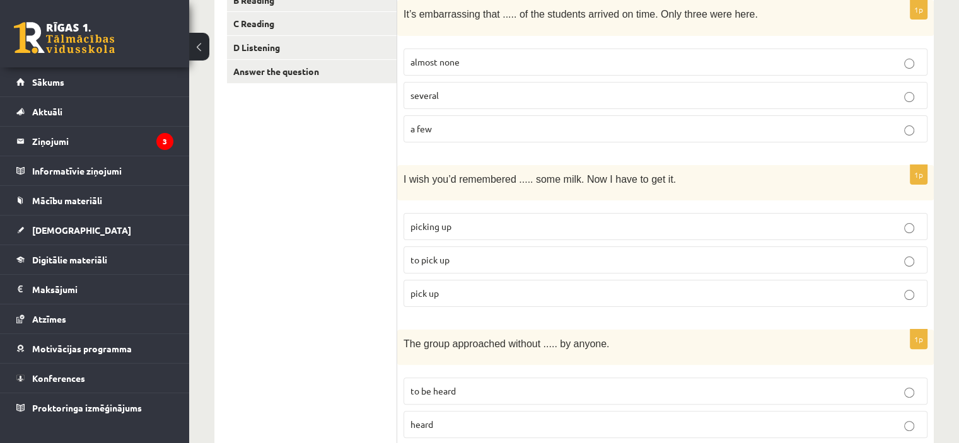
scroll to position [258, 0]
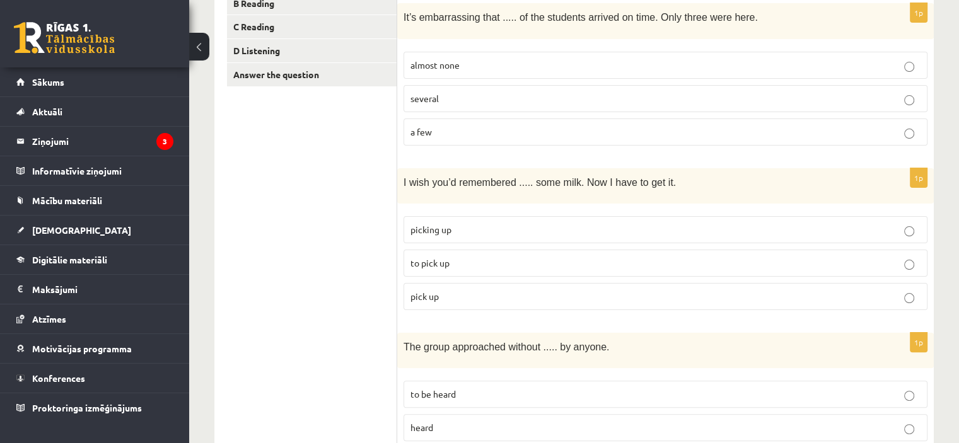
click at [713, 267] on label "to pick up" at bounding box center [665, 263] width 524 height 27
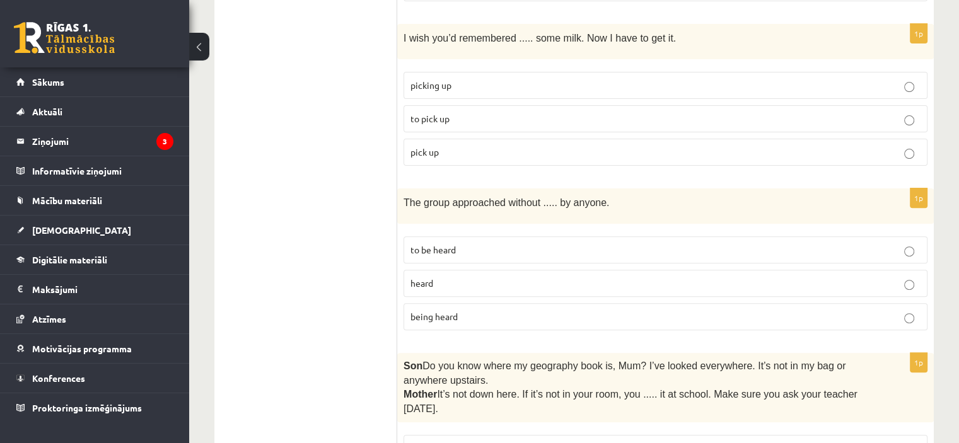
scroll to position [403, 0]
click at [557, 314] on p "being heard" at bounding box center [665, 315] width 510 height 13
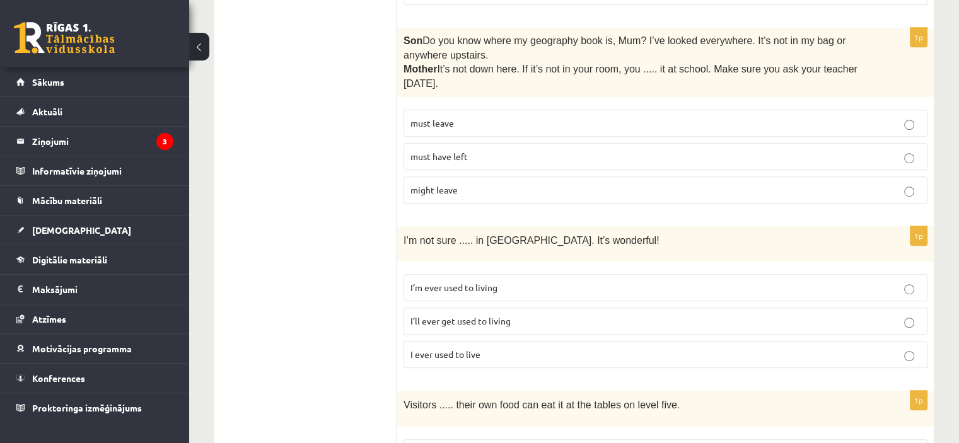
scroll to position [727, 0]
click at [661, 184] on p "might leave" at bounding box center [665, 190] width 510 height 13
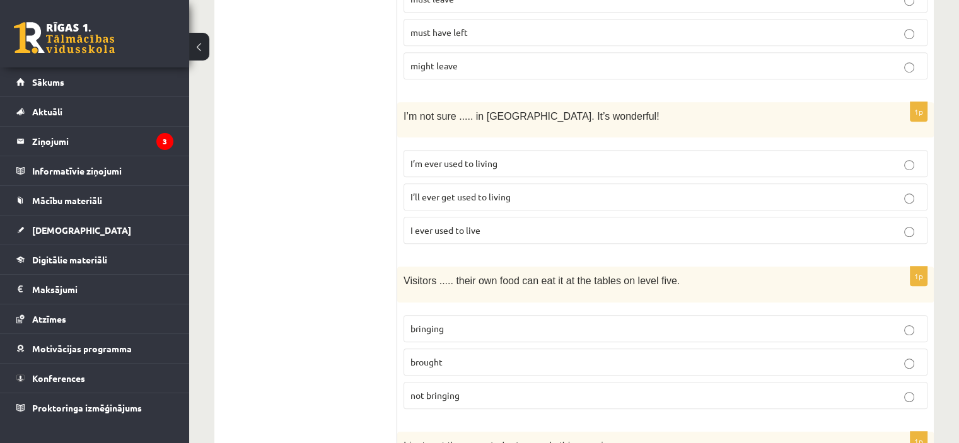
scroll to position [877, 0]
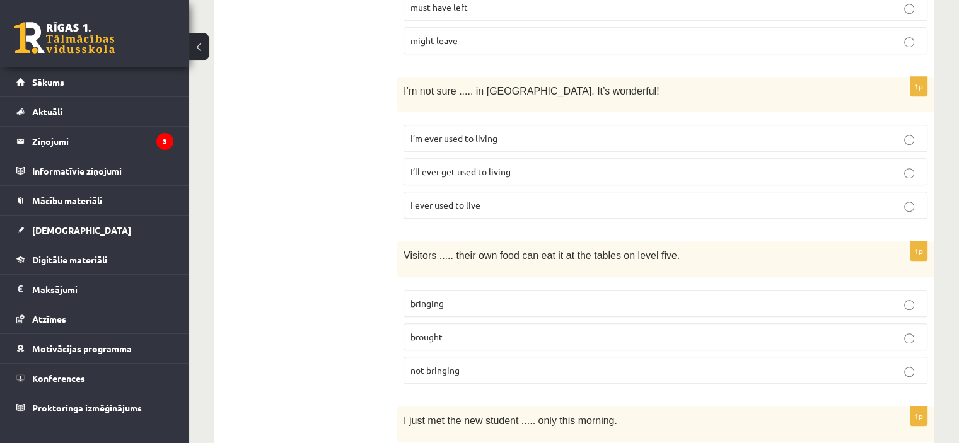
click at [508, 199] on p "I ever used to live" at bounding box center [665, 205] width 510 height 13
click at [528, 168] on p "I’ll ever get used to living" at bounding box center [665, 171] width 510 height 13
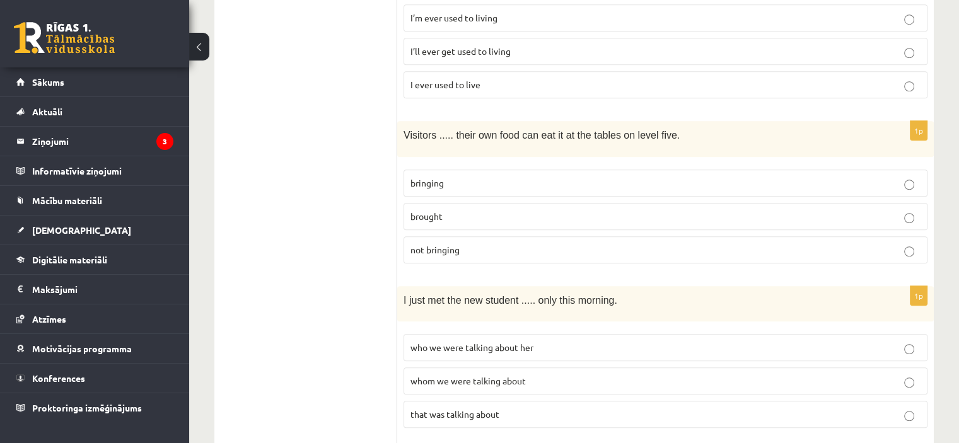
scroll to position [1011, 0]
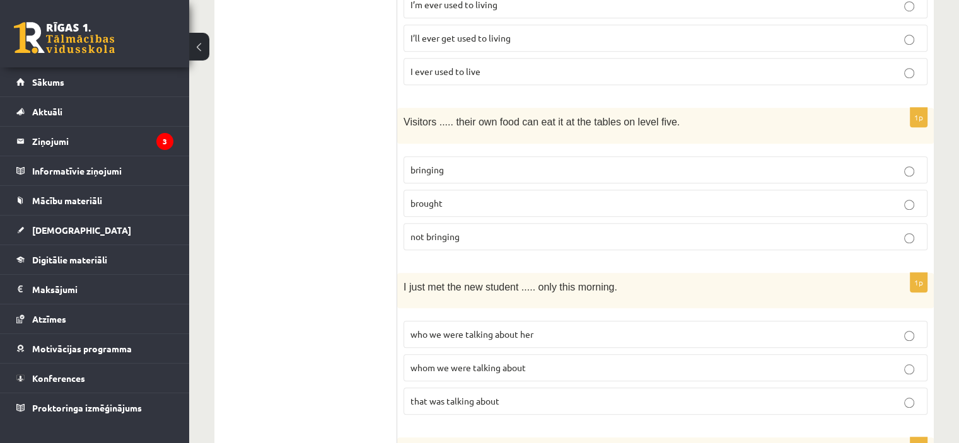
click at [526, 163] on p "bringing" at bounding box center [665, 169] width 510 height 13
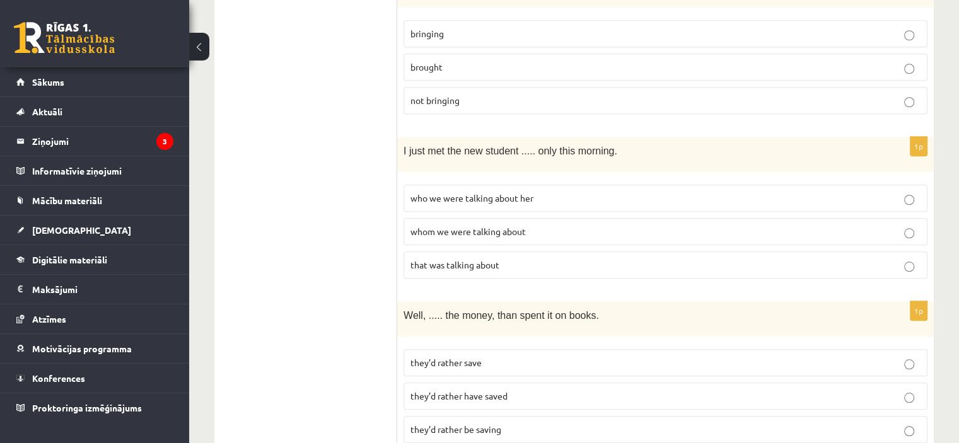
scroll to position [1151, 0]
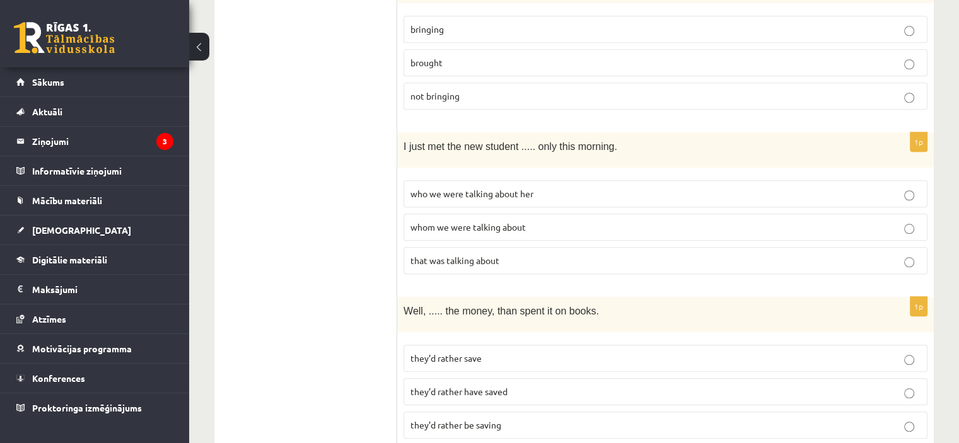
click at [524, 188] on span "who we were talking about her" at bounding box center [471, 193] width 123 height 11
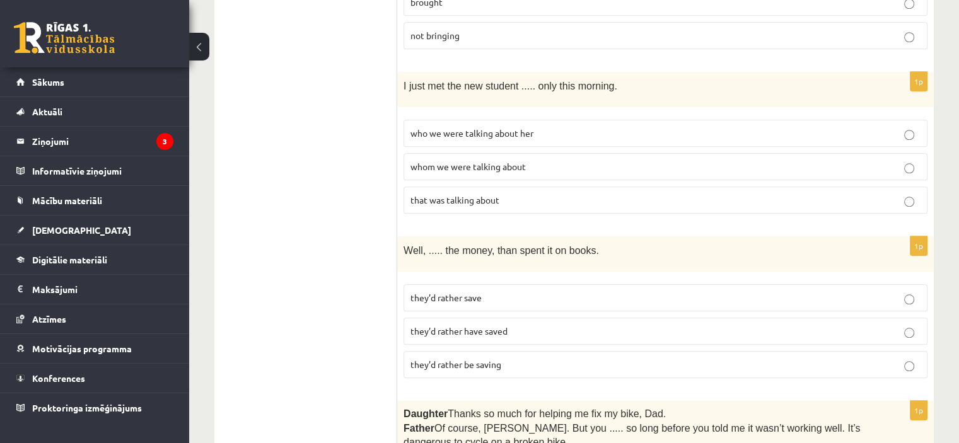
scroll to position [1211, 0]
click at [550, 161] on p "whom we were talking about" at bounding box center [665, 167] width 510 height 13
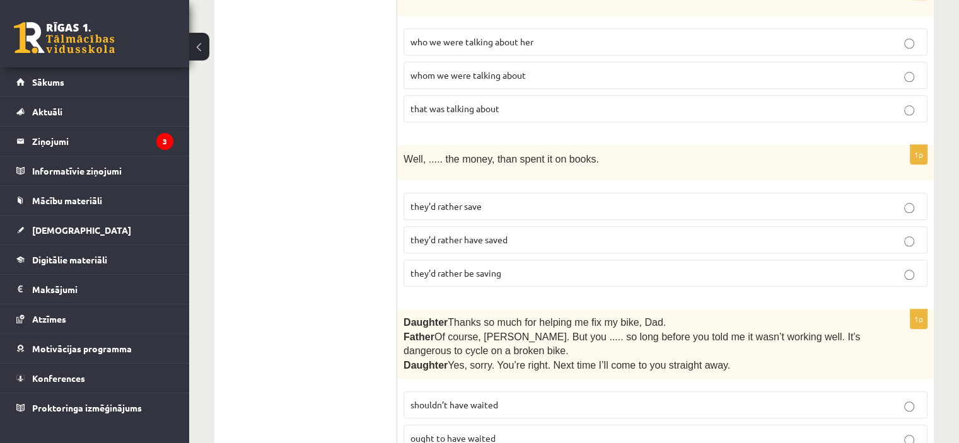
scroll to position [1303, 0]
click at [542, 200] on p "they’d rather save" at bounding box center [665, 206] width 510 height 13
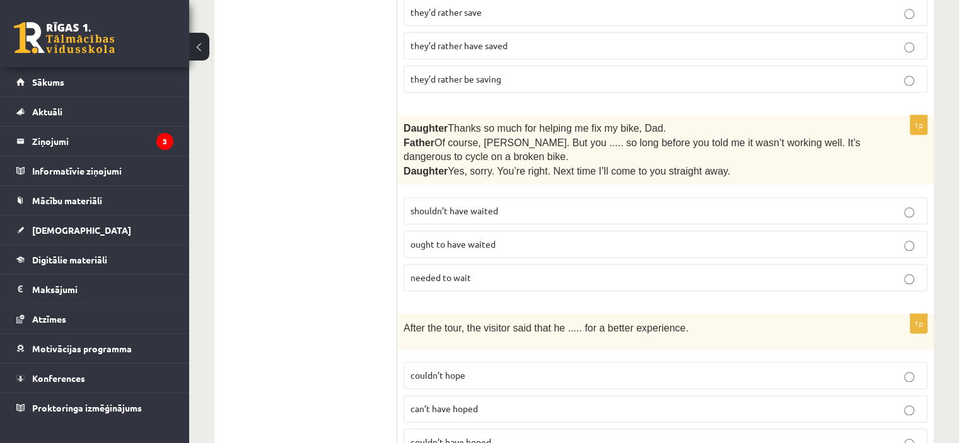
scroll to position [1499, 0]
click at [514, 236] on p "ought to have waited" at bounding box center [665, 242] width 510 height 13
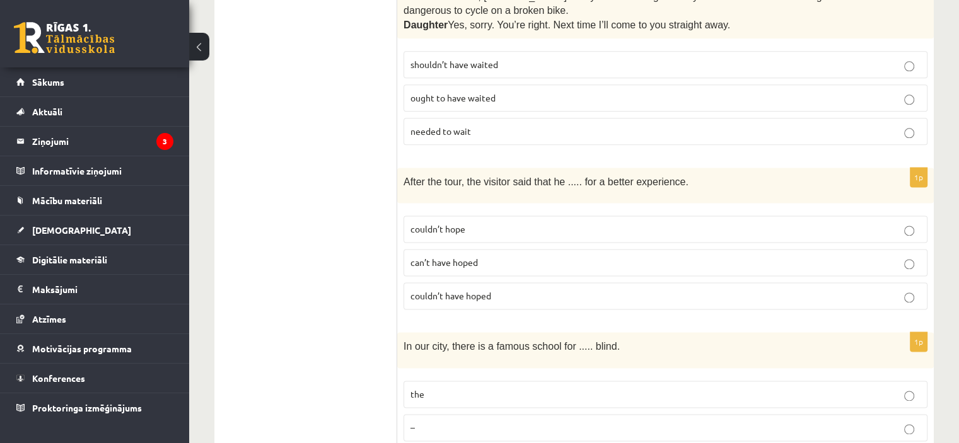
scroll to position [1644, 0]
click at [547, 216] on label "couldn’t hope" at bounding box center [665, 229] width 524 height 27
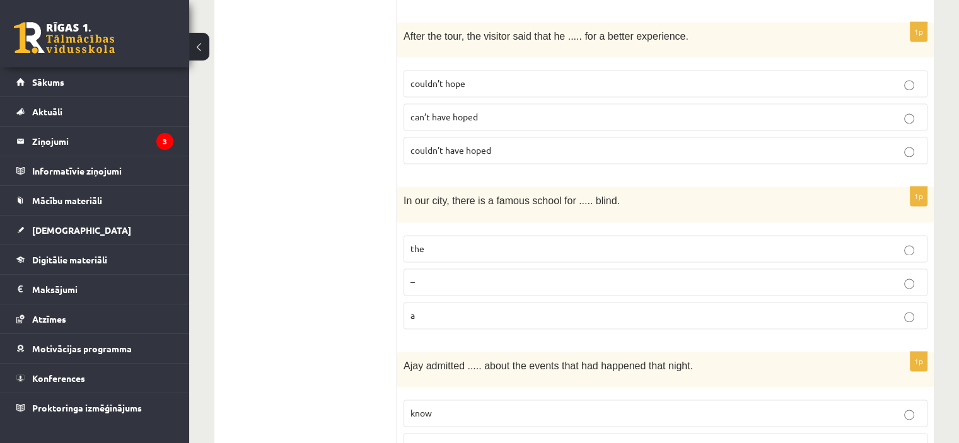
scroll to position [1790, 0]
click at [509, 308] on p "a" at bounding box center [665, 314] width 510 height 13
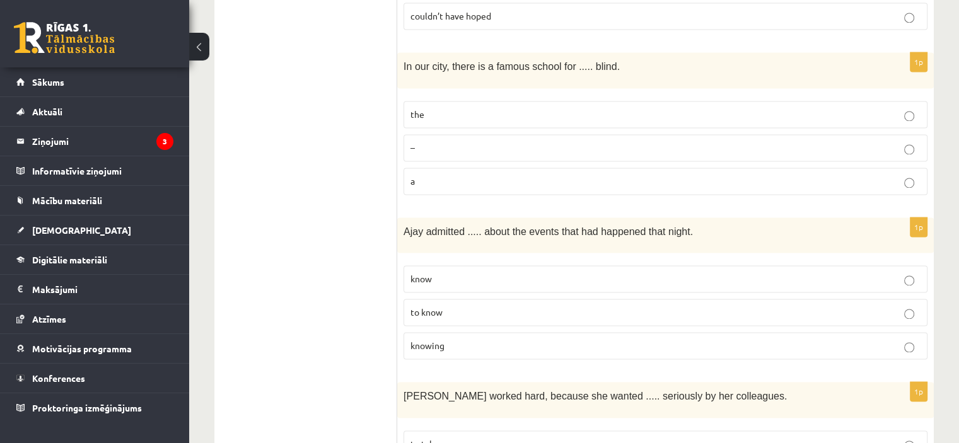
scroll to position [1888, 0]
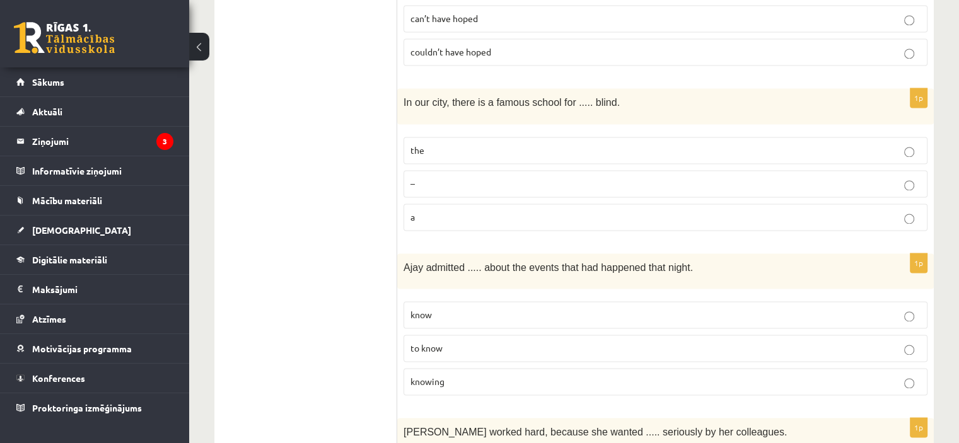
click at [595, 144] on p "the" at bounding box center [665, 150] width 510 height 13
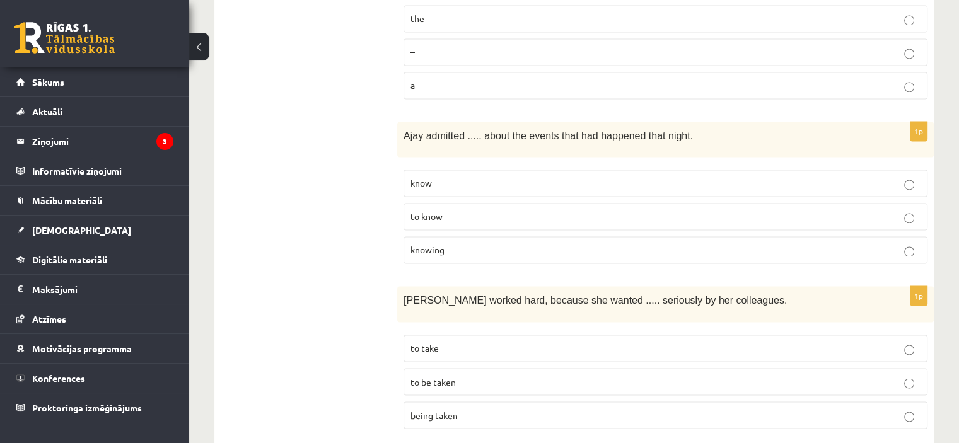
scroll to position [2019, 0]
click at [524, 210] on p "to know" at bounding box center [665, 216] width 510 height 13
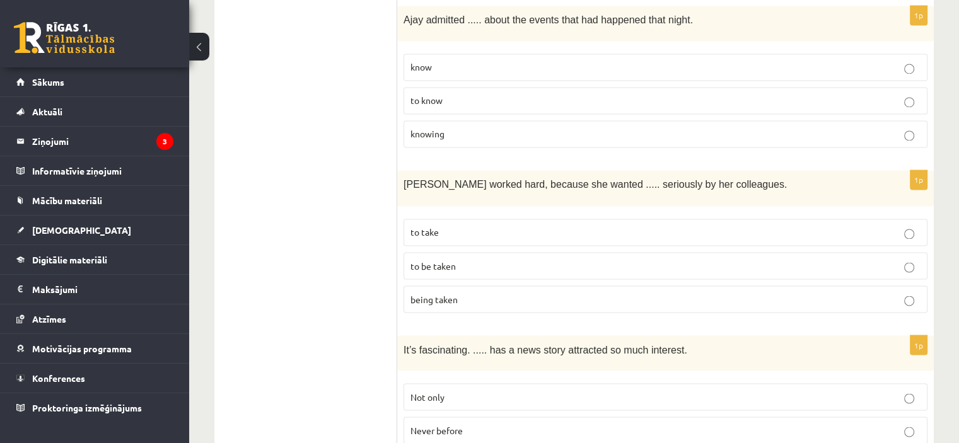
scroll to position [2139, 0]
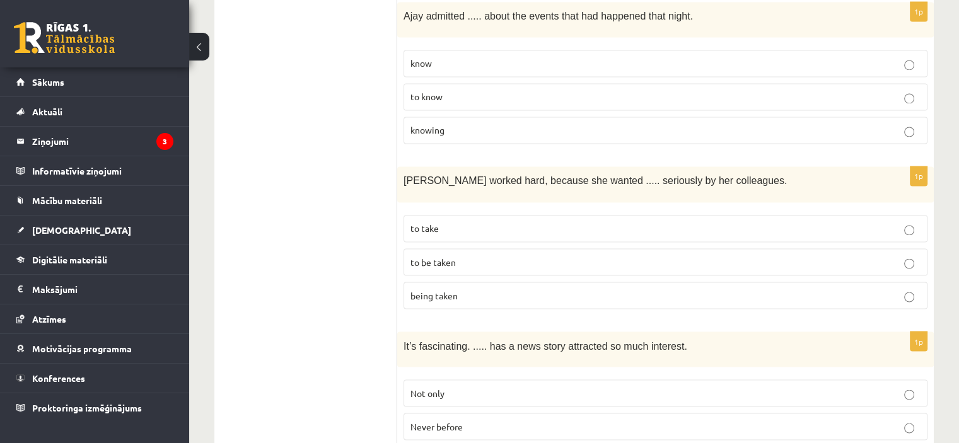
click at [529, 255] on p "to be taken" at bounding box center [665, 261] width 510 height 13
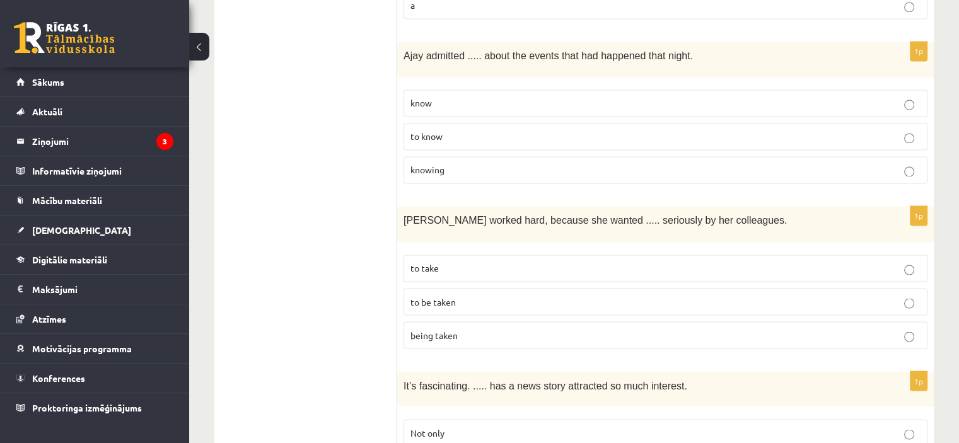
scroll to position [2099, 0]
click at [570, 161] on label "knowing" at bounding box center [665, 170] width 524 height 27
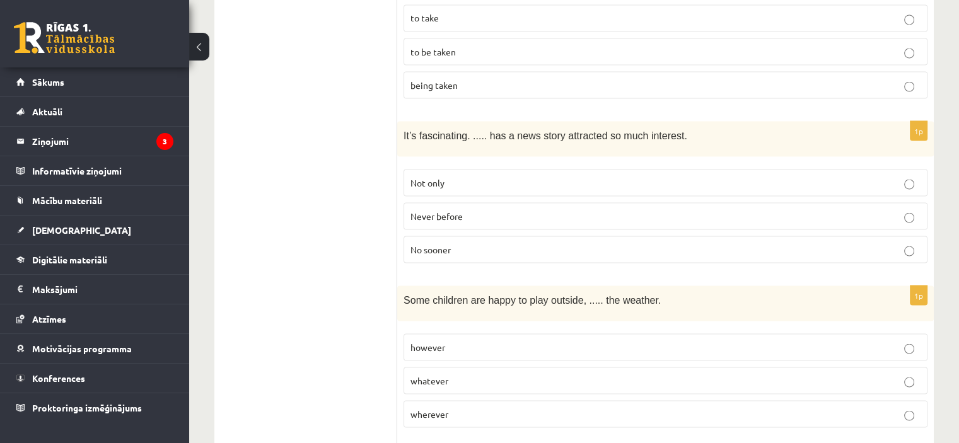
scroll to position [2351, 0]
click at [486, 207] on p "Never before" at bounding box center [665, 213] width 510 height 13
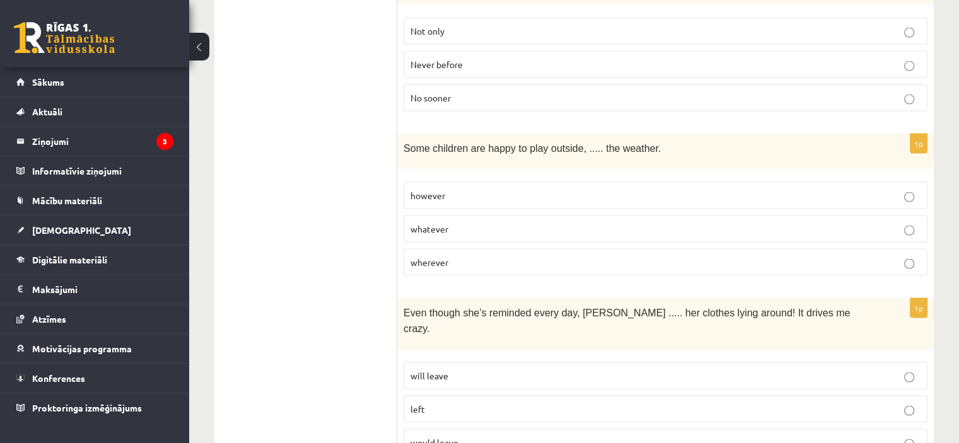
scroll to position [2502, 0]
click at [486, 221] on p "whatever" at bounding box center [665, 227] width 510 height 13
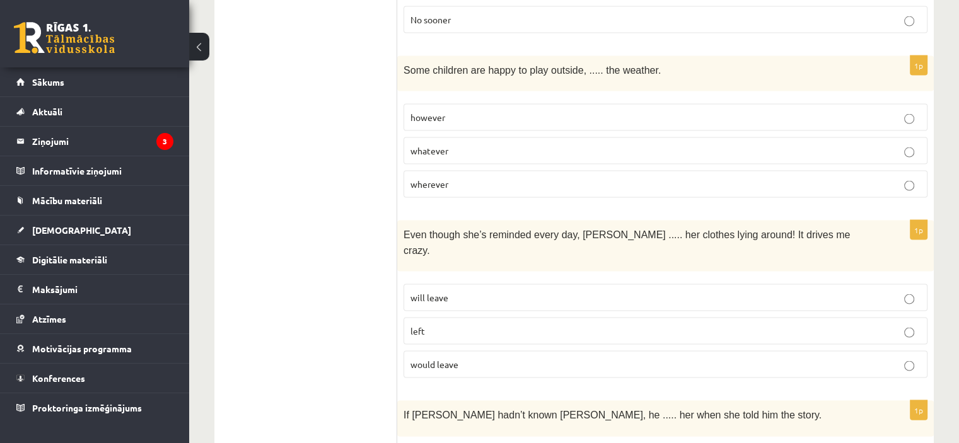
scroll to position [2582, 0]
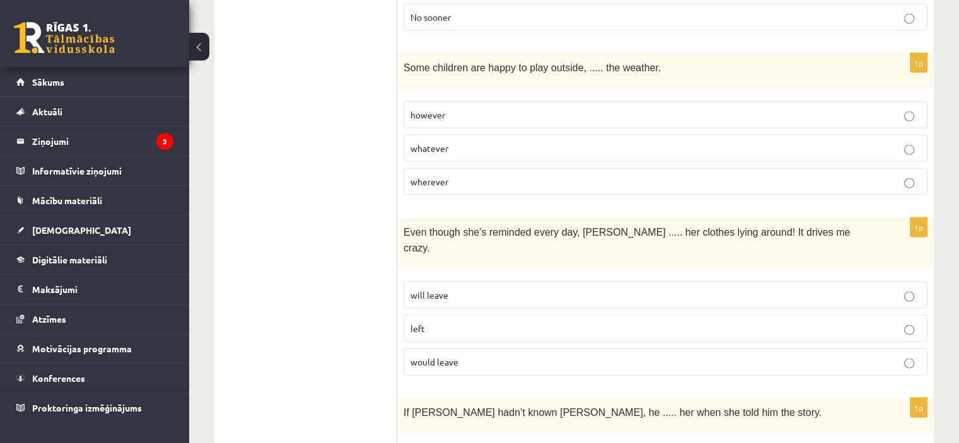
click at [476, 322] on p "left" at bounding box center [665, 328] width 510 height 13
click at [489, 289] on p "will leave" at bounding box center [665, 295] width 510 height 13
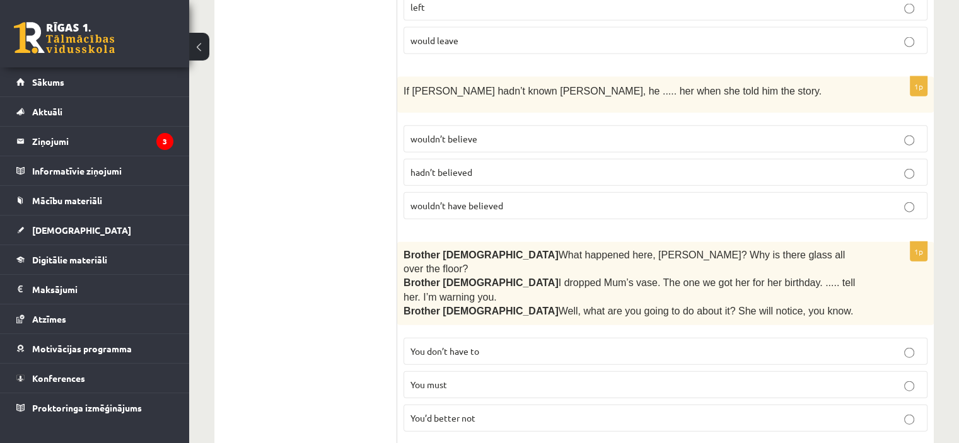
scroll to position [2909, 0]
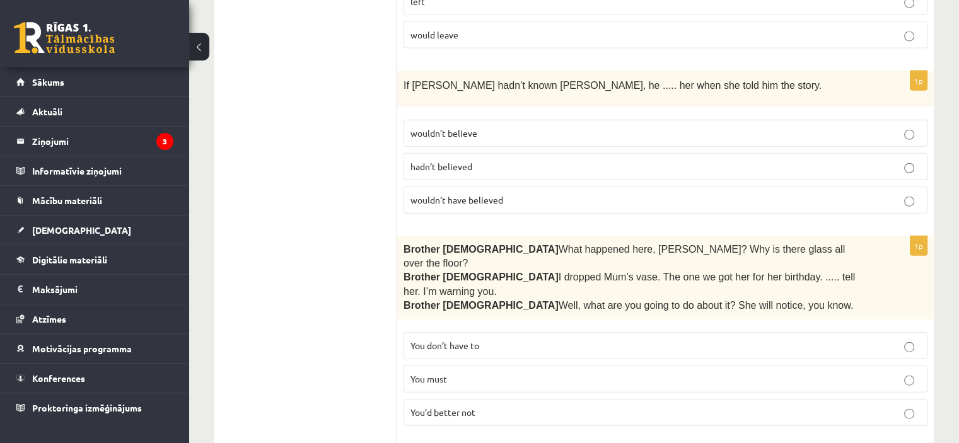
click at [544, 406] on p "You’d better not" at bounding box center [665, 412] width 510 height 13
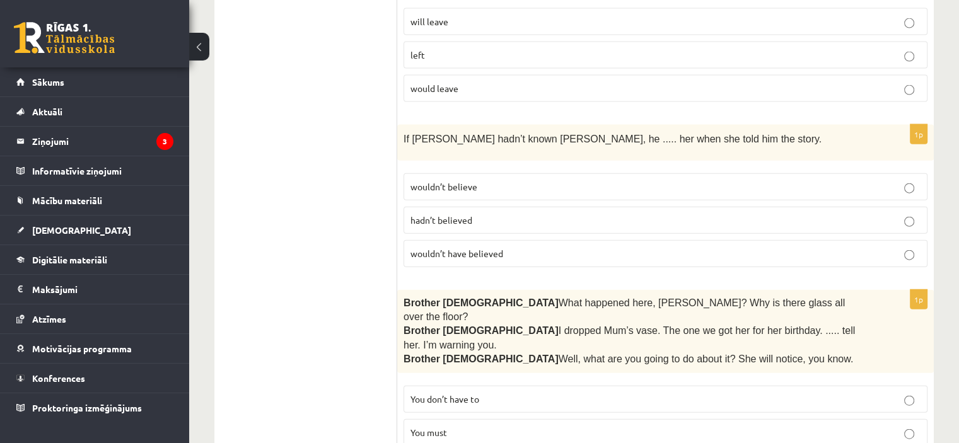
scroll to position [2850, 0]
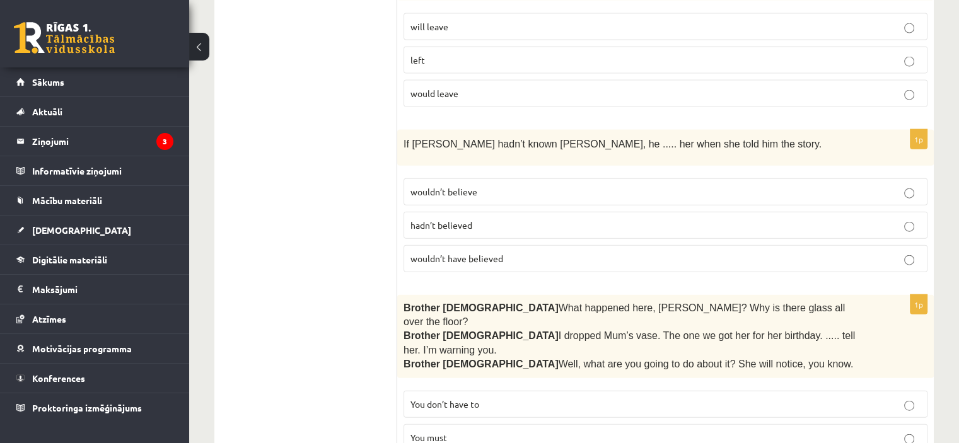
click at [507, 252] on p "wouldn’t have believed" at bounding box center [665, 258] width 510 height 13
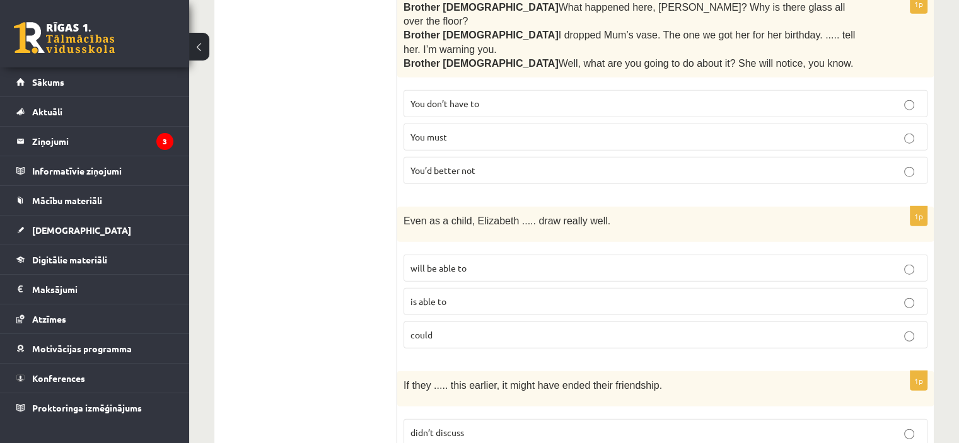
scroll to position [3191, 0]
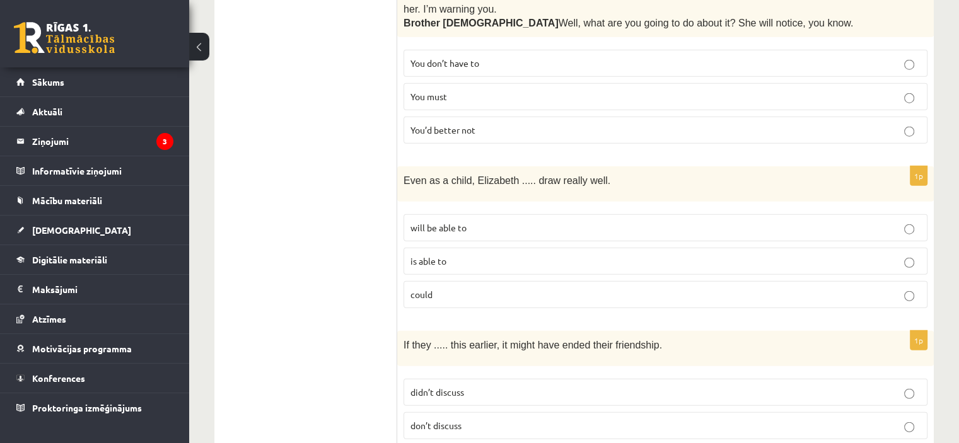
click at [557, 255] on p "is able to" at bounding box center [665, 261] width 510 height 13
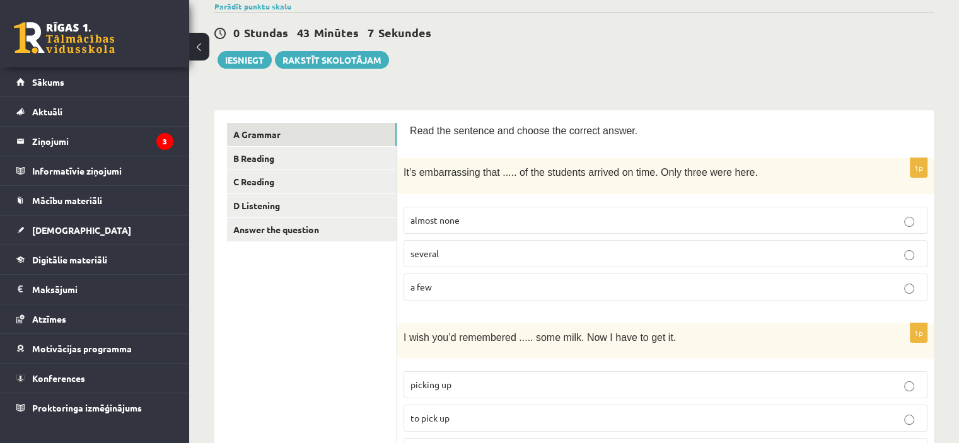
scroll to position [100, 0]
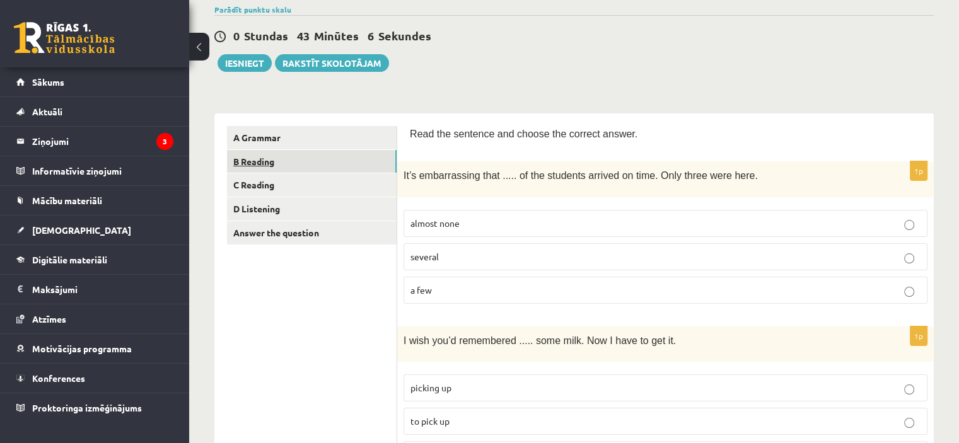
click at [286, 161] on link "B Reading" at bounding box center [312, 161] width 170 height 23
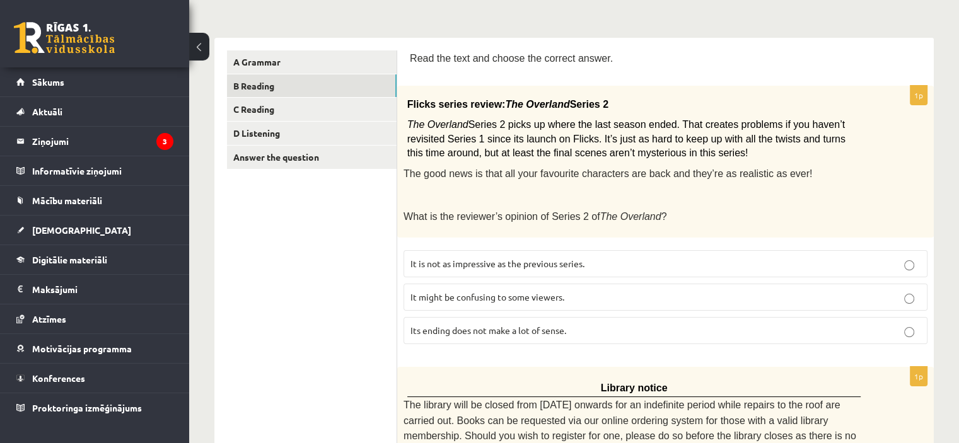
scroll to position [171, 0]
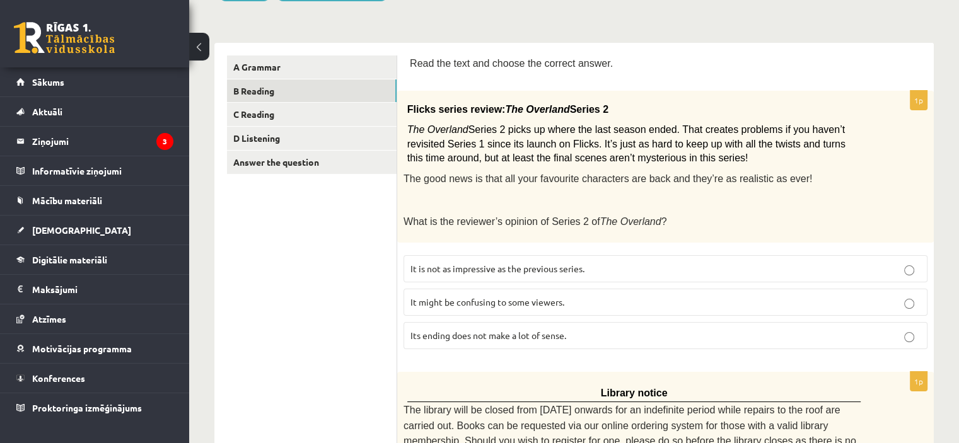
click at [587, 297] on p "It might be confusing to some viewers." at bounding box center [665, 302] width 510 height 13
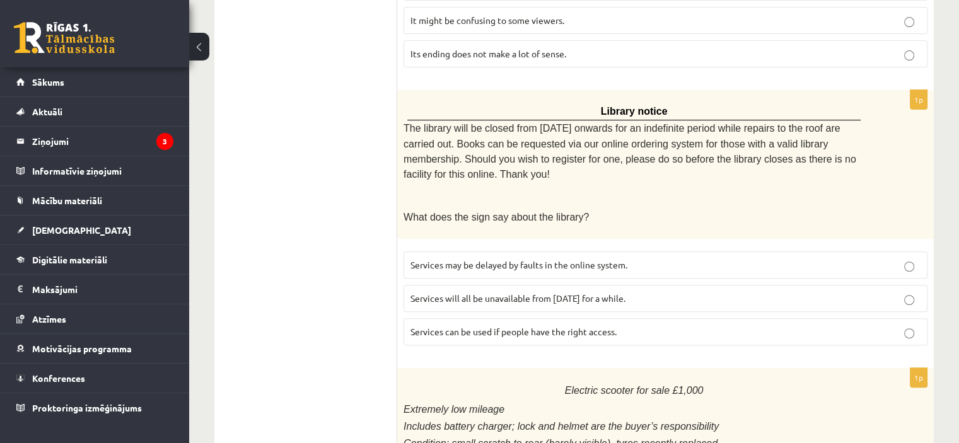
scroll to position [455, 0]
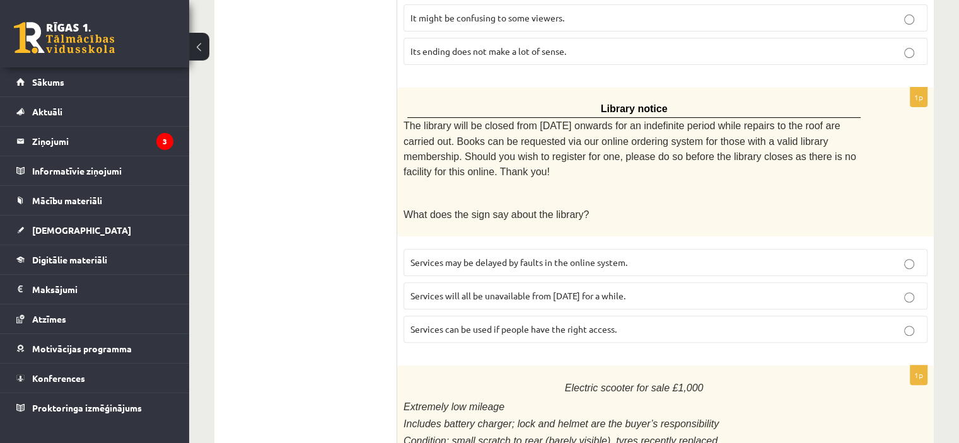
click at [635, 323] on p "Services can be used if people have the right access." at bounding box center [665, 329] width 510 height 13
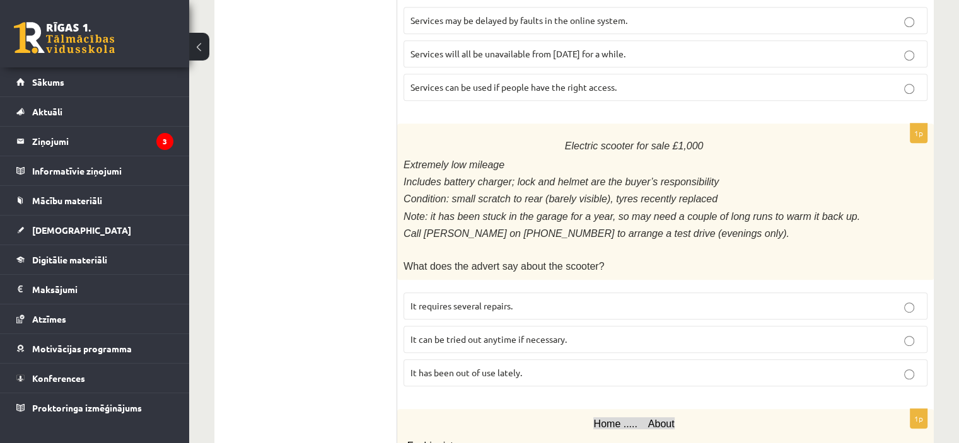
scroll to position [712, 0]
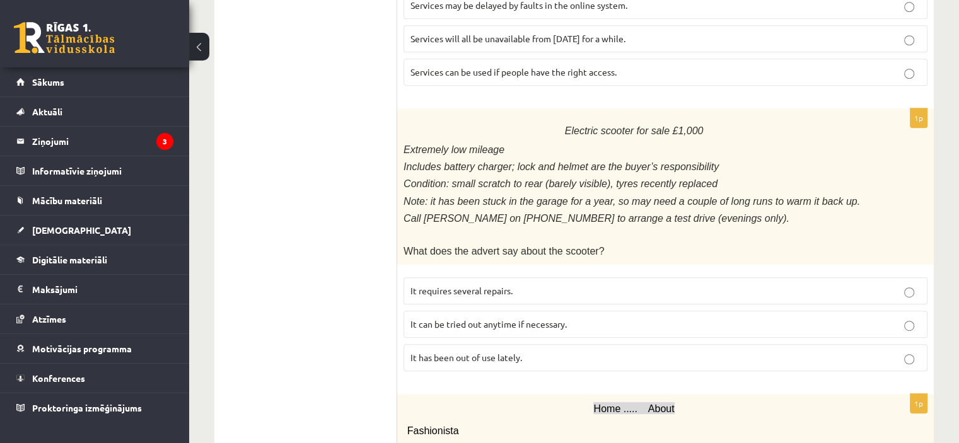
click at [586, 284] on p "It requires several repairs." at bounding box center [665, 290] width 510 height 13
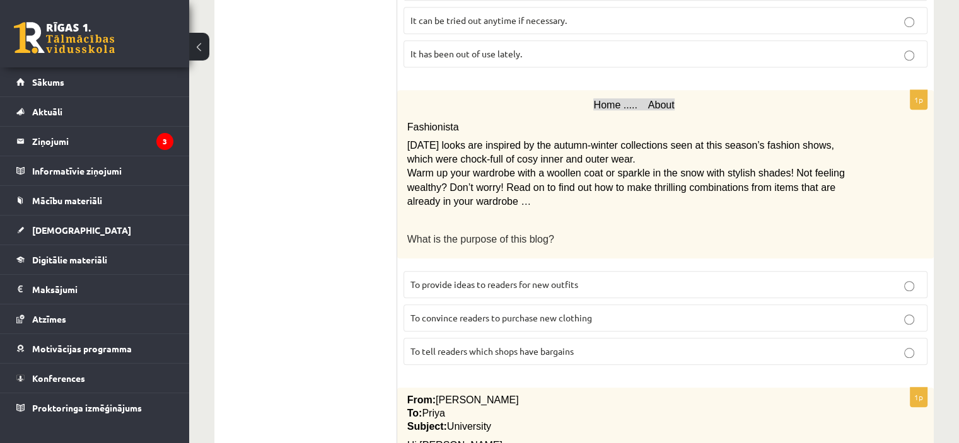
scroll to position [1016, 0]
click at [603, 311] on p "To convince readers to purchase new clothing" at bounding box center [665, 317] width 510 height 13
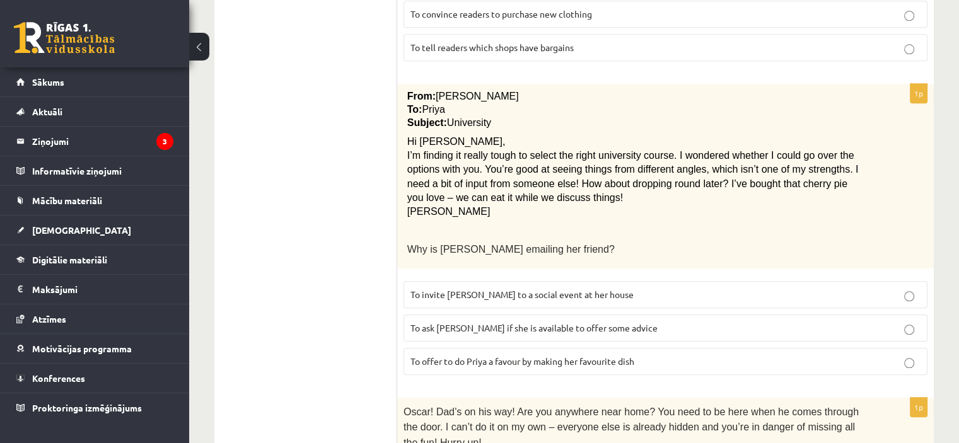
scroll to position [1320, 0]
click at [621, 321] on p "To ask [PERSON_NAME] if she is available to offer some advice" at bounding box center [665, 327] width 510 height 13
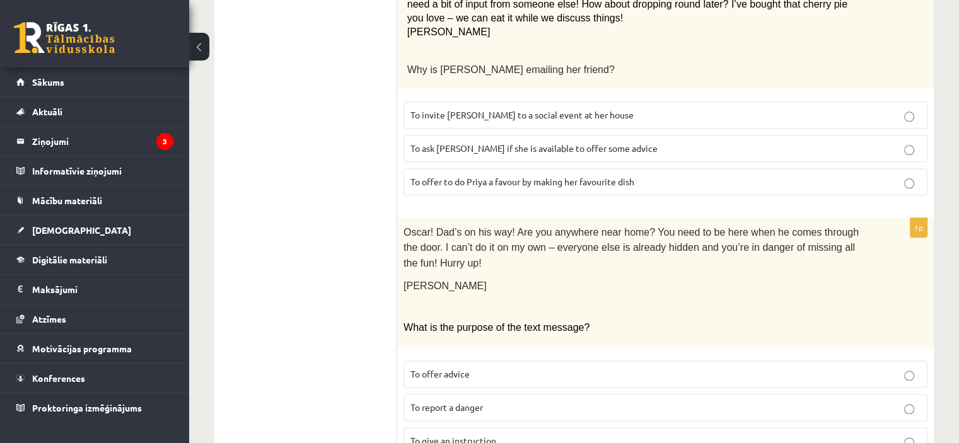
scroll to position [1500, 0]
click at [503, 434] on p "To give an instruction" at bounding box center [665, 440] width 510 height 13
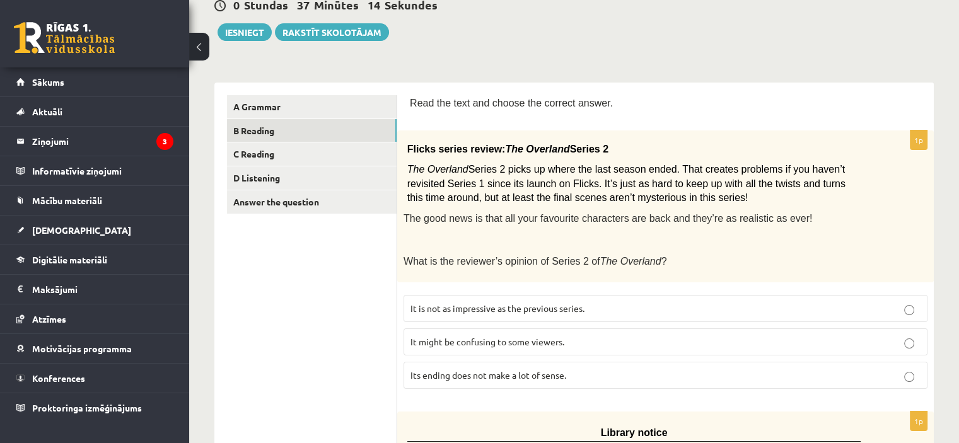
scroll to position [0, 0]
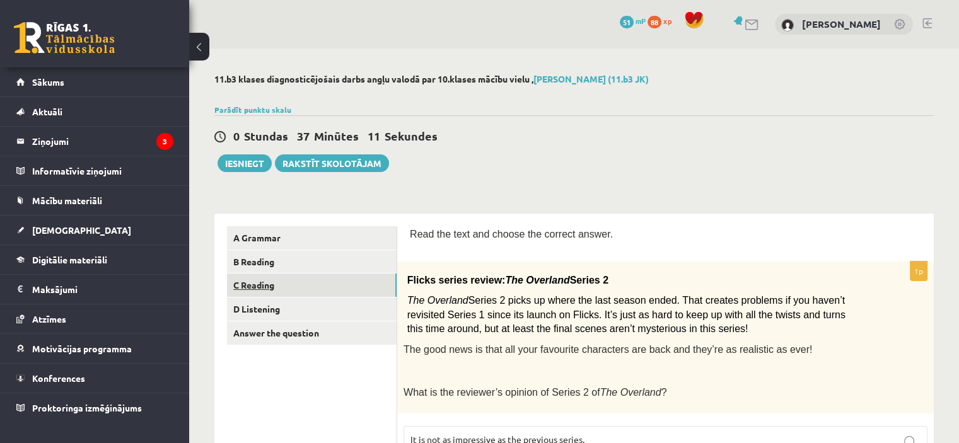
click at [296, 284] on link "C Reading" at bounding box center [312, 285] width 170 height 23
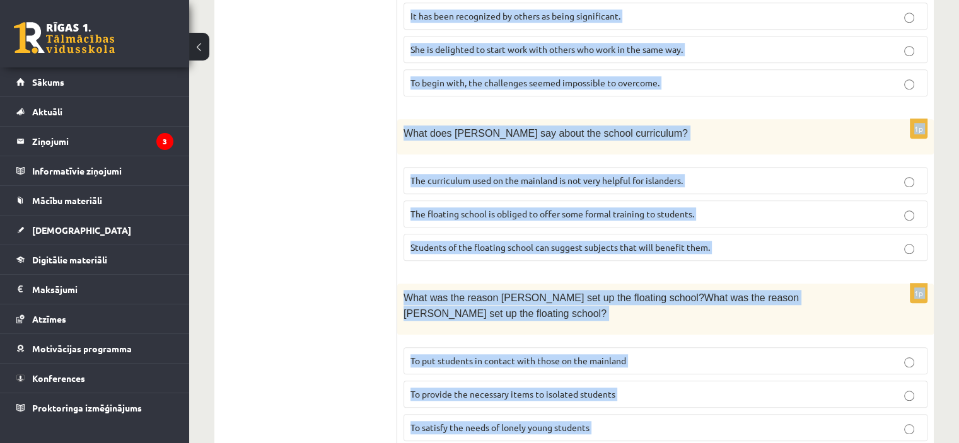
scroll to position [1271, 0]
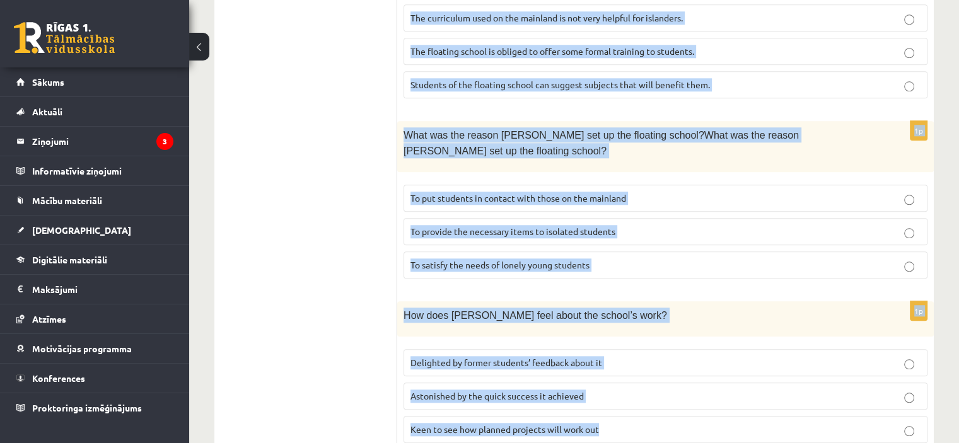
drag, startPoint x: 413, startPoint y: 43, endPoint x: 630, endPoint y: 372, distance: 394.5
copy form "L ipsumdol sitame Co adipisc, Elit Seddoei T incididunt u laboreet dolore magna…"
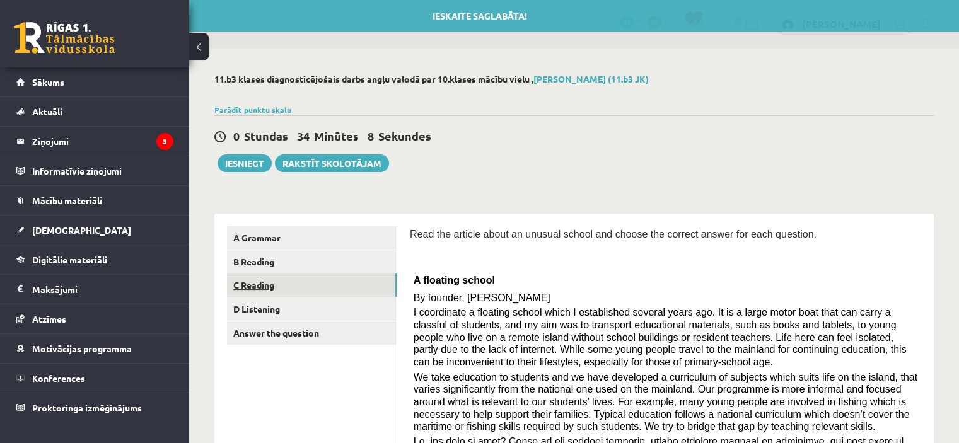
scroll to position [0, 0]
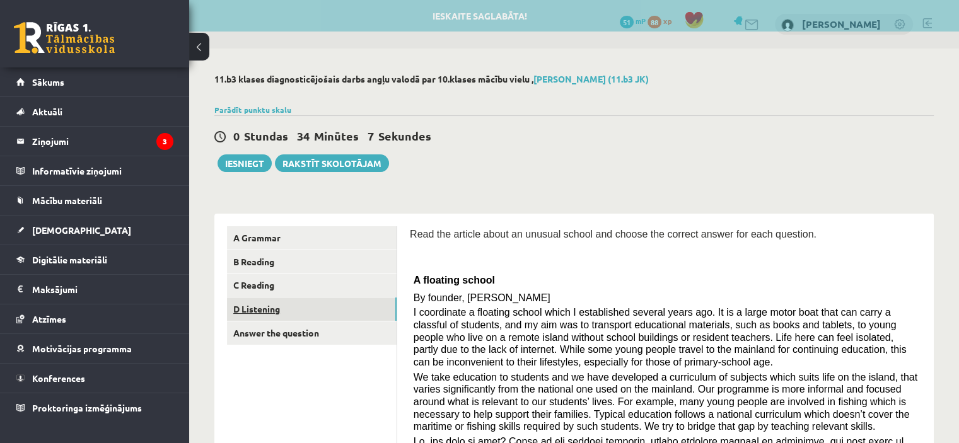
click at [303, 311] on link "D Listening" at bounding box center [312, 308] width 170 height 23
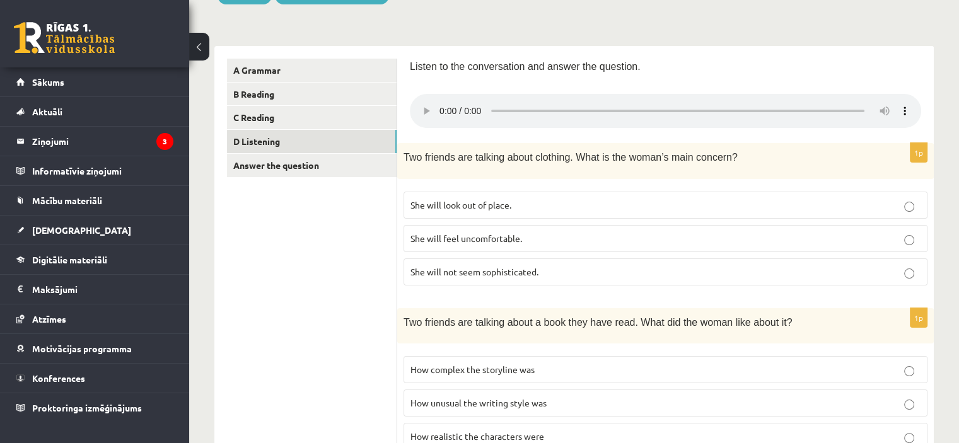
scroll to position [169, 0]
click at [544, 207] on p "She will look out of place." at bounding box center [665, 203] width 510 height 13
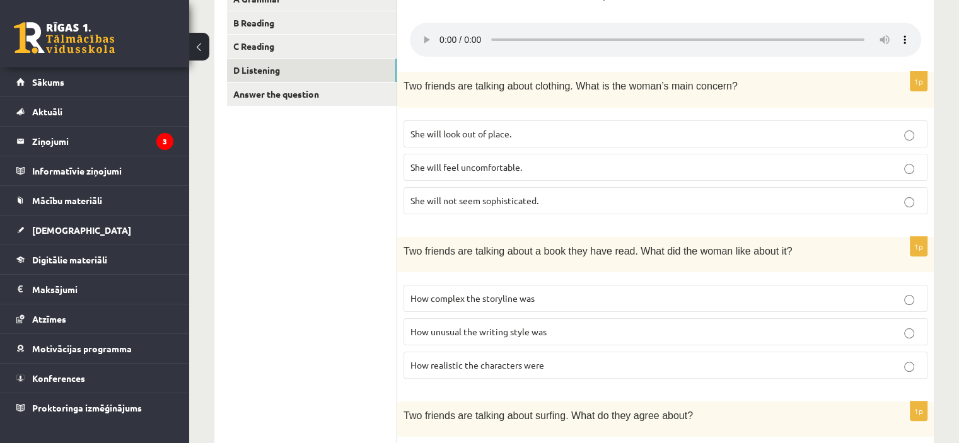
scroll to position [246, 0]
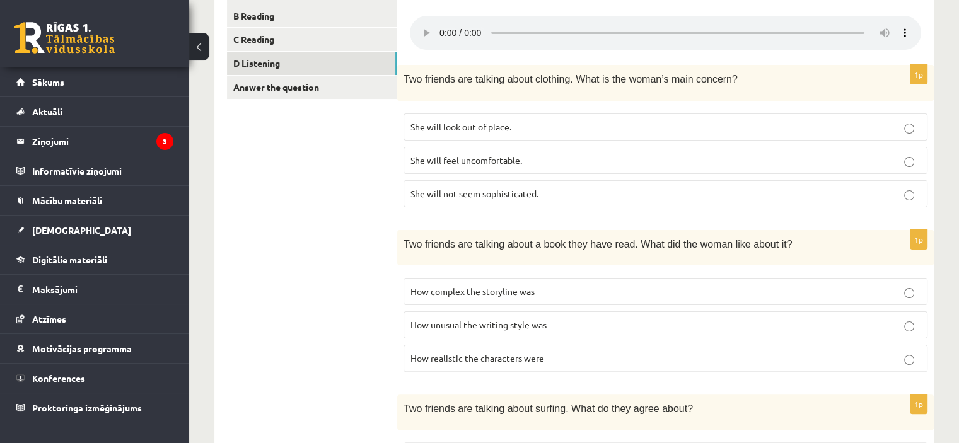
click at [546, 158] on p "She will feel uncomfortable." at bounding box center [665, 160] width 510 height 13
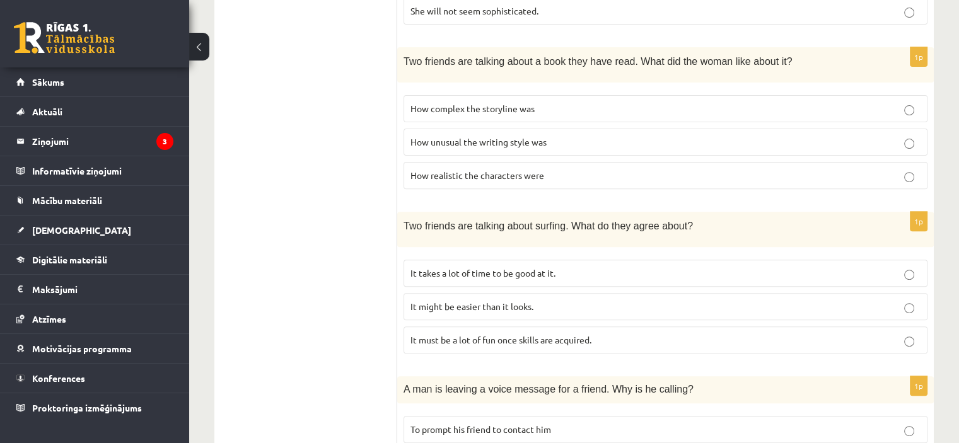
scroll to position [430, 0]
click at [587, 272] on p "It takes a lot of time to be good at it." at bounding box center [665, 271] width 510 height 13
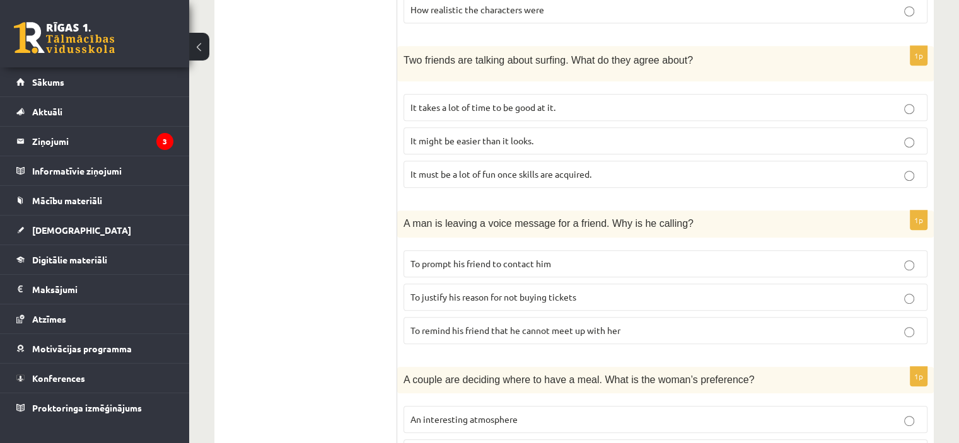
scroll to position [594, 0]
click at [586, 294] on p "To justify his reason for not buying tickets" at bounding box center [665, 297] width 510 height 13
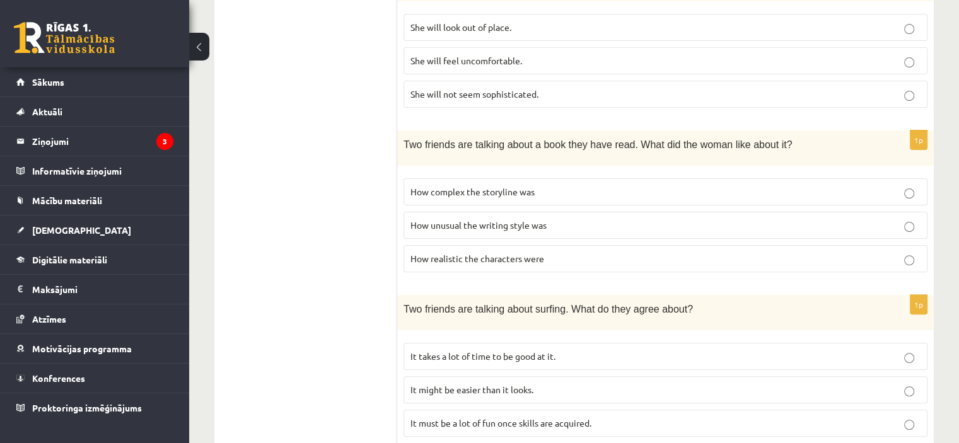
scroll to position [345, 0]
click at [584, 259] on p "How realistic the characters were" at bounding box center [665, 259] width 510 height 13
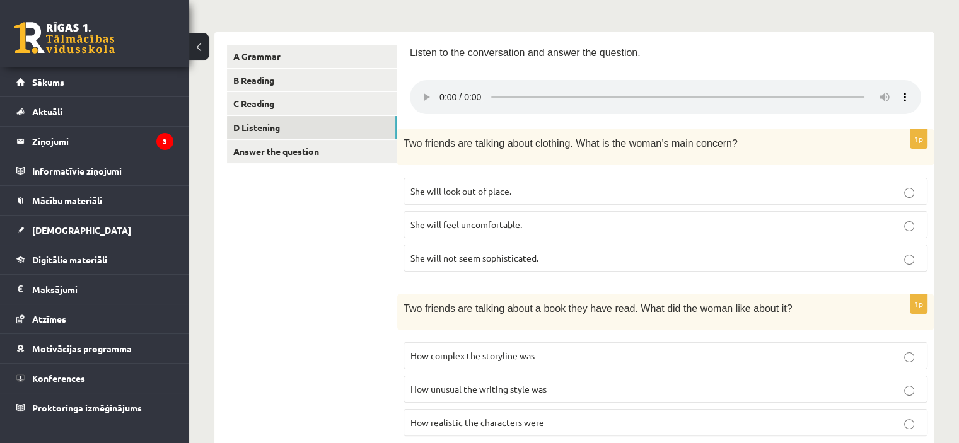
scroll to position [182, 0]
click at [582, 192] on p "She will look out of place." at bounding box center [665, 191] width 510 height 13
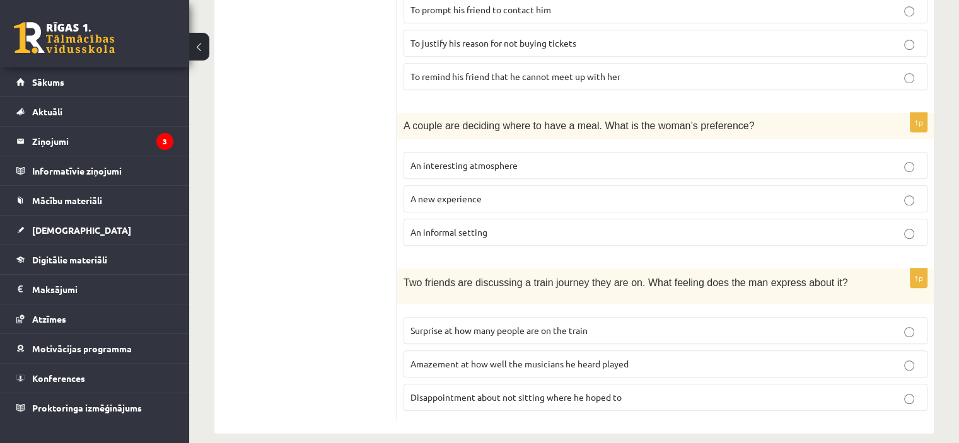
scroll to position [855, 0]
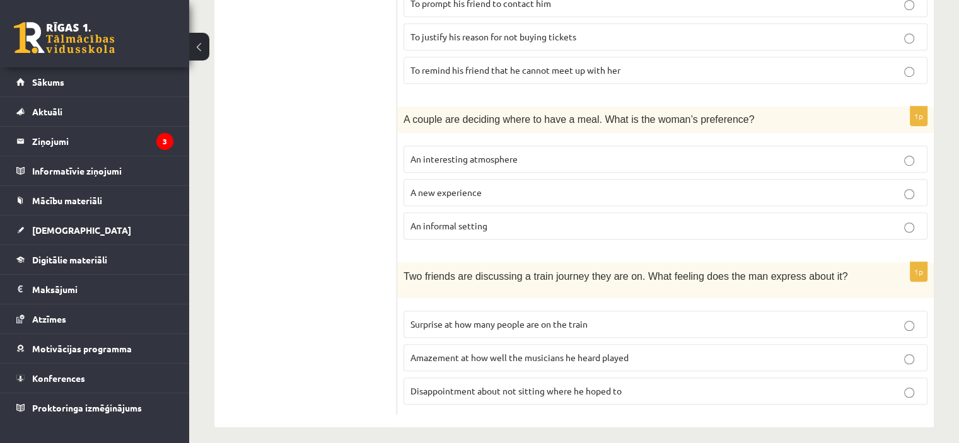
click at [565, 318] on p "Surprise at how many people are on the train" at bounding box center [665, 324] width 510 height 13
click at [546, 385] on span "Disappointment about not sitting where he hoped to" at bounding box center [515, 390] width 211 height 11
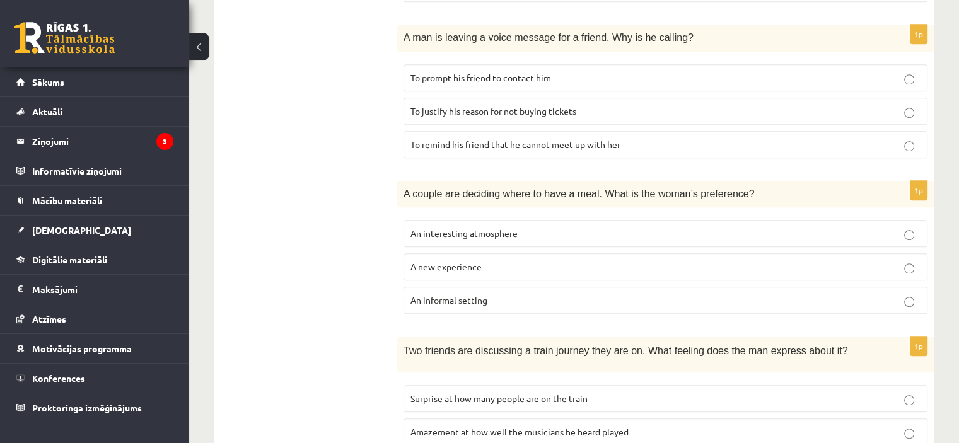
scroll to position [776, 0]
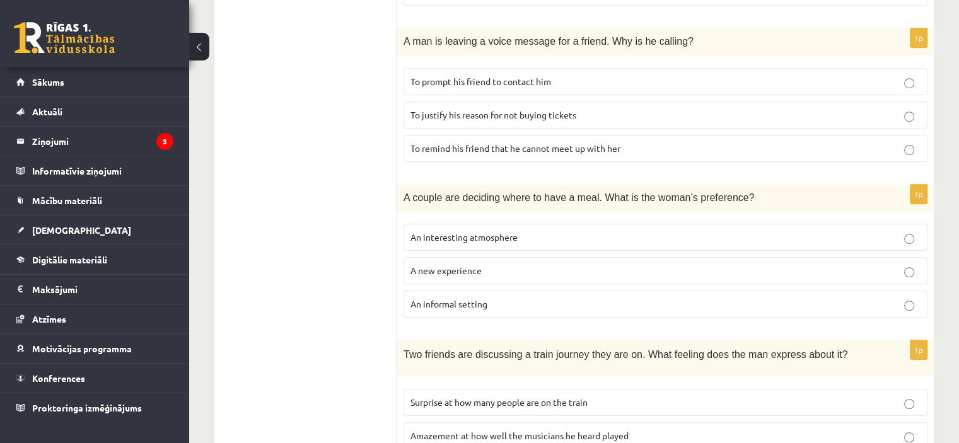
click at [517, 301] on p "An informal setting" at bounding box center [665, 303] width 510 height 13
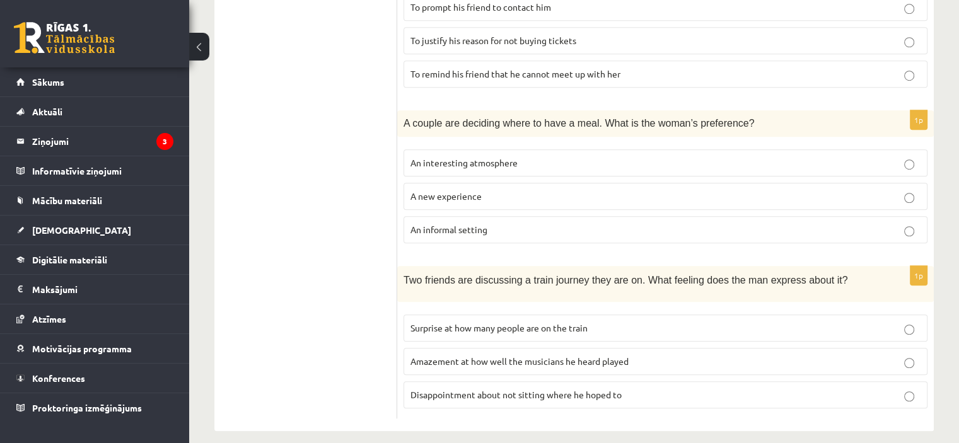
scroll to position [855, 0]
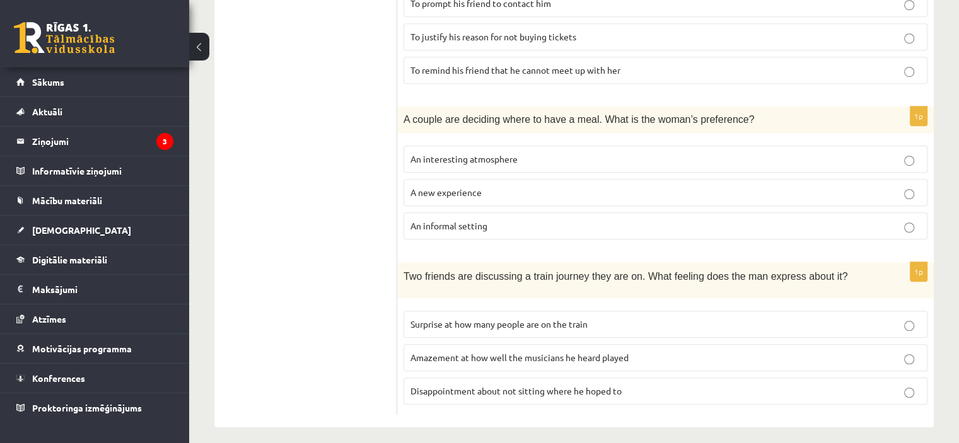
click at [510, 186] on p "A new experience" at bounding box center [665, 192] width 510 height 13
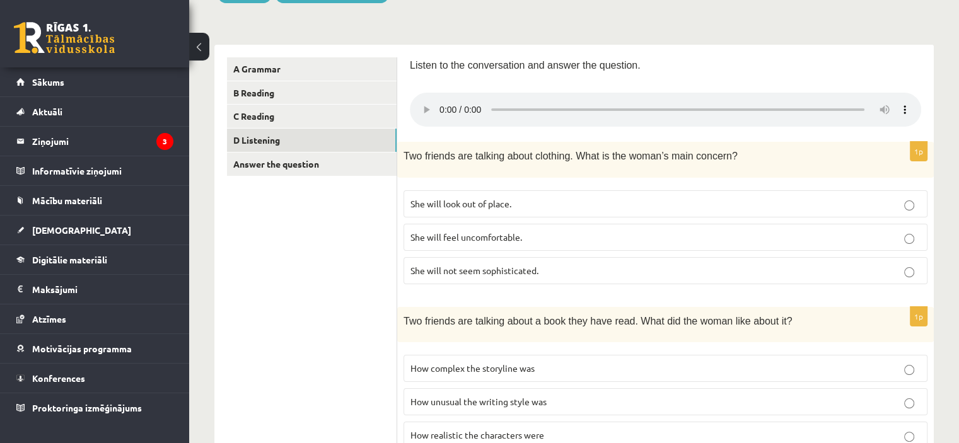
scroll to position [0, 0]
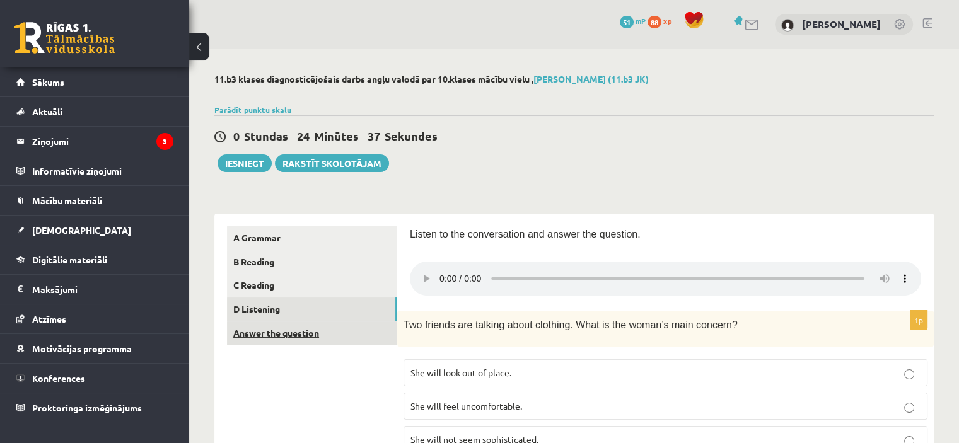
click at [305, 331] on link "Answer the question" at bounding box center [312, 332] width 170 height 23
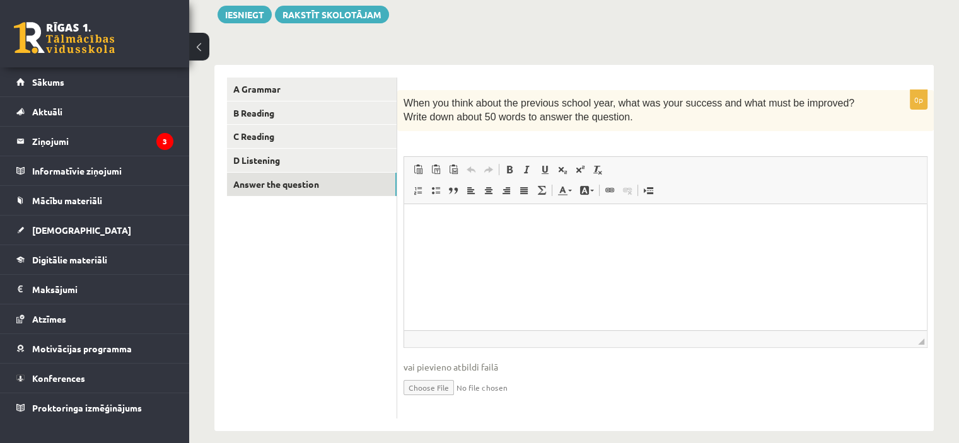
scroll to position [14, 0]
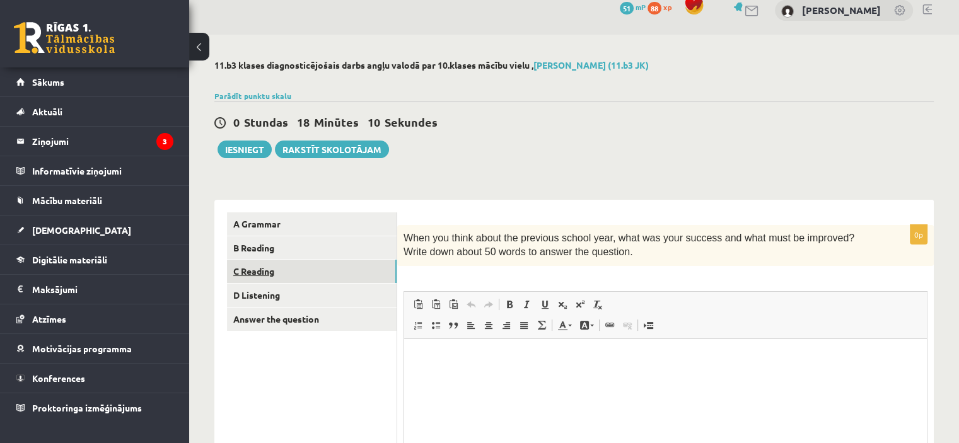
click at [376, 282] on link "C Reading" at bounding box center [312, 271] width 170 height 23
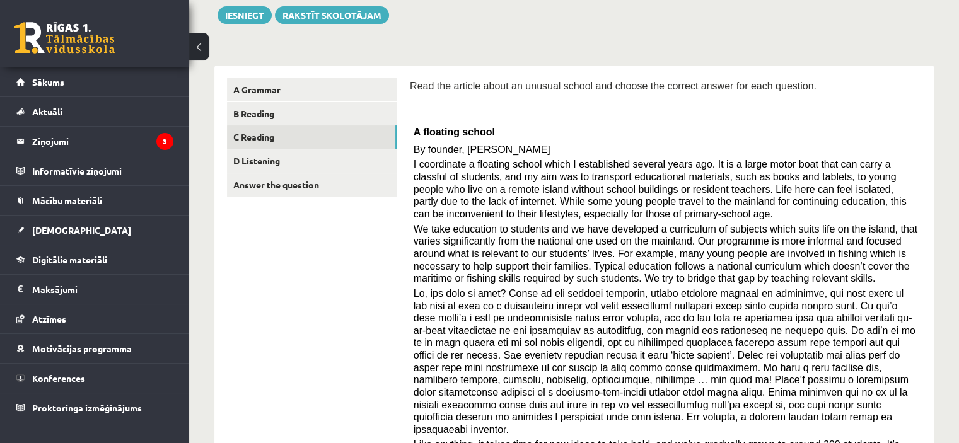
scroll to position [146, 0]
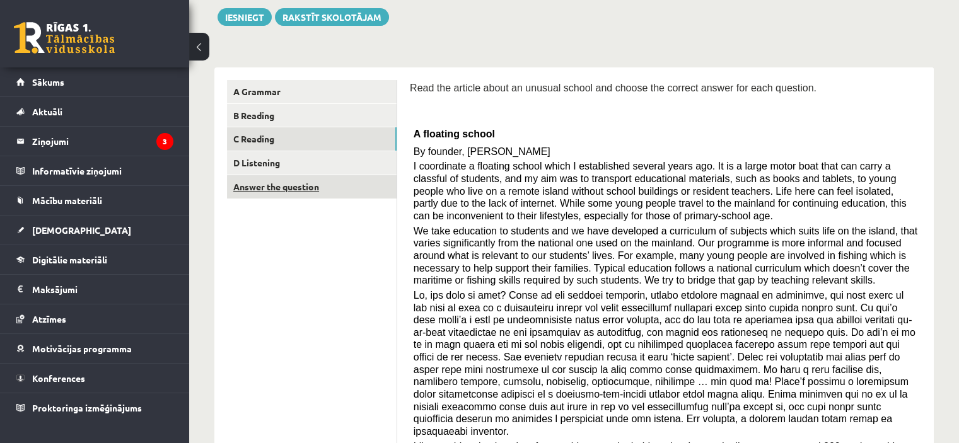
click at [343, 192] on link "Answer the question" at bounding box center [312, 186] width 170 height 23
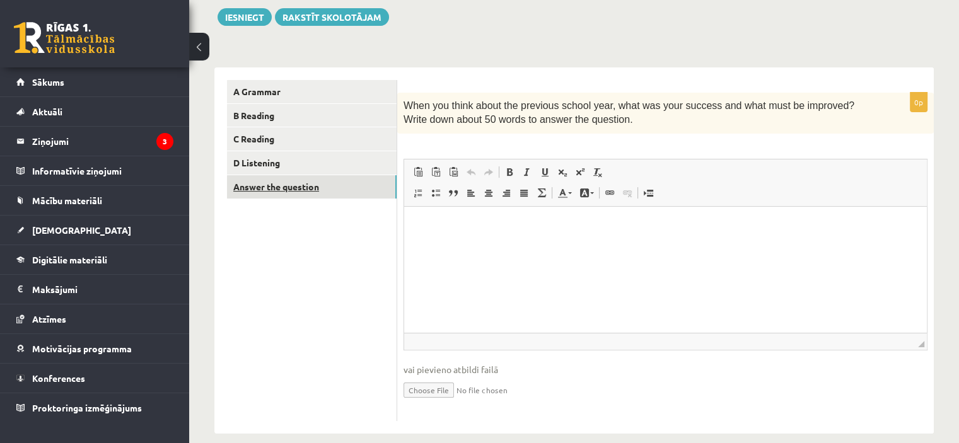
scroll to position [0, 0]
click at [514, 230] on p "Визуальный текстовый редактор, wiswyg-editor-user-answer-47024868069900" at bounding box center [665, 225] width 497 height 13
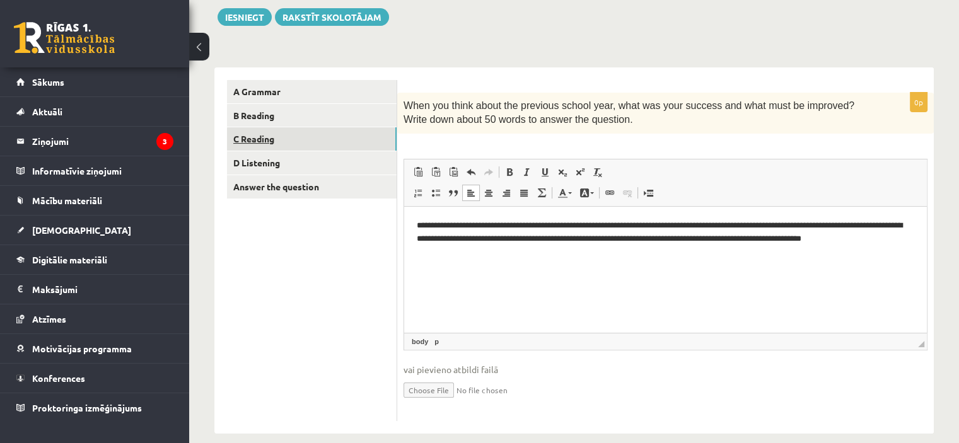
click at [330, 137] on link "C Reading" at bounding box center [312, 138] width 170 height 23
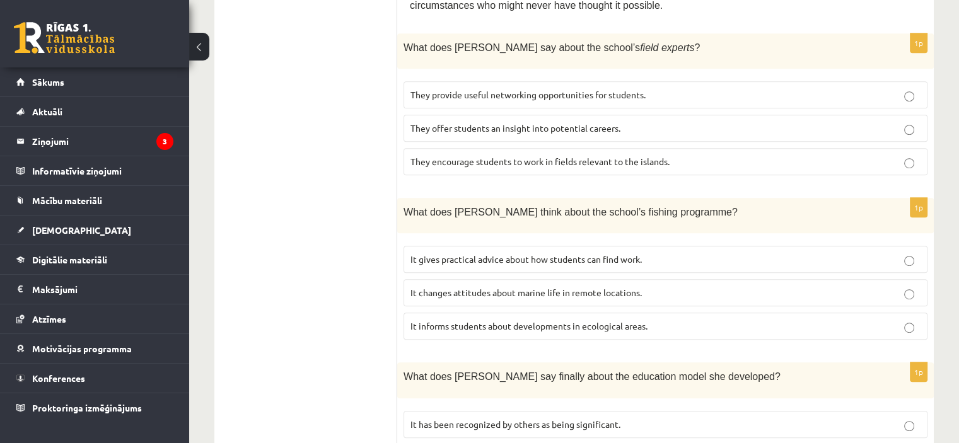
scroll to position [700, 0]
click at [649, 286] on p "It changes attitudes about marine life in remote locations." at bounding box center [665, 292] width 510 height 13
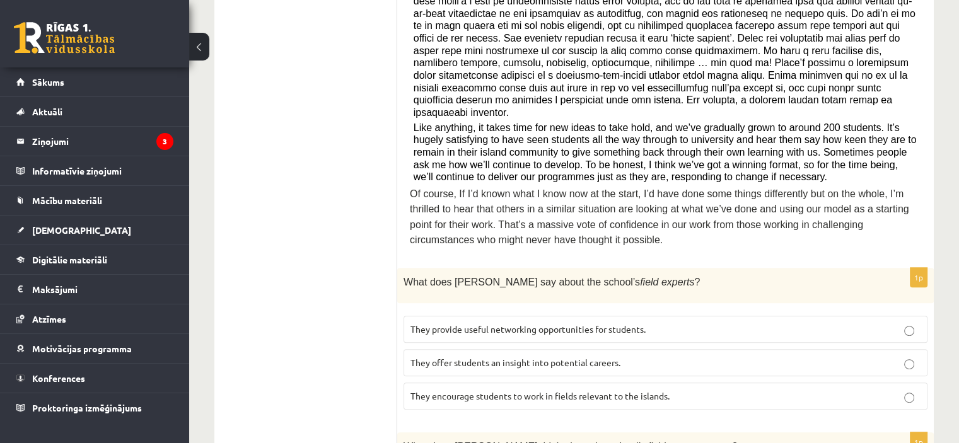
scroll to position [469, 0]
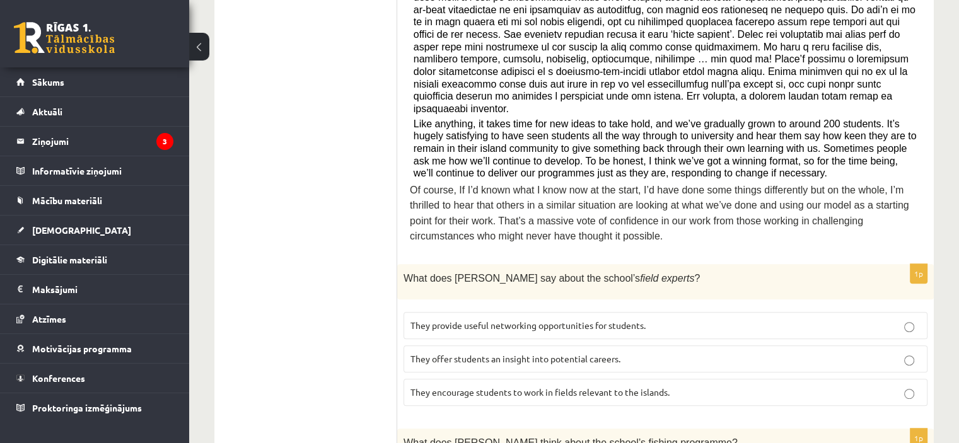
click at [720, 386] on p "They encourage students to work in fields relevant to the islands." at bounding box center [665, 392] width 510 height 13
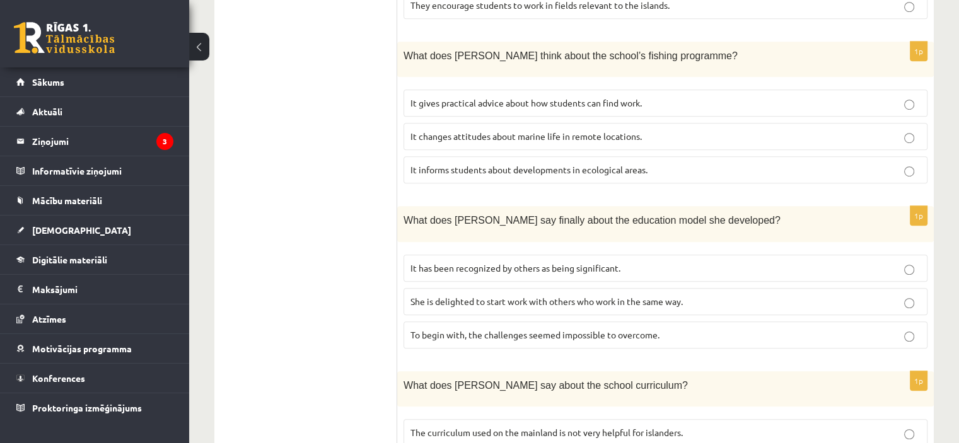
scroll to position [861, 0]
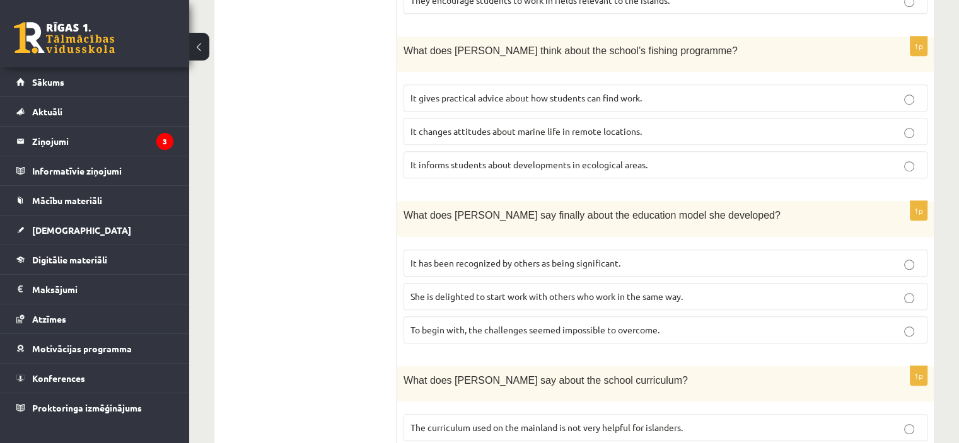
click at [698, 257] on p "It has been recognized by others as being significant." at bounding box center [665, 263] width 510 height 13
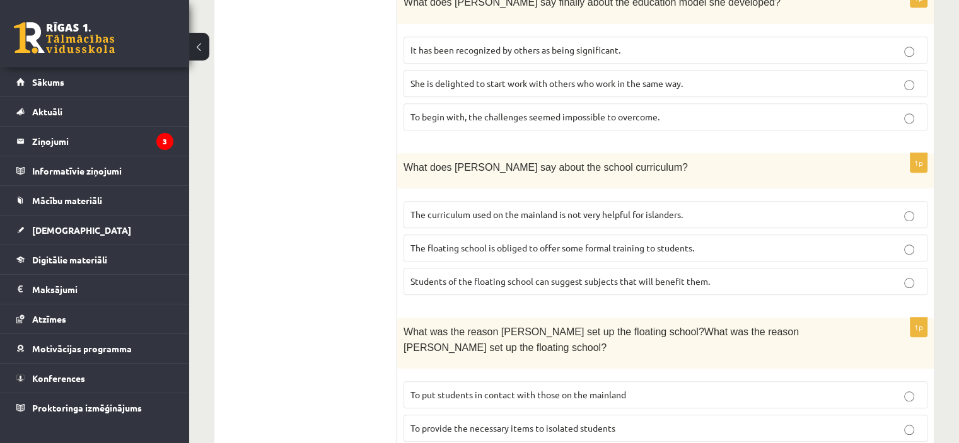
scroll to position [1078, 0]
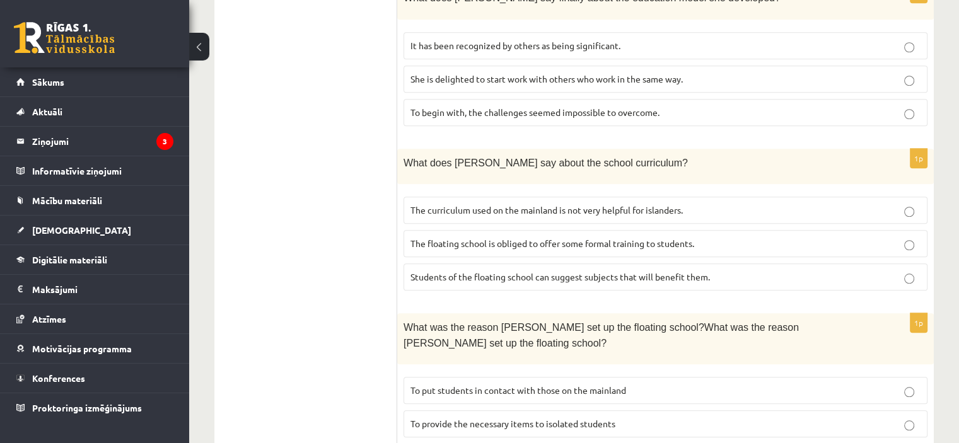
click at [713, 204] on p "The curriculum used on the mainland is not very helpful for islanders." at bounding box center [665, 210] width 510 height 13
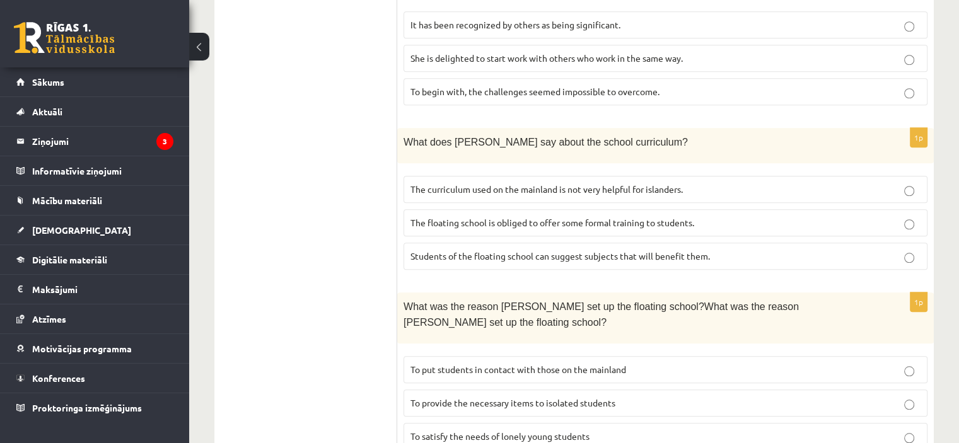
scroll to position [1103, 0]
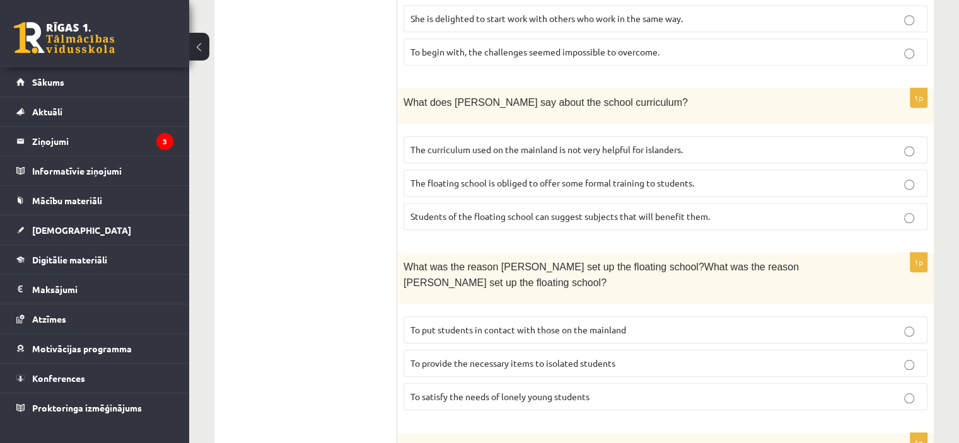
click at [713, 203] on label "Students of the floating school can suggest subjects that will benefit them." at bounding box center [665, 216] width 524 height 27
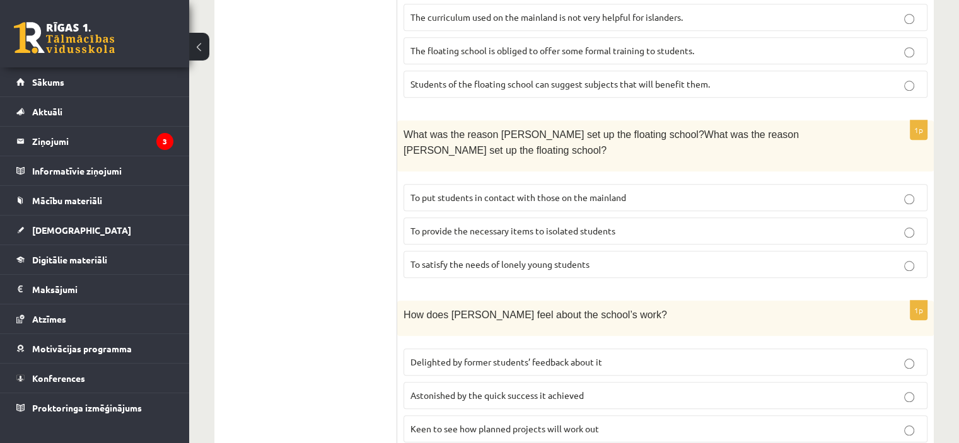
click at [643, 191] on p "To put students in contact with those on the mainland" at bounding box center [665, 197] width 510 height 13
click at [599, 355] on p "Delighted by former students’ feedback about it" at bounding box center [665, 361] width 510 height 13
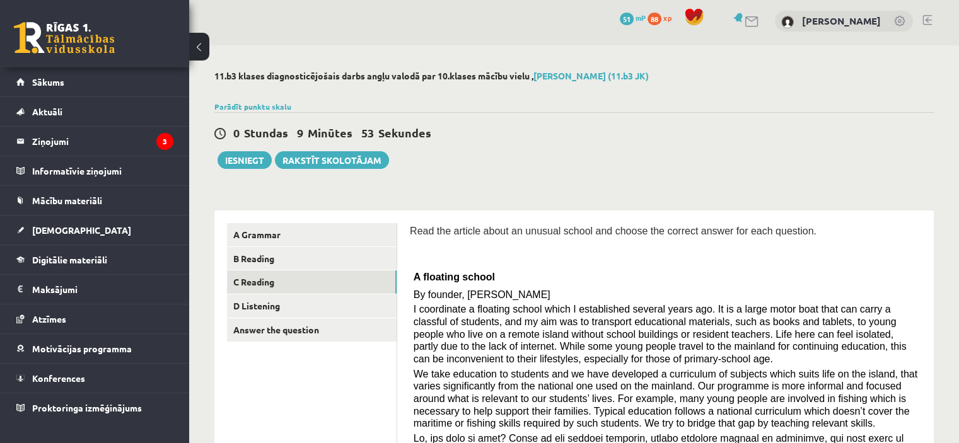
scroll to position [0, 0]
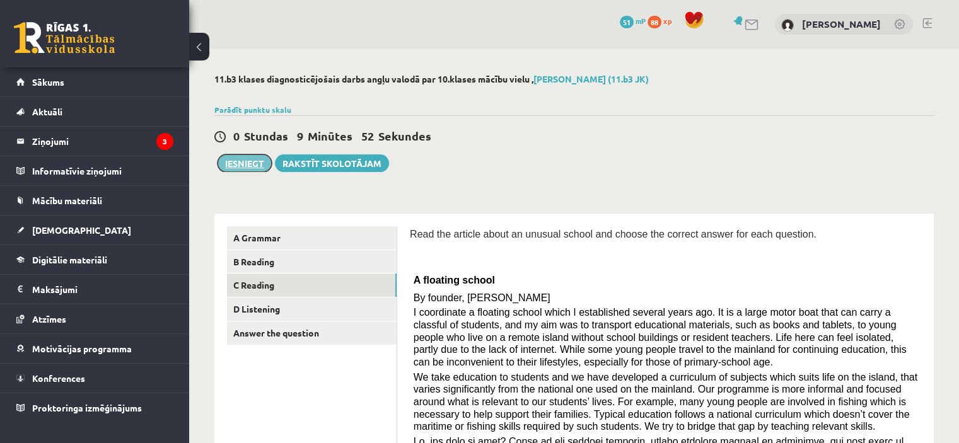
click at [239, 166] on button "Iesniegt" at bounding box center [244, 163] width 54 height 18
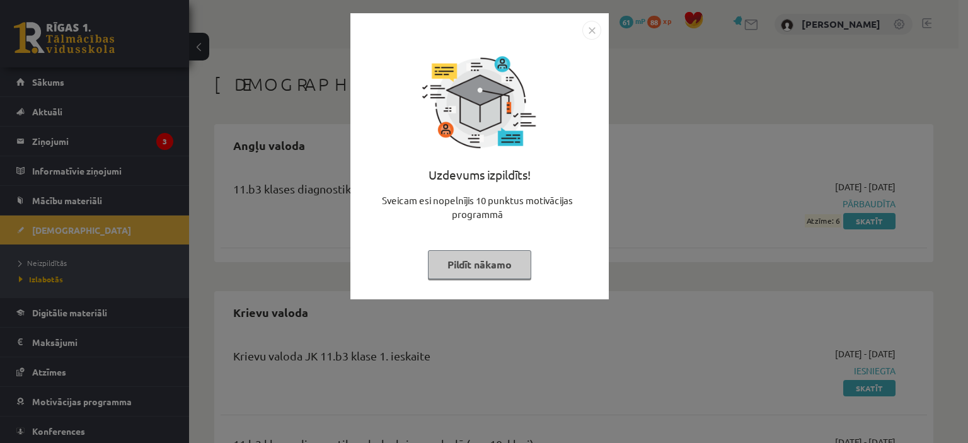
click at [596, 30] on img "Close" at bounding box center [591, 30] width 19 height 19
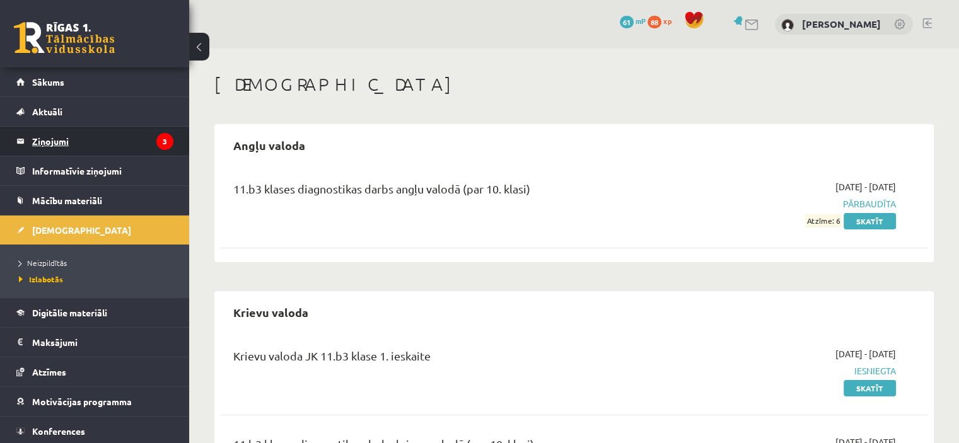
click at [154, 127] on legend "Ziņojumi 3" at bounding box center [102, 141] width 141 height 29
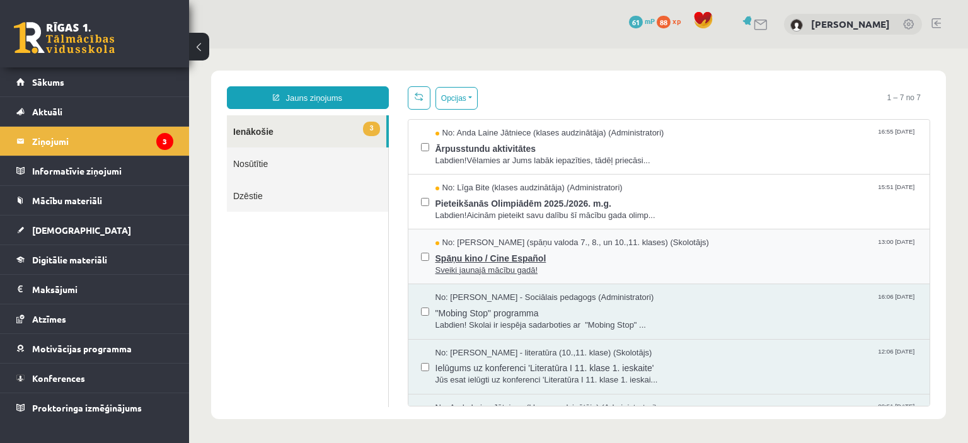
click at [604, 254] on span "Spāņu kino / Cine Español" at bounding box center [677, 257] width 482 height 16
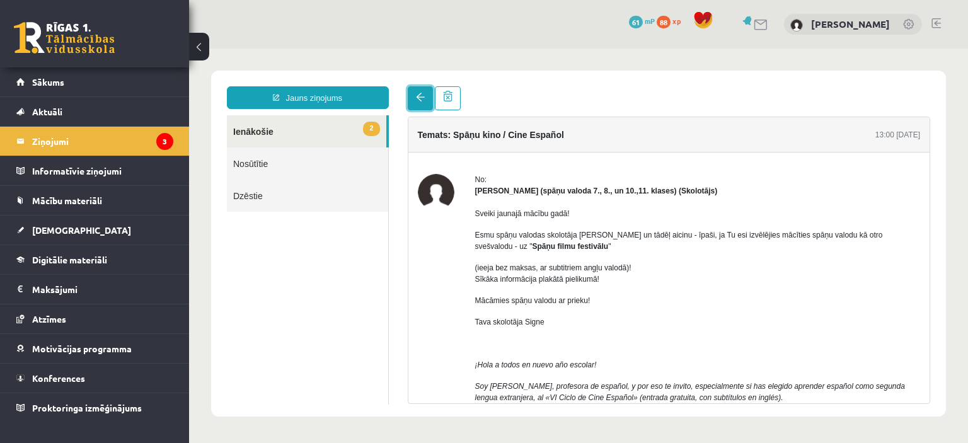
click at [414, 107] on link at bounding box center [420, 98] width 25 height 24
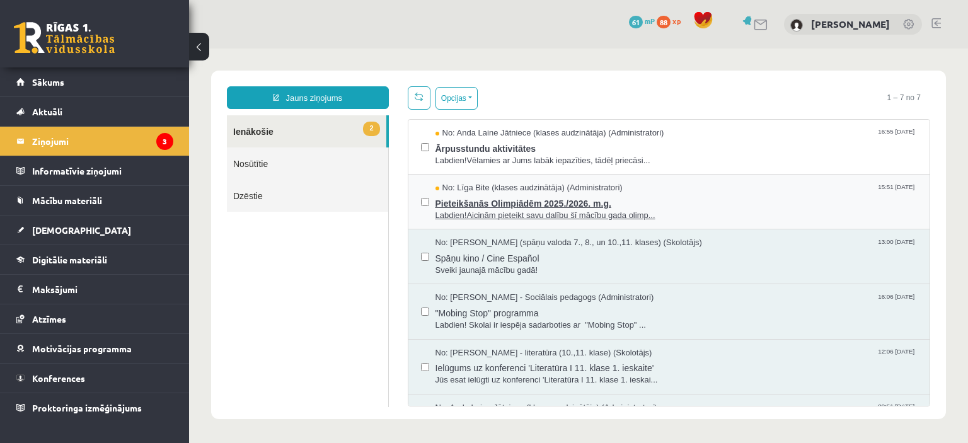
click at [668, 201] on span "Pieteikšanās Olimpiādēm 2025./2026. m.g." at bounding box center [677, 202] width 482 height 16
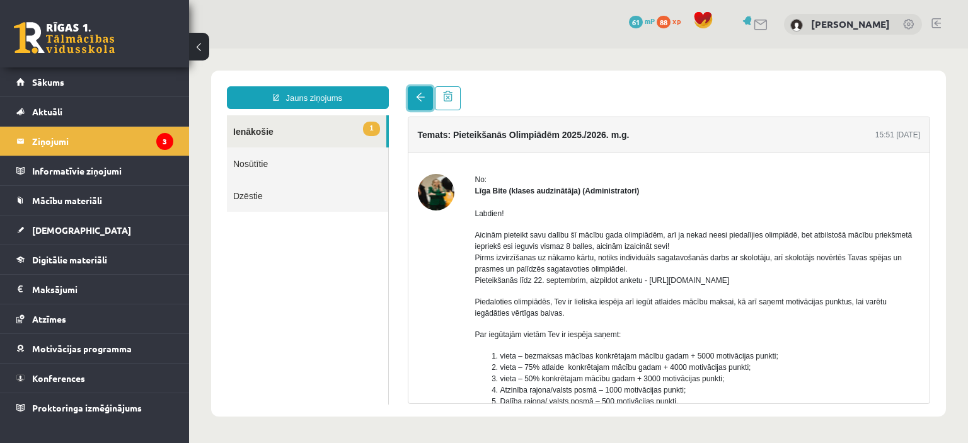
click at [424, 105] on link at bounding box center [420, 98] width 25 height 24
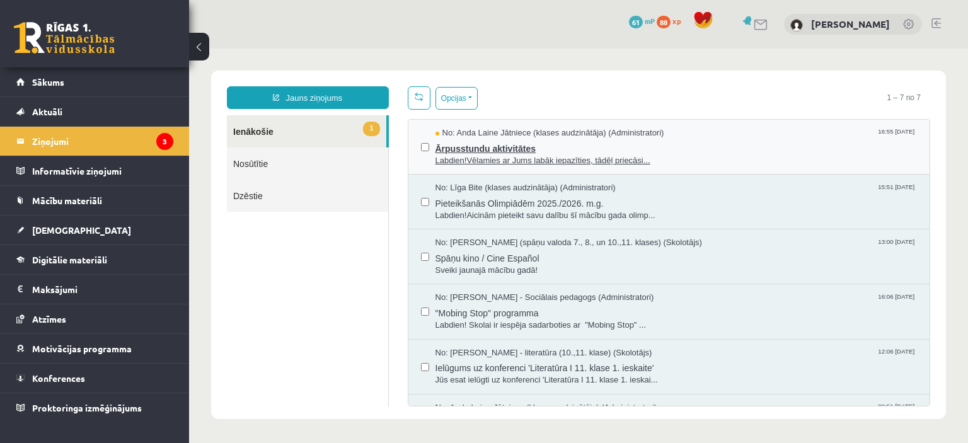
click at [701, 156] on span "Labdien!Vēlamies ar Jums labāk iepazīties, tādēļ priecāsi..." at bounding box center [677, 161] width 482 height 12
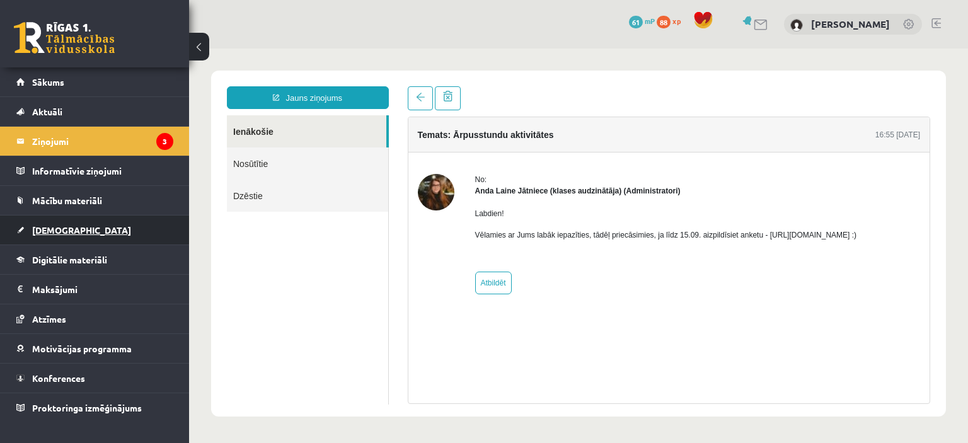
click at [113, 236] on link "[DEMOGRAPHIC_DATA]" at bounding box center [94, 230] width 157 height 29
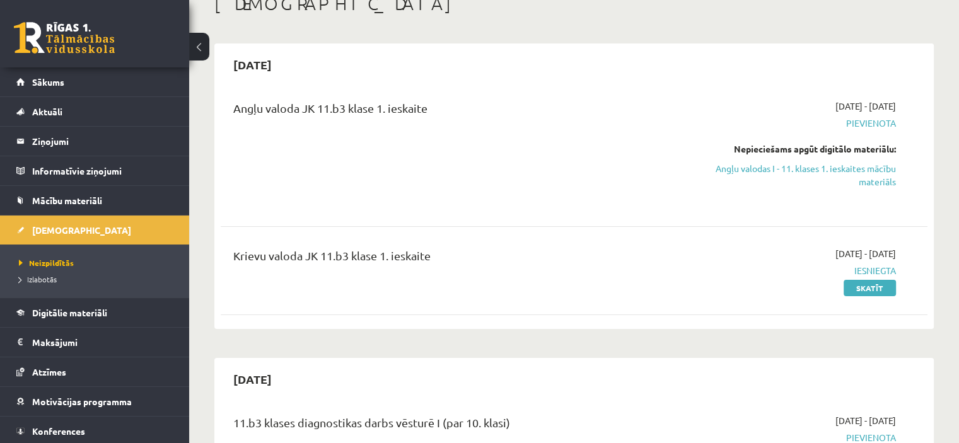
scroll to position [80, 0]
click at [874, 291] on link "Skatīt" at bounding box center [869, 288] width 52 height 16
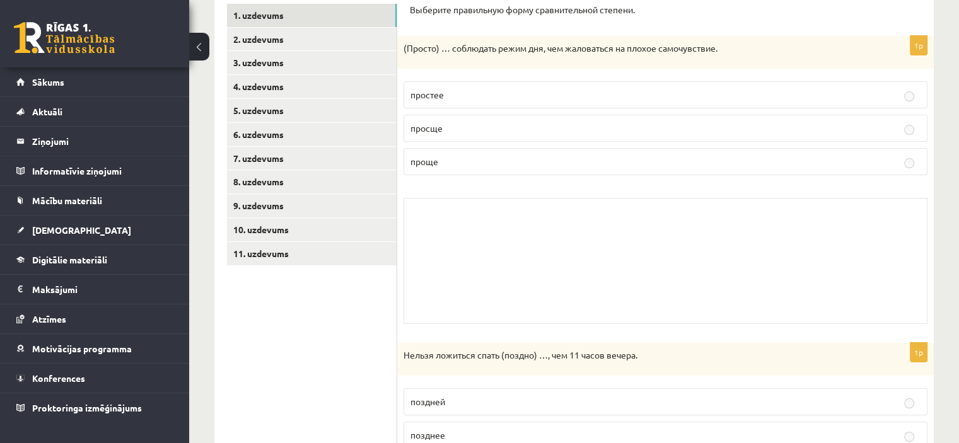
scroll to position [182, 0]
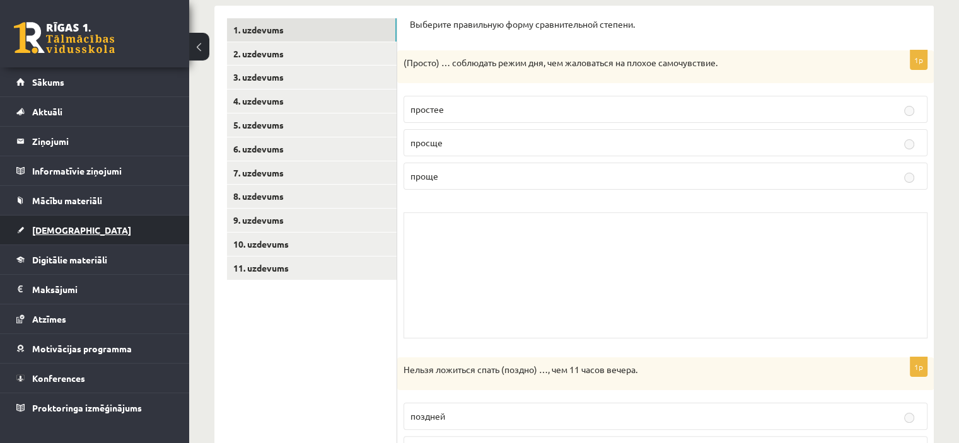
click at [152, 224] on link "[DEMOGRAPHIC_DATA]" at bounding box center [94, 230] width 157 height 29
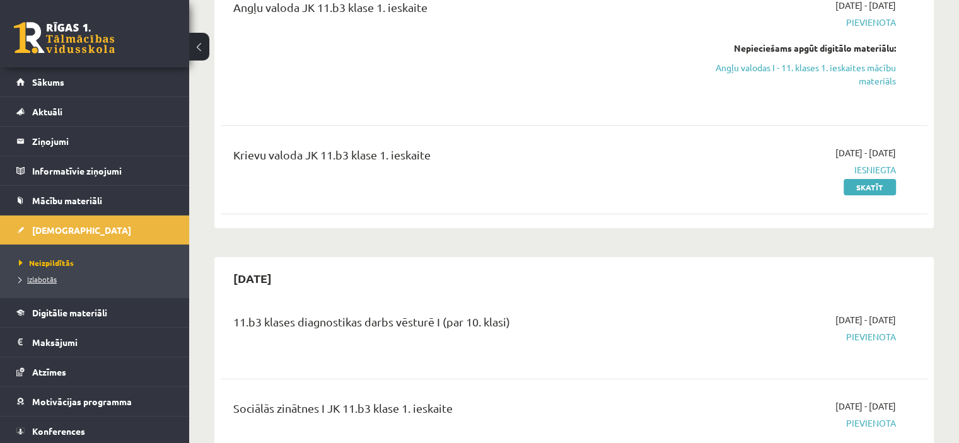
click at [35, 279] on span "Izlabotās" at bounding box center [38, 279] width 38 height 10
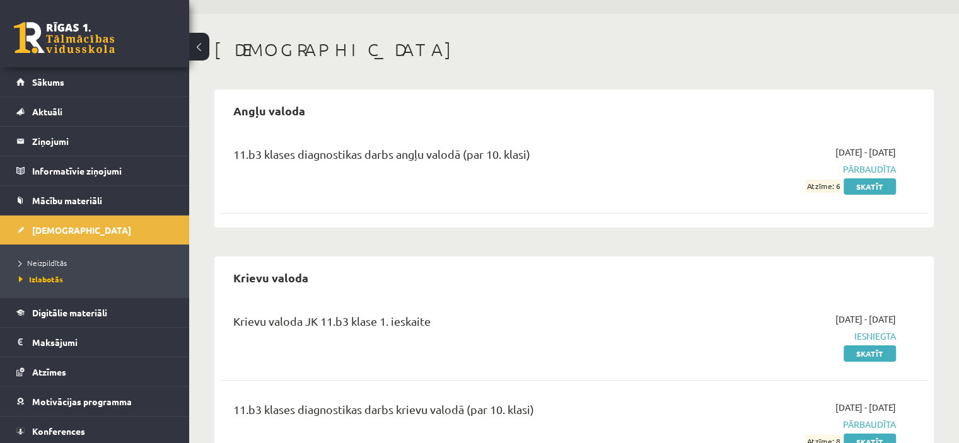
scroll to position [33, 0]
click at [878, 186] on link "Skatīt" at bounding box center [869, 188] width 52 height 16
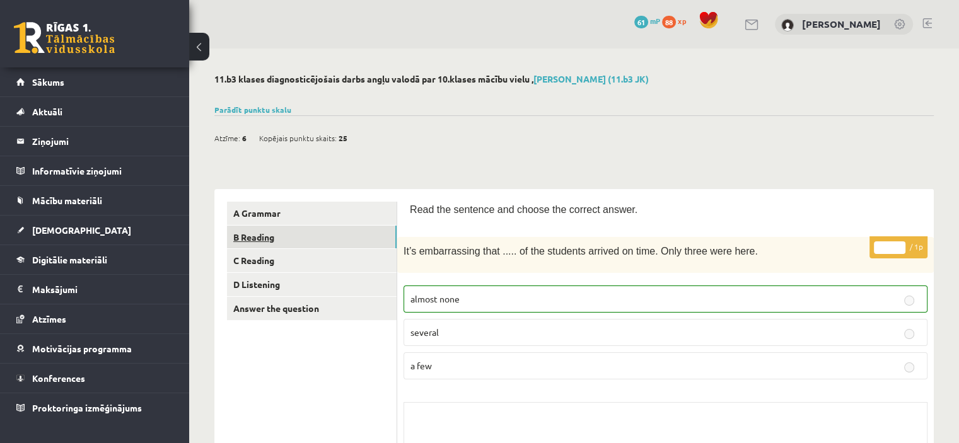
click at [289, 236] on link "B Reading" at bounding box center [312, 237] width 170 height 23
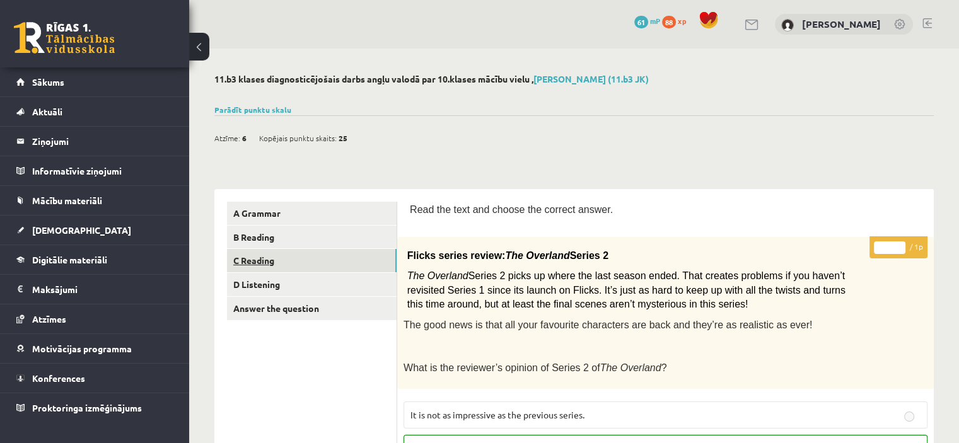
click at [326, 254] on link "C Reading" at bounding box center [312, 260] width 170 height 23
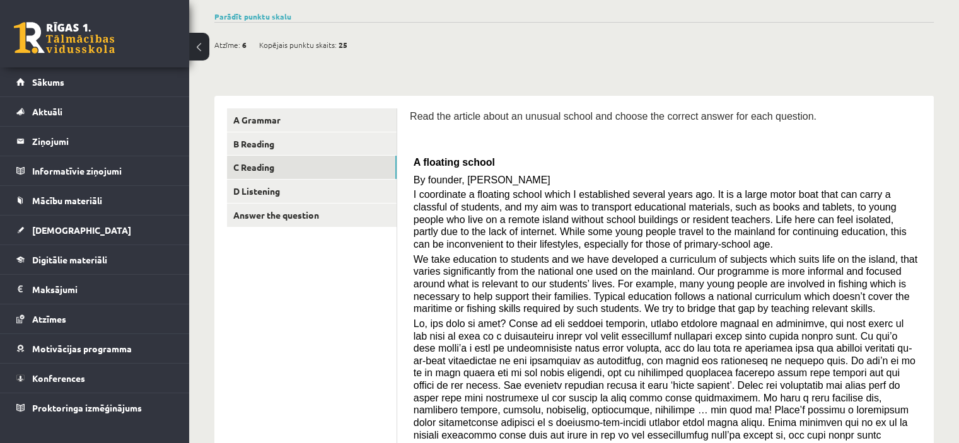
scroll to position [13, 0]
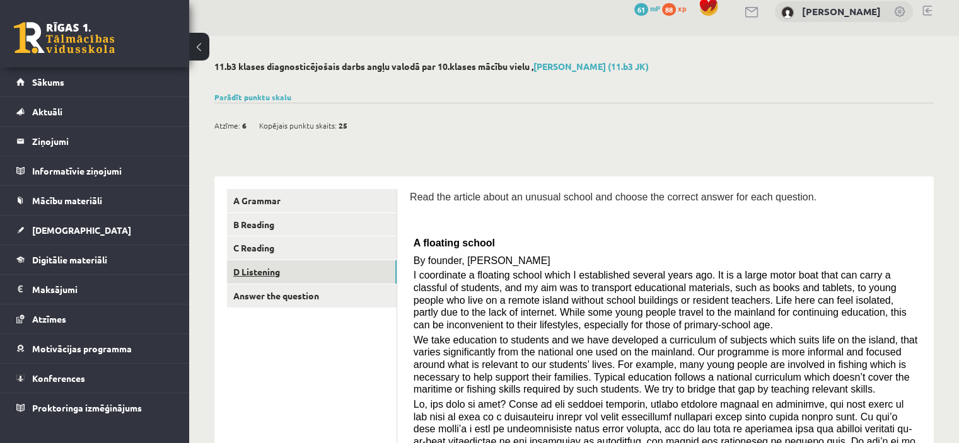
click at [344, 269] on link "D Listening" at bounding box center [312, 271] width 170 height 23
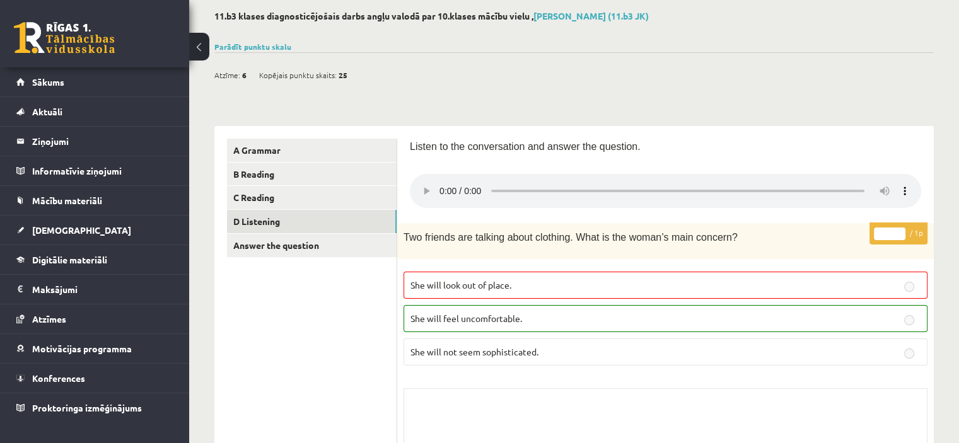
scroll to position [0, 0]
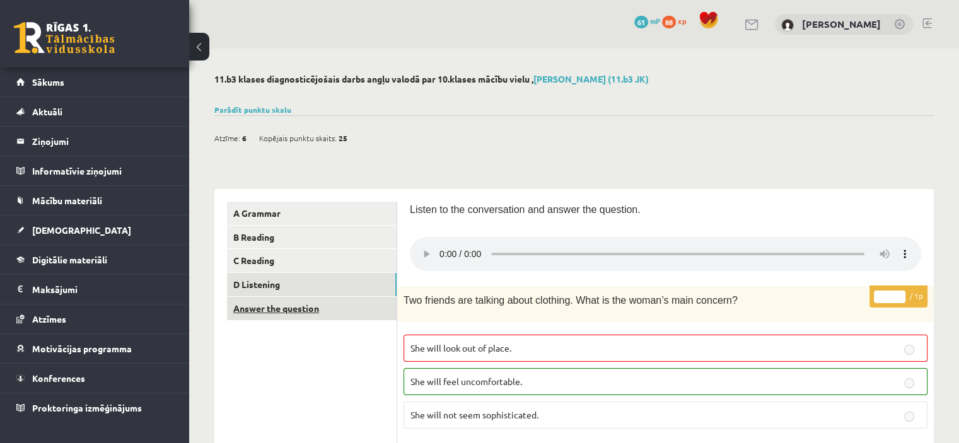
click at [311, 306] on link "Answer the question" at bounding box center [312, 308] width 170 height 23
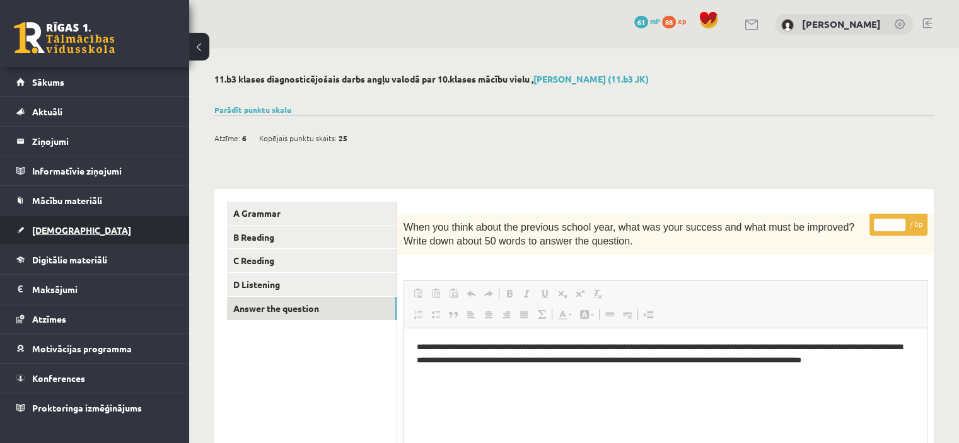
click at [102, 219] on link "[DEMOGRAPHIC_DATA]" at bounding box center [94, 230] width 157 height 29
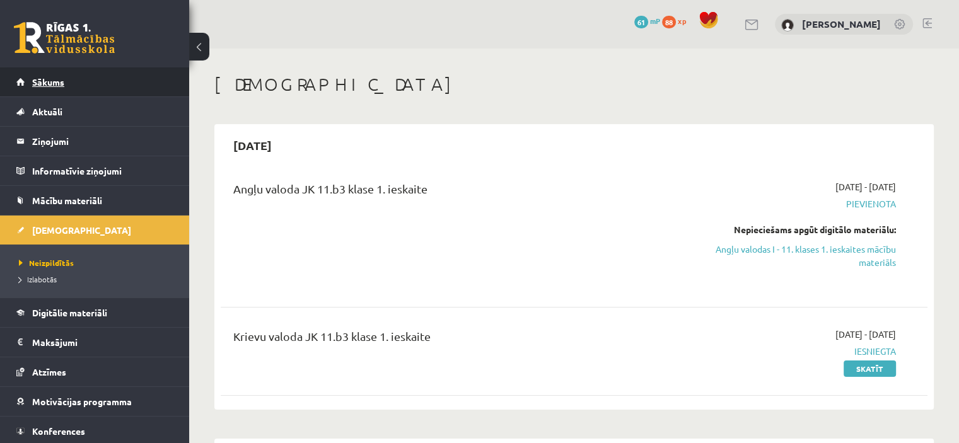
click at [139, 89] on link "Sākums" at bounding box center [94, 81] width 157 height 29
